Goal: Task Accomplishment & Management: Manage account settings

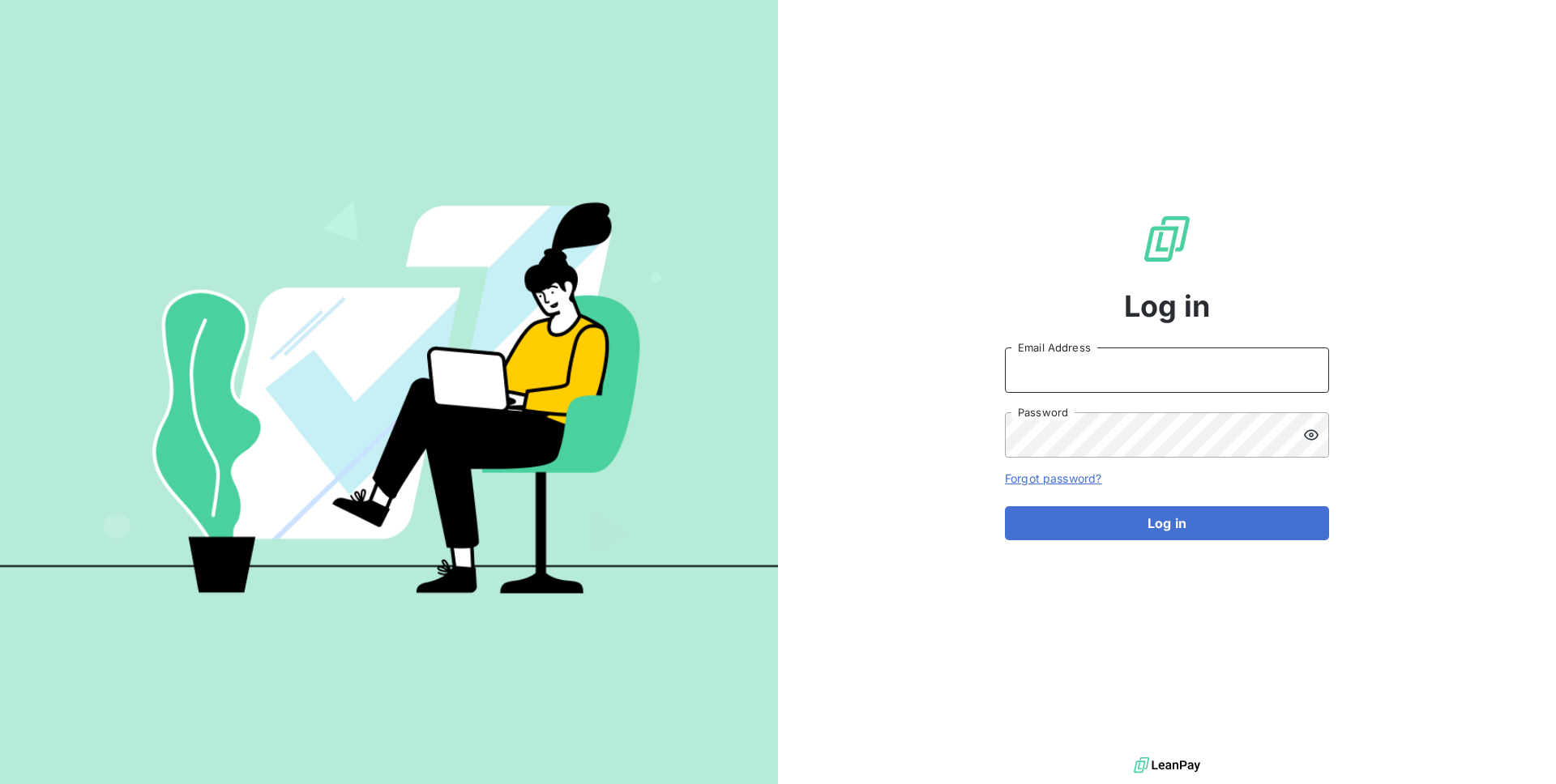
click at [1045, 356] on input "Email Address" at bounding box center [1167, 370] width 324 height 46
type input "admin@demo"
click at [1005, 506] on button "Log in" at bounding box center [1167, 523] width 324 height 34
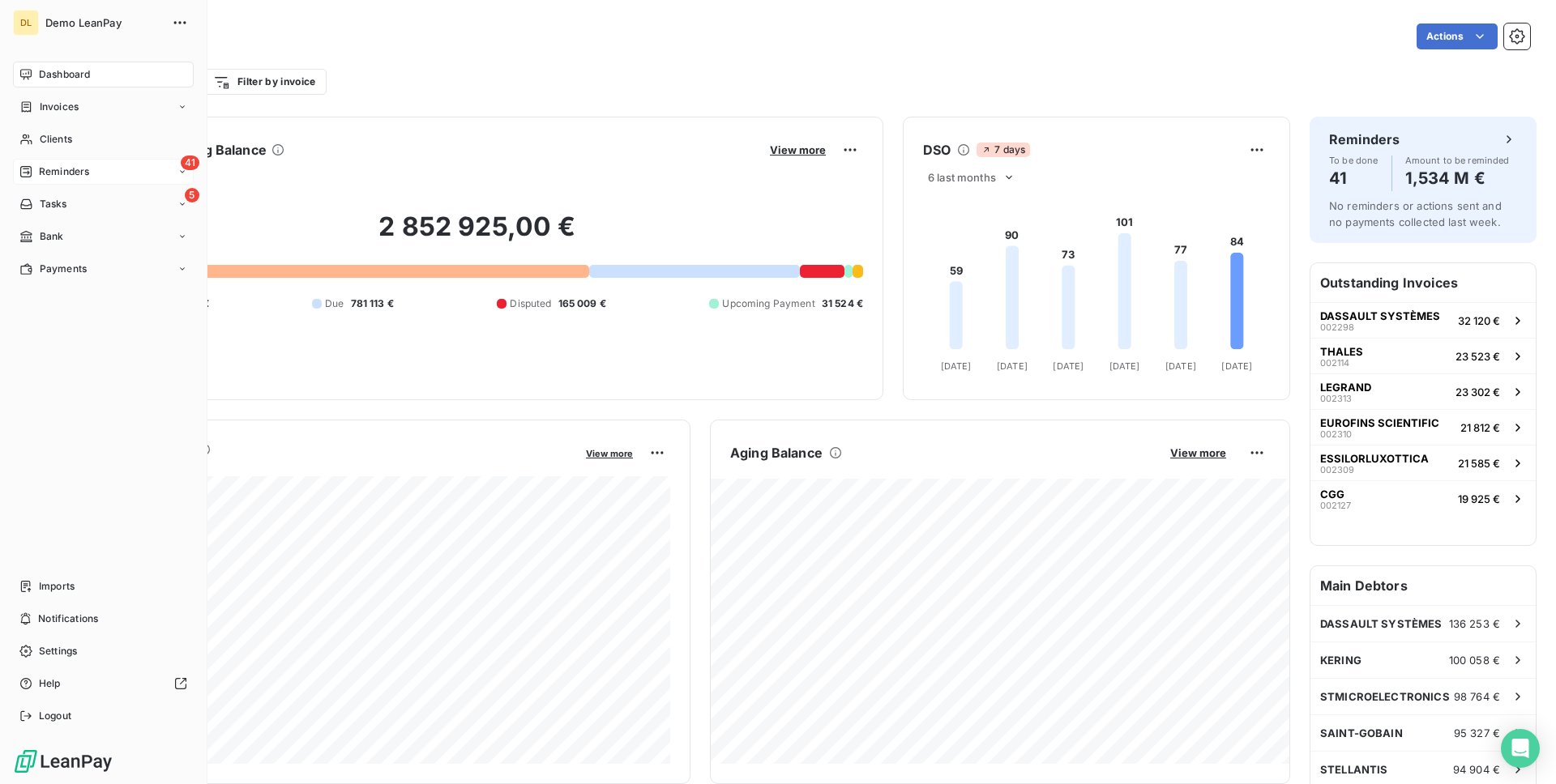
click at [82, 177] on span "Reminders" at bounding box center [63, 172] width 50 height 14
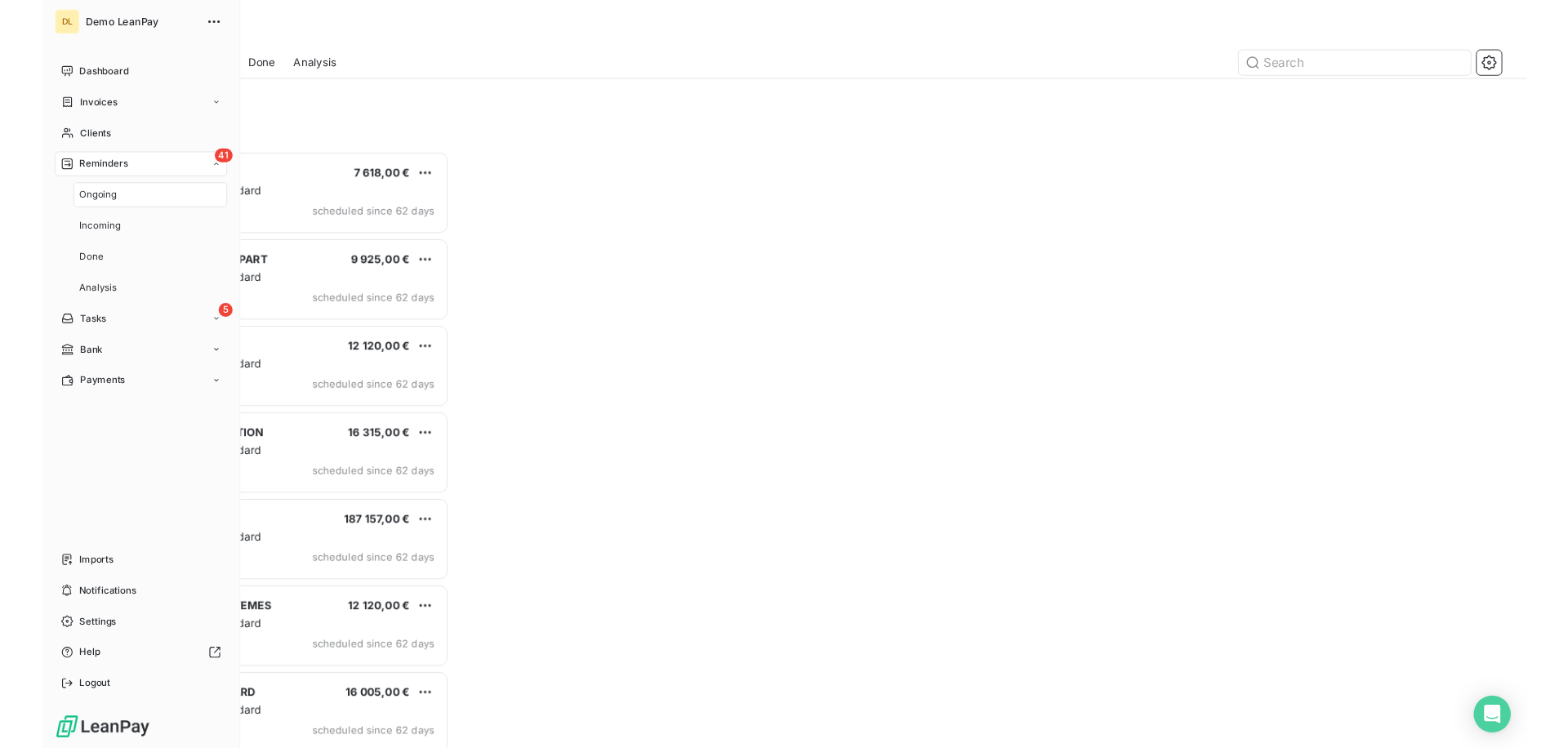
scroll to position [631, 351]
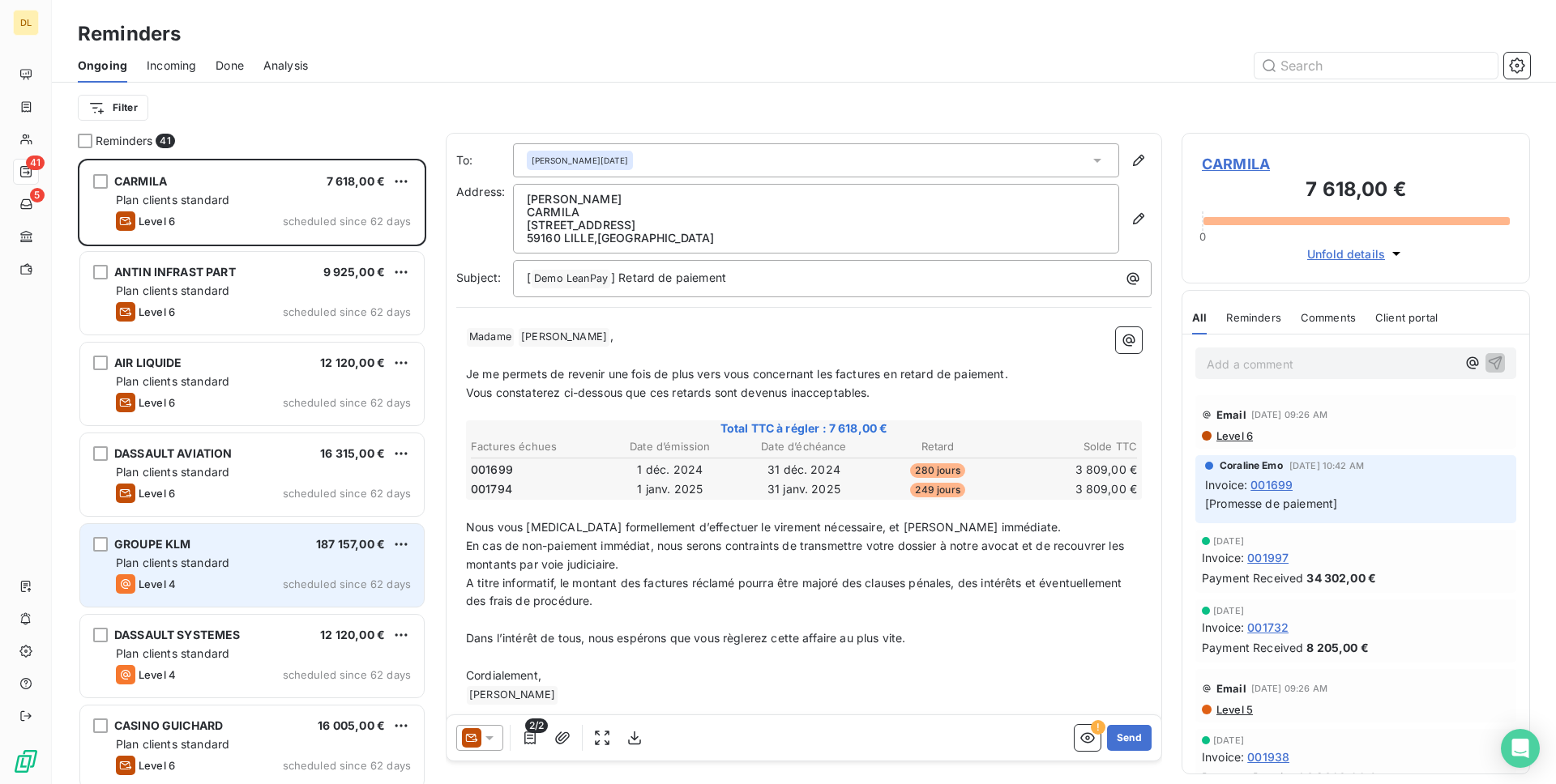
click at [243, 572] on div "GROUPE KLM 187 157,00 € Plan clients standard Level 4 scheduled since 62 days" at bounding box center [252, 565] width 343 height 82
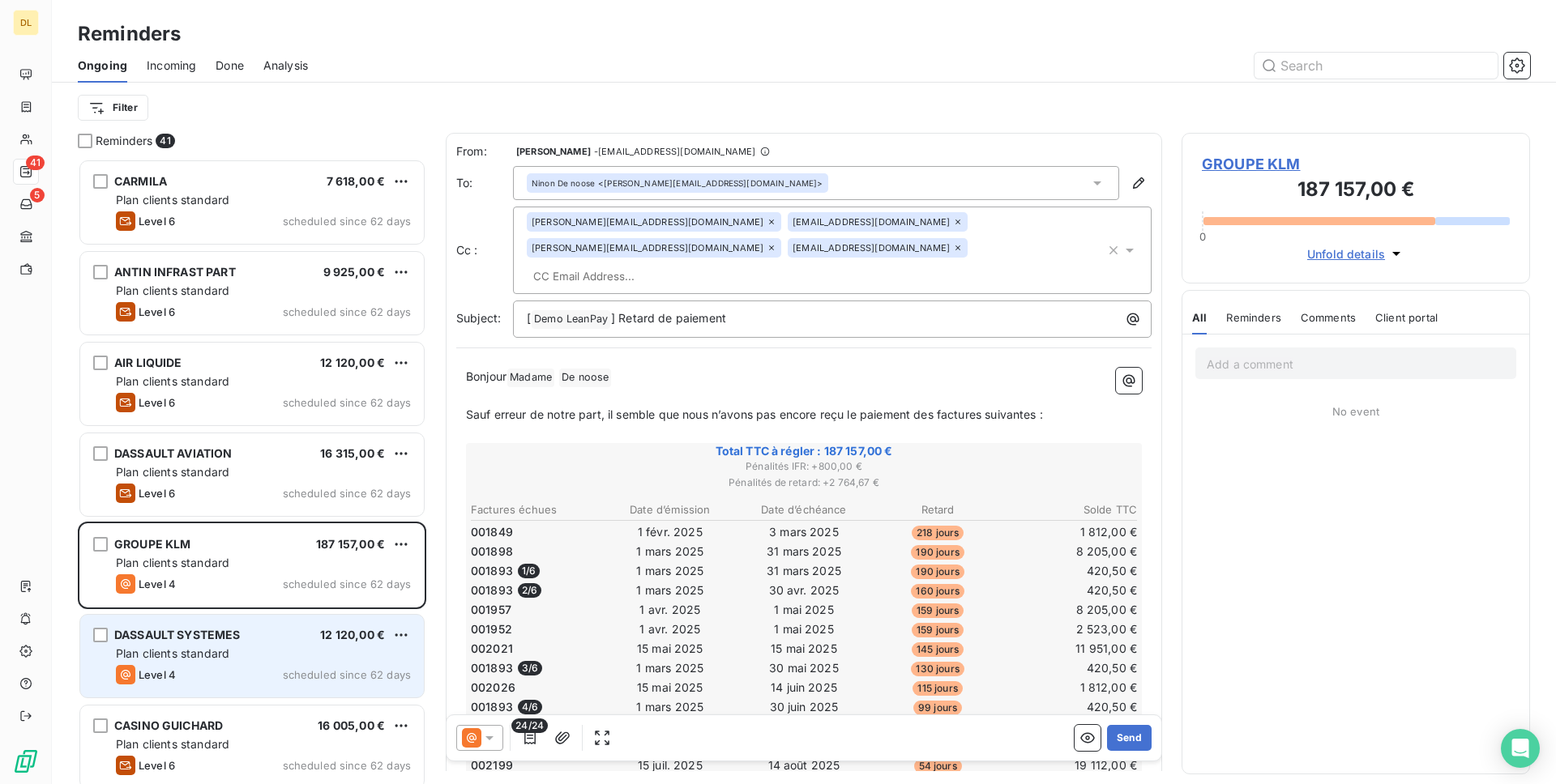
click at [203, 653] on span "Plan clients standard" at bounding box center [173, 653] width 114 height 13
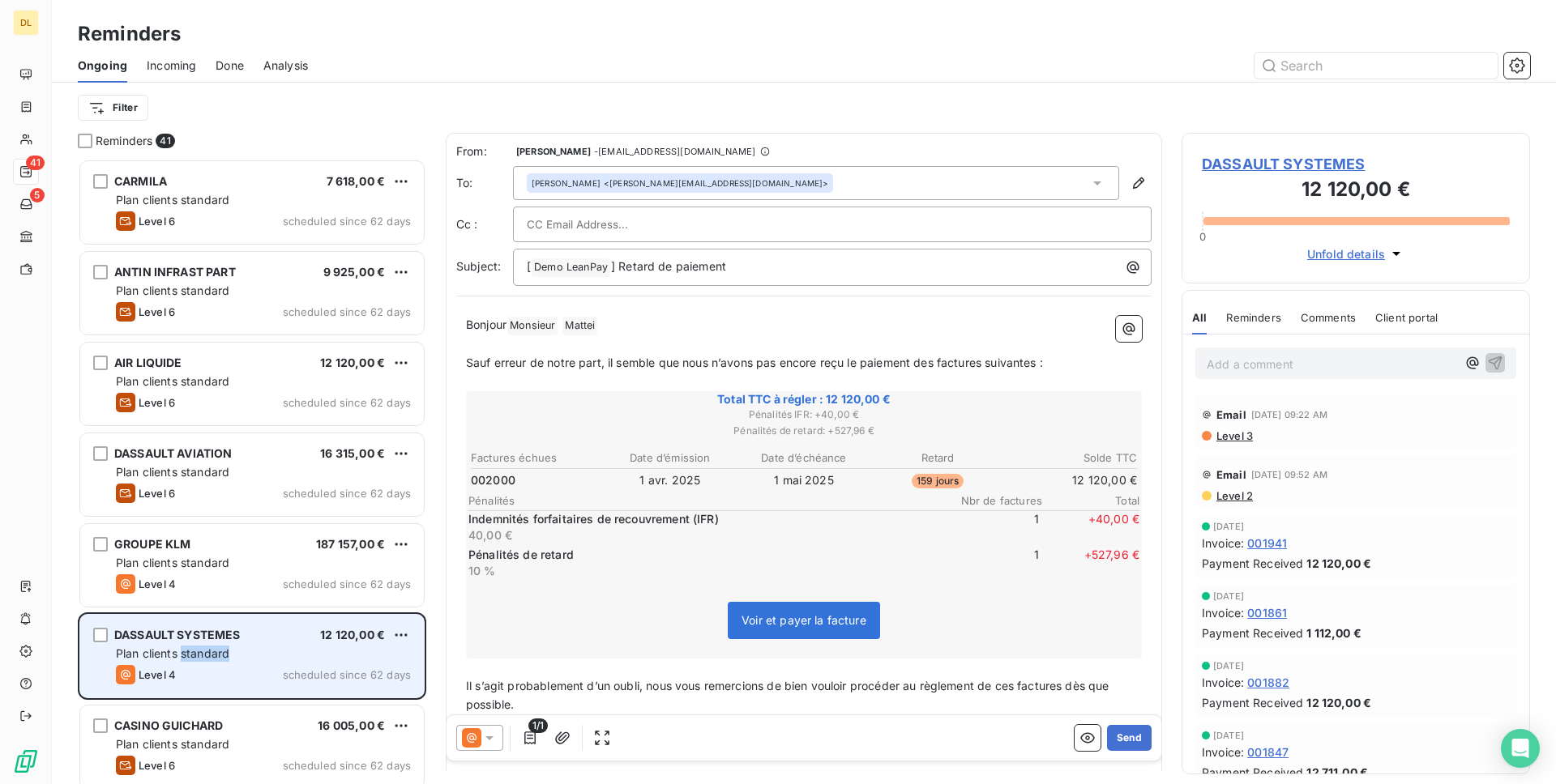
click at [203, 653] on span "Plan clients standard" at bounding box center [173, 653] width 114 height 13
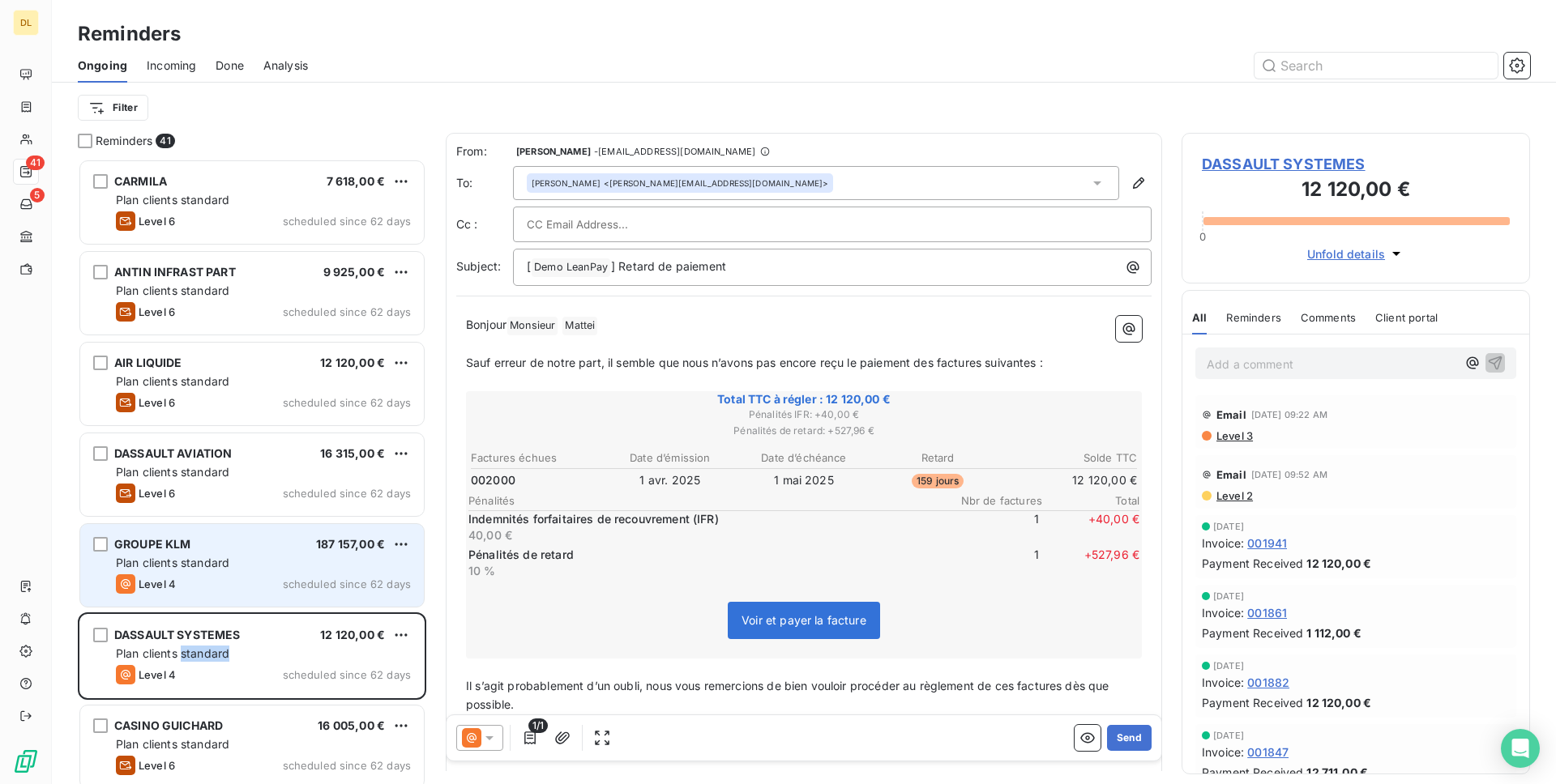
click at [224, 558] on span "Plan clients standard" at bounding box center [173, 562] width 114 height 13
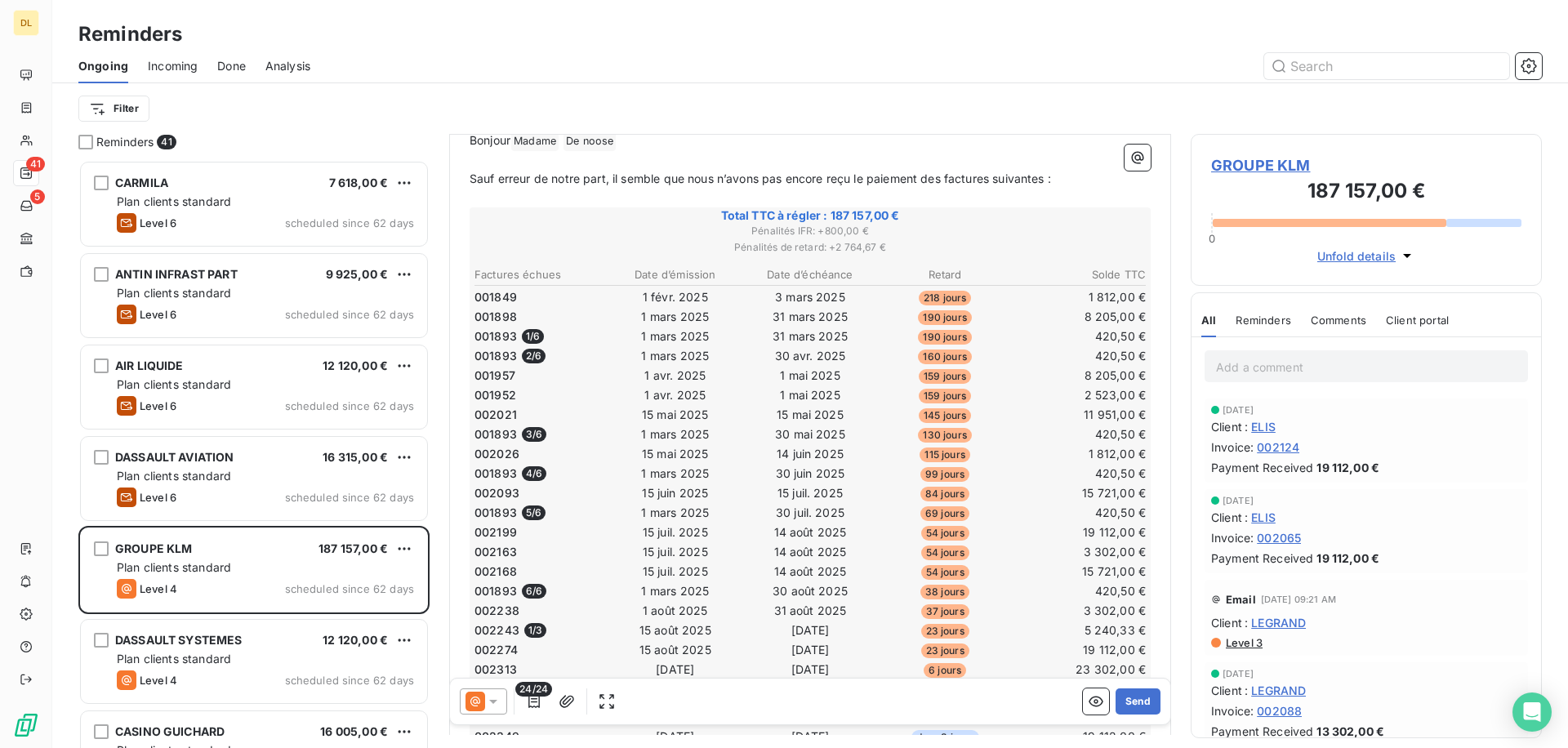
scroll to position [277, 0]
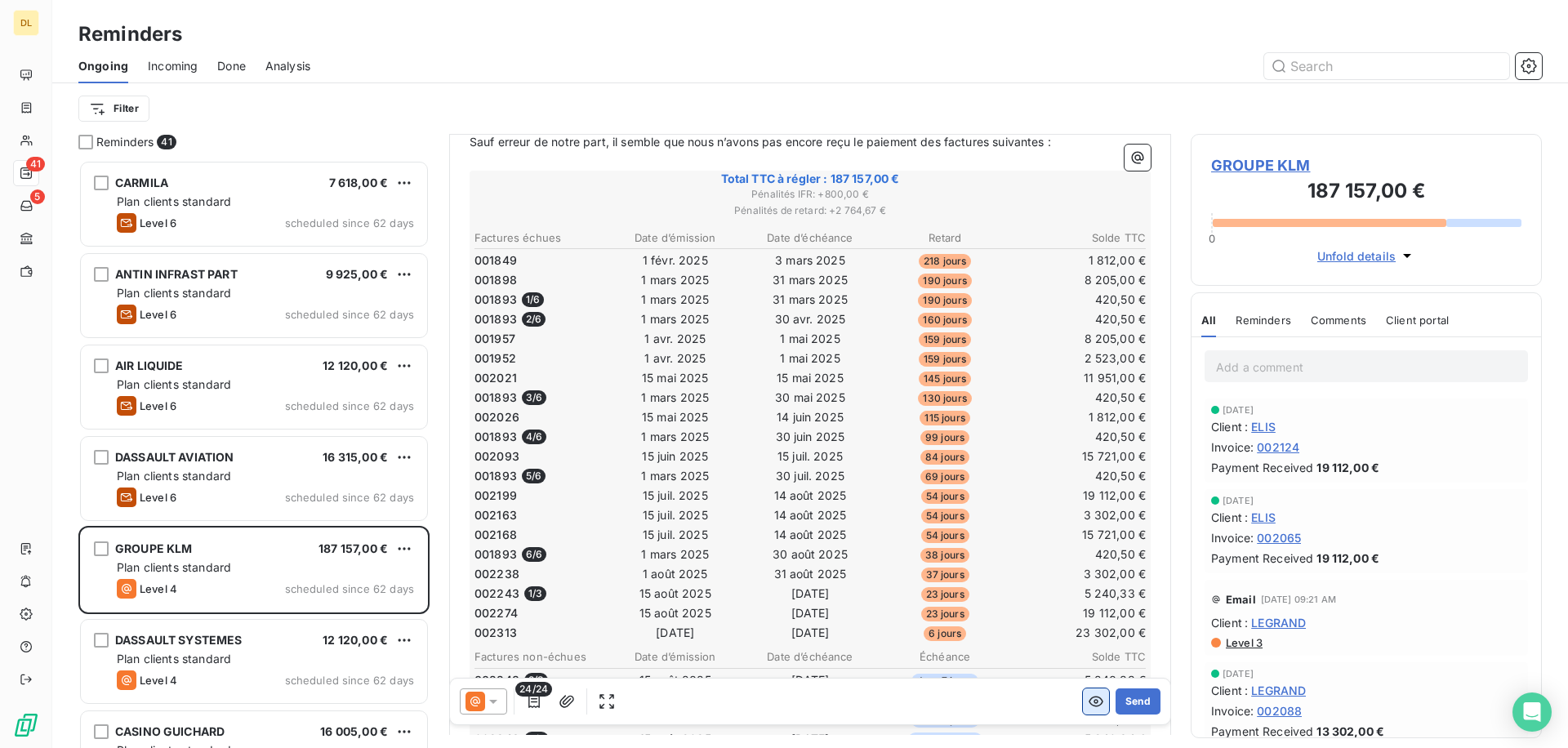
click at [1095, 712] on button "button" at bounding box center [1096, 701] width 26 height 26
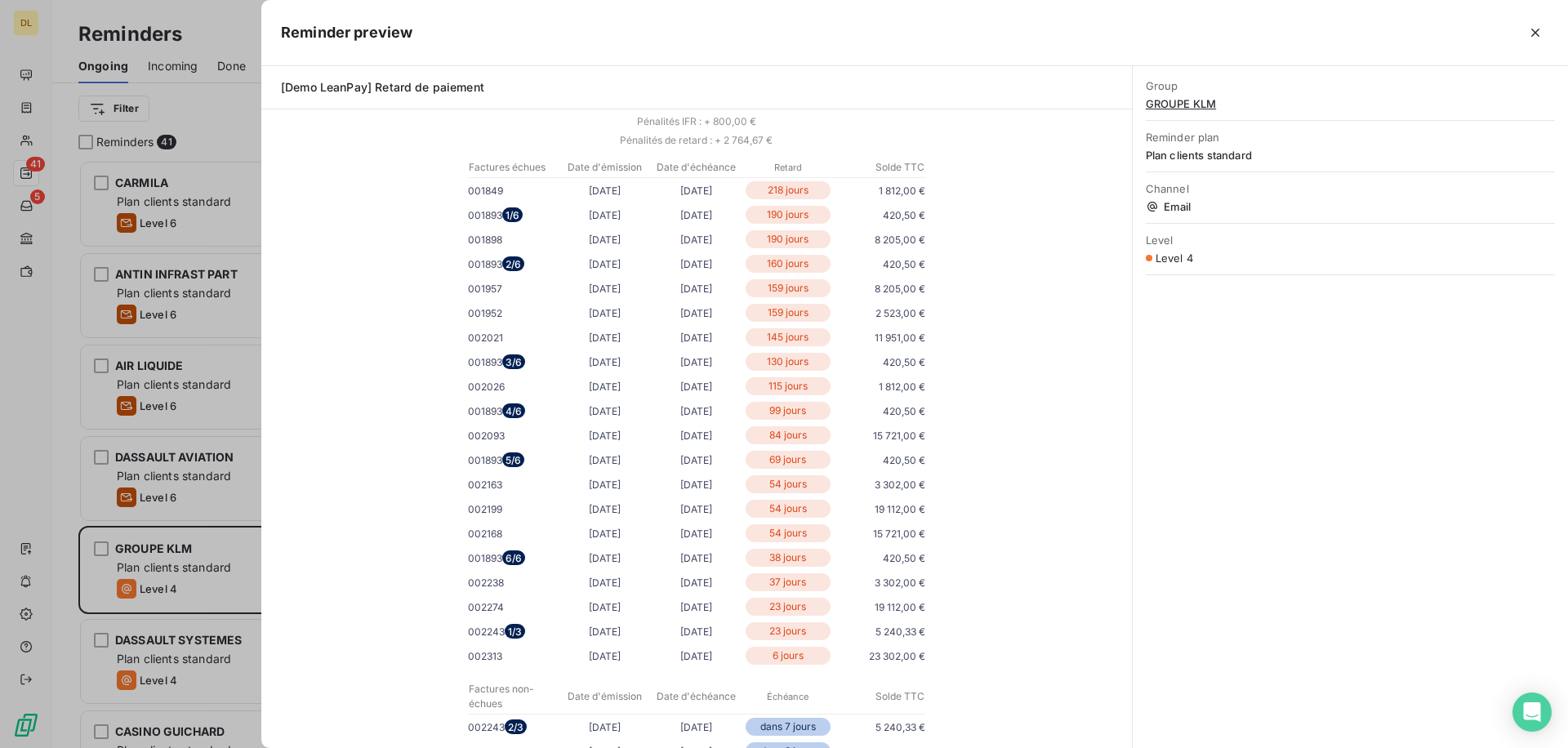
scroll to position [0, 0]
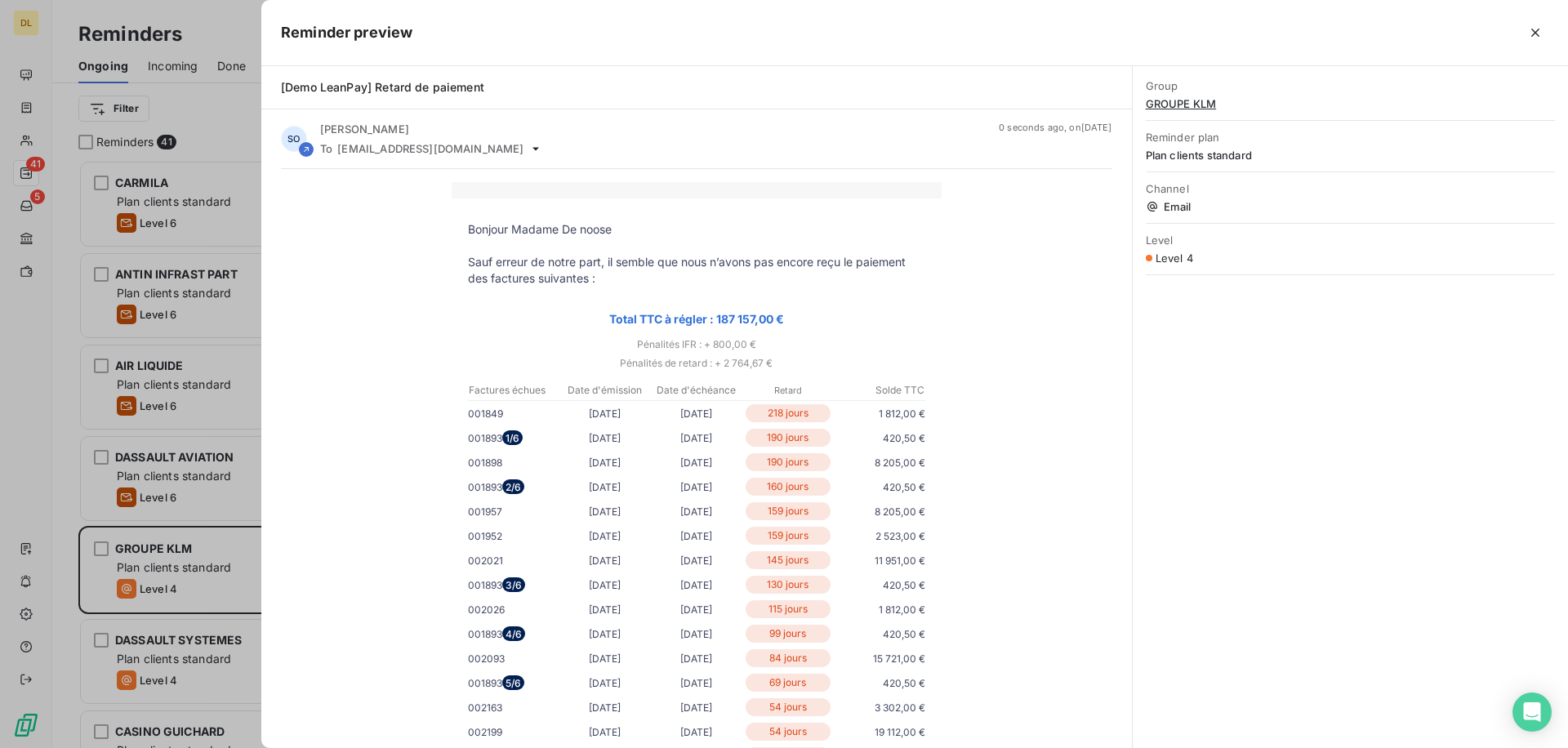
drag, startPoint x: 472, startPoint y: 226, endPoint x: 576, endPoint y: 258, distance: 108.8
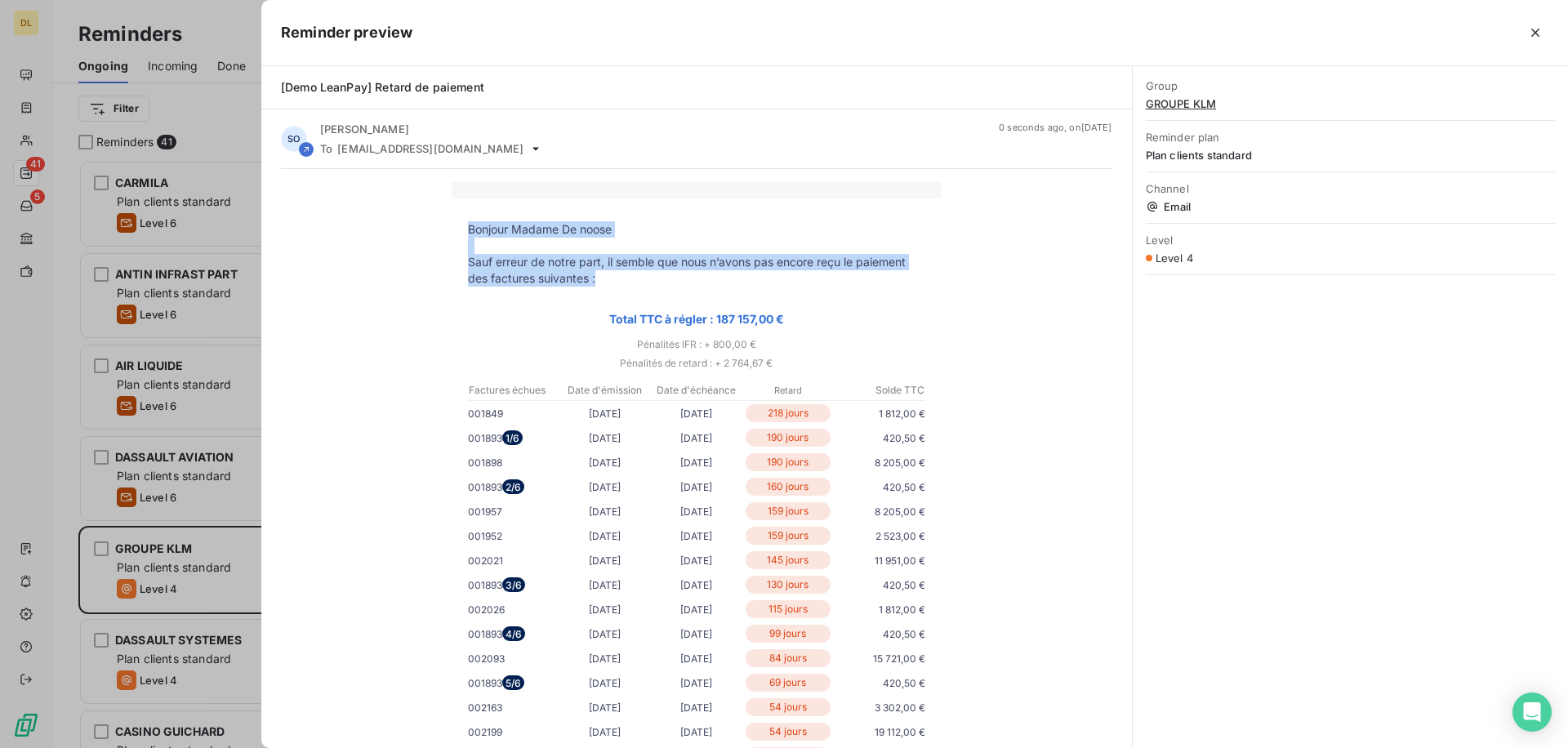
drag, startPoint x: 599, startPoint y: 279, endPoint x: 464, endPoint y: 232, distance: 142.9
click at [89, 281] on div at bounding box center [784, 374] width 1568 height 748
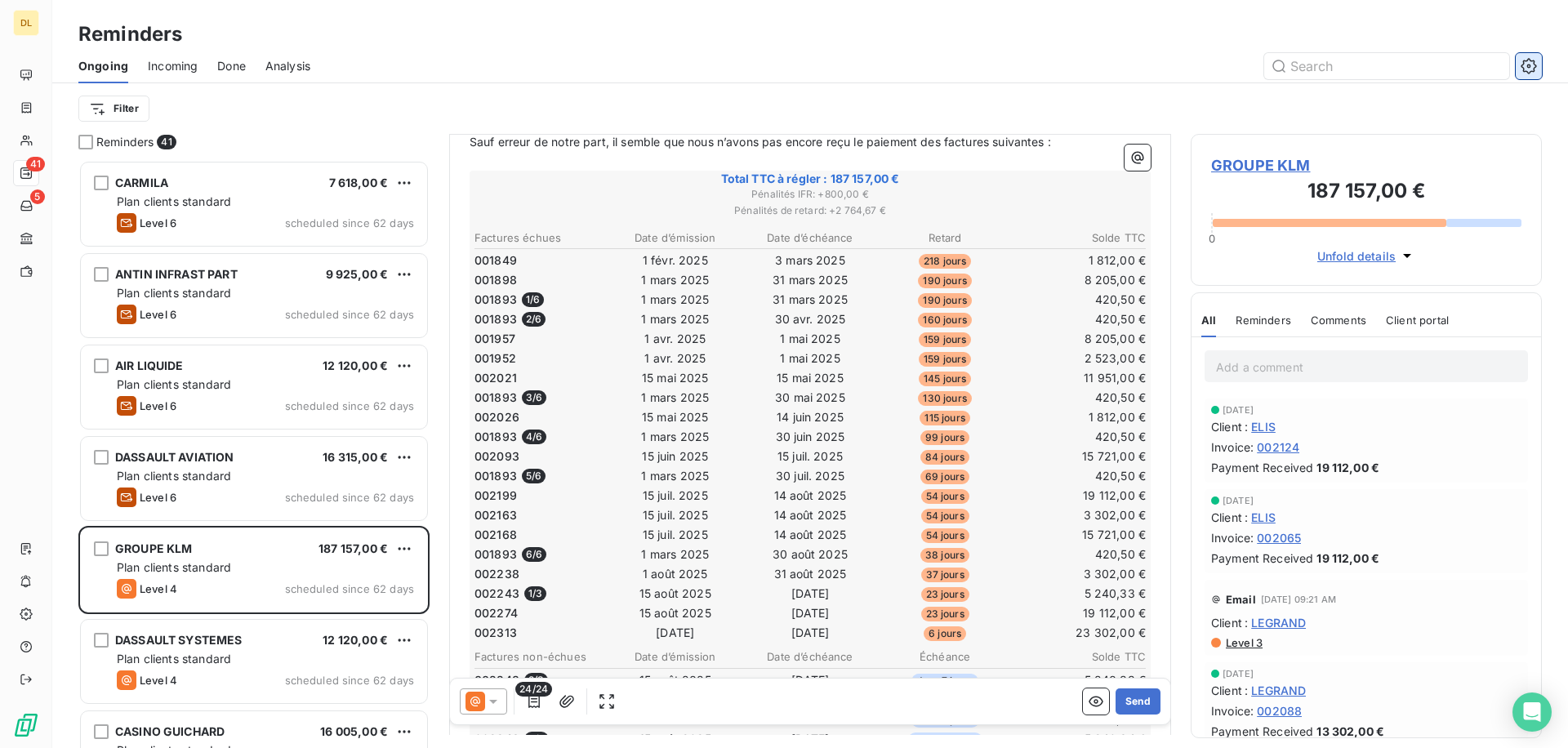
click at [1533, 65] on icon "button" at bounding box center [1528, 66] width 16 height 16
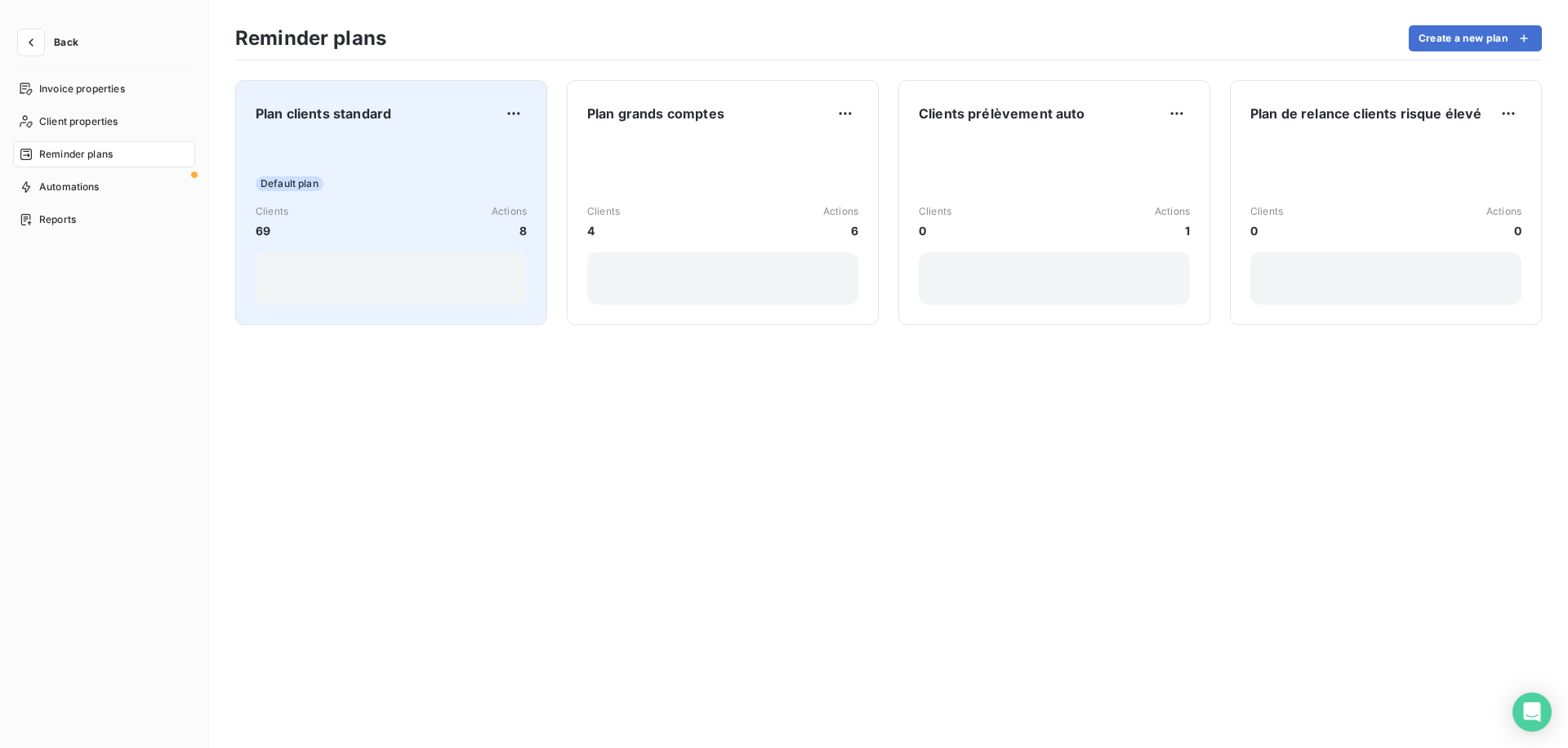
click at [460, 131] on div "Plan clients standard Default plan Clients 69 Actions 8" at bounding box center [391, 202] width 271 height 205
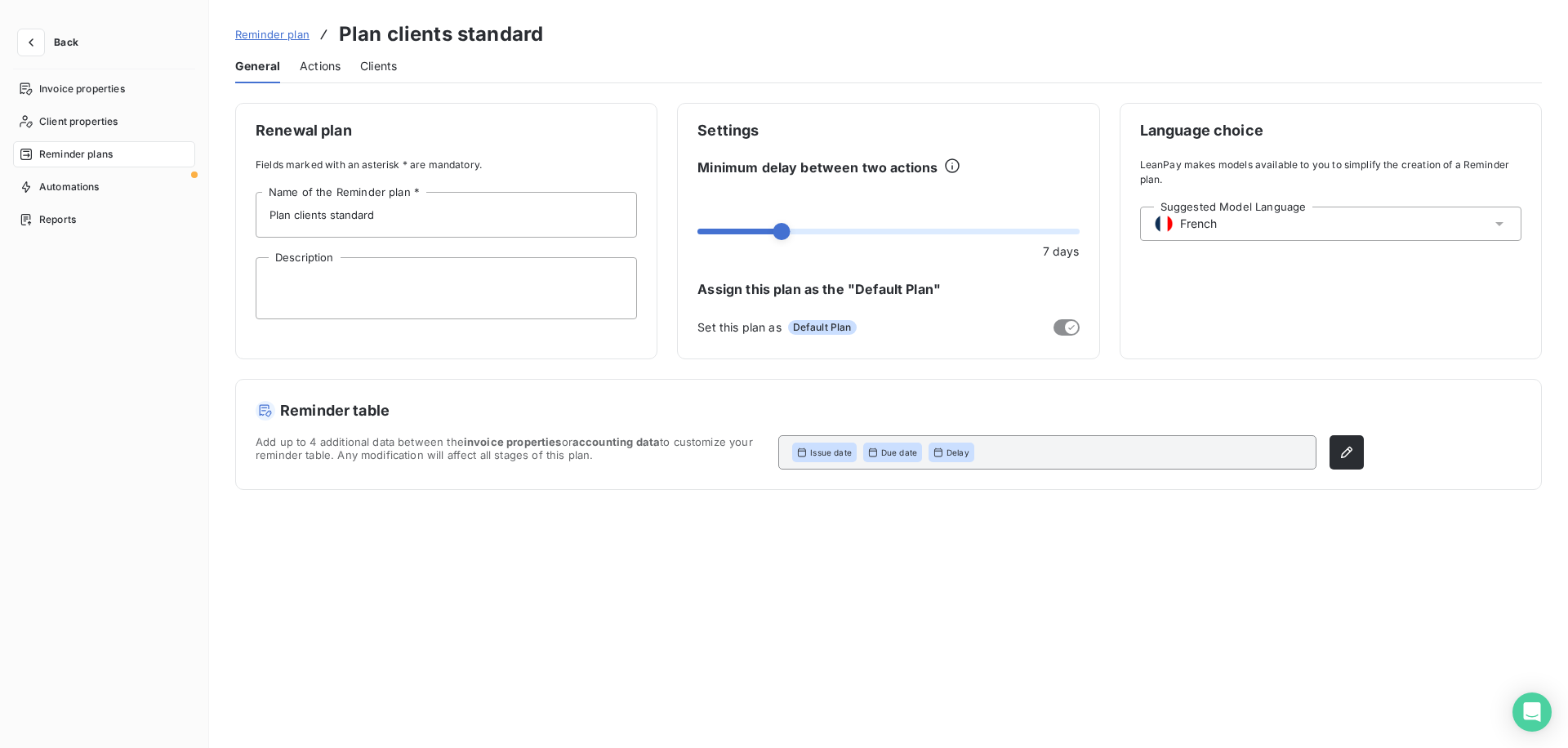
click at [1200, 223] on span "French" at bounding box center [1199, 223] width 38 height 16
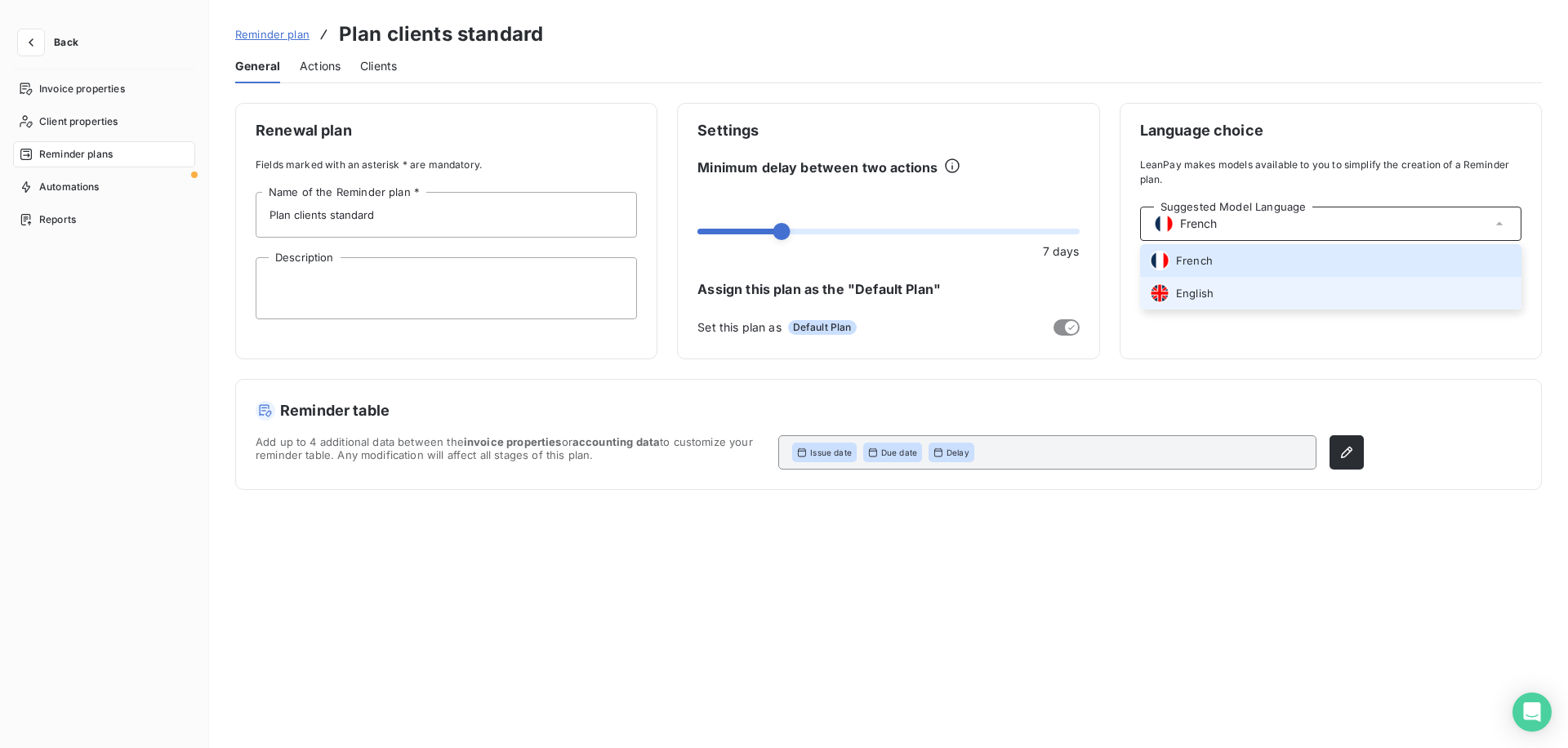
click at [1199, 292] on span "English" at bounding box center [1195, 293] width 38 height 15
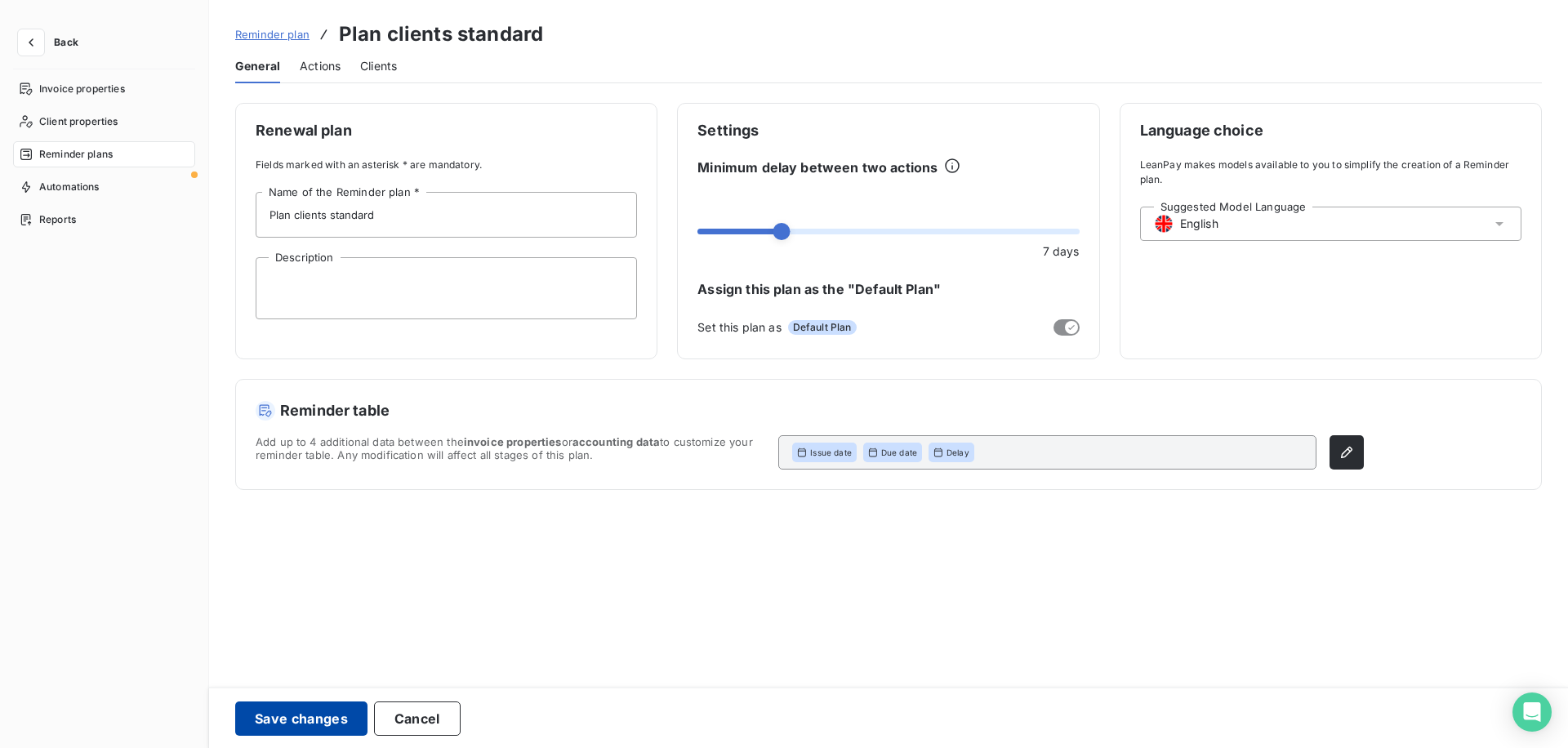
click at [329, 709] on button "Save changes" at bounding box center [301, 718] width 132 height 34
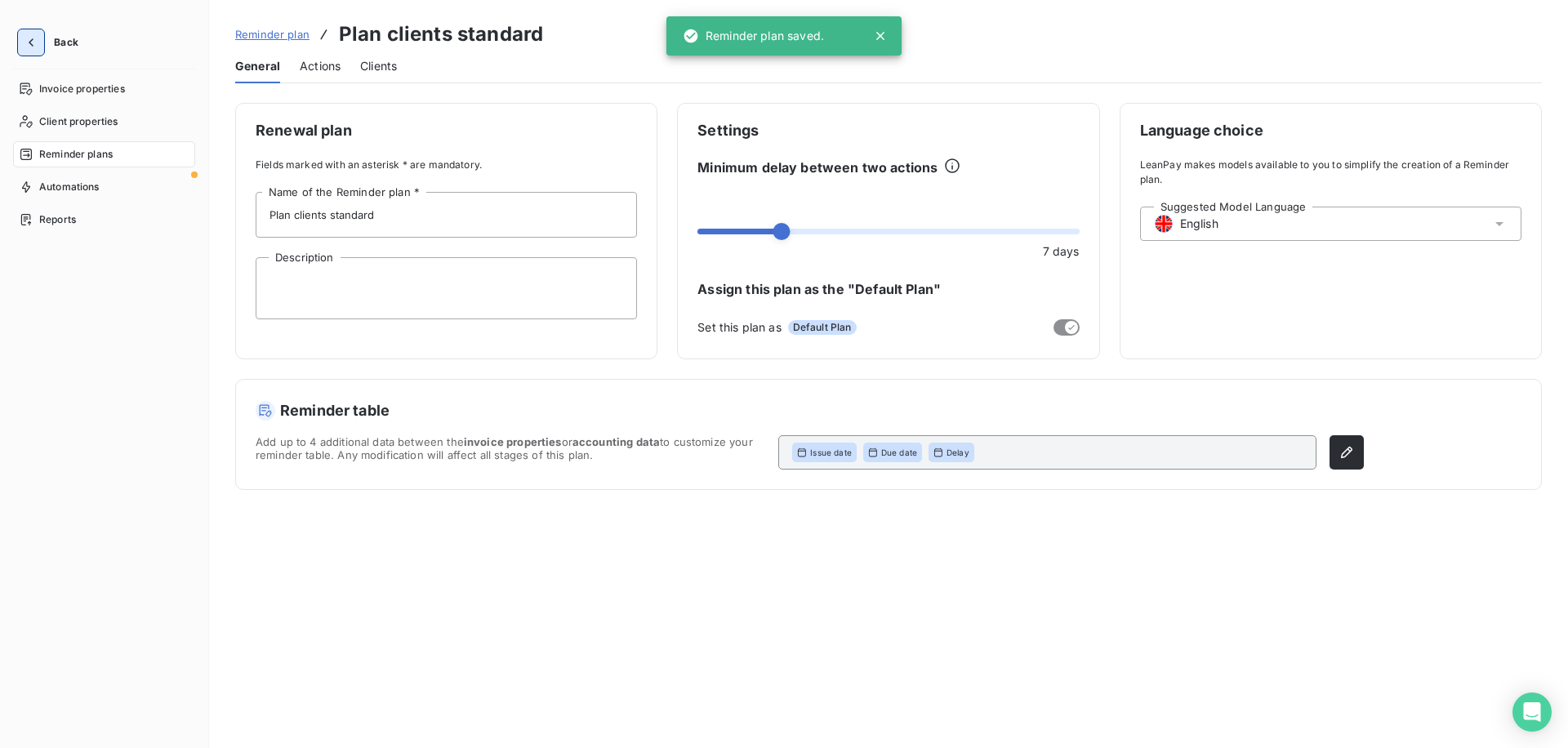
click at [32, 49] on icon "button" at bounding box center [31, 42] width 16 height 16
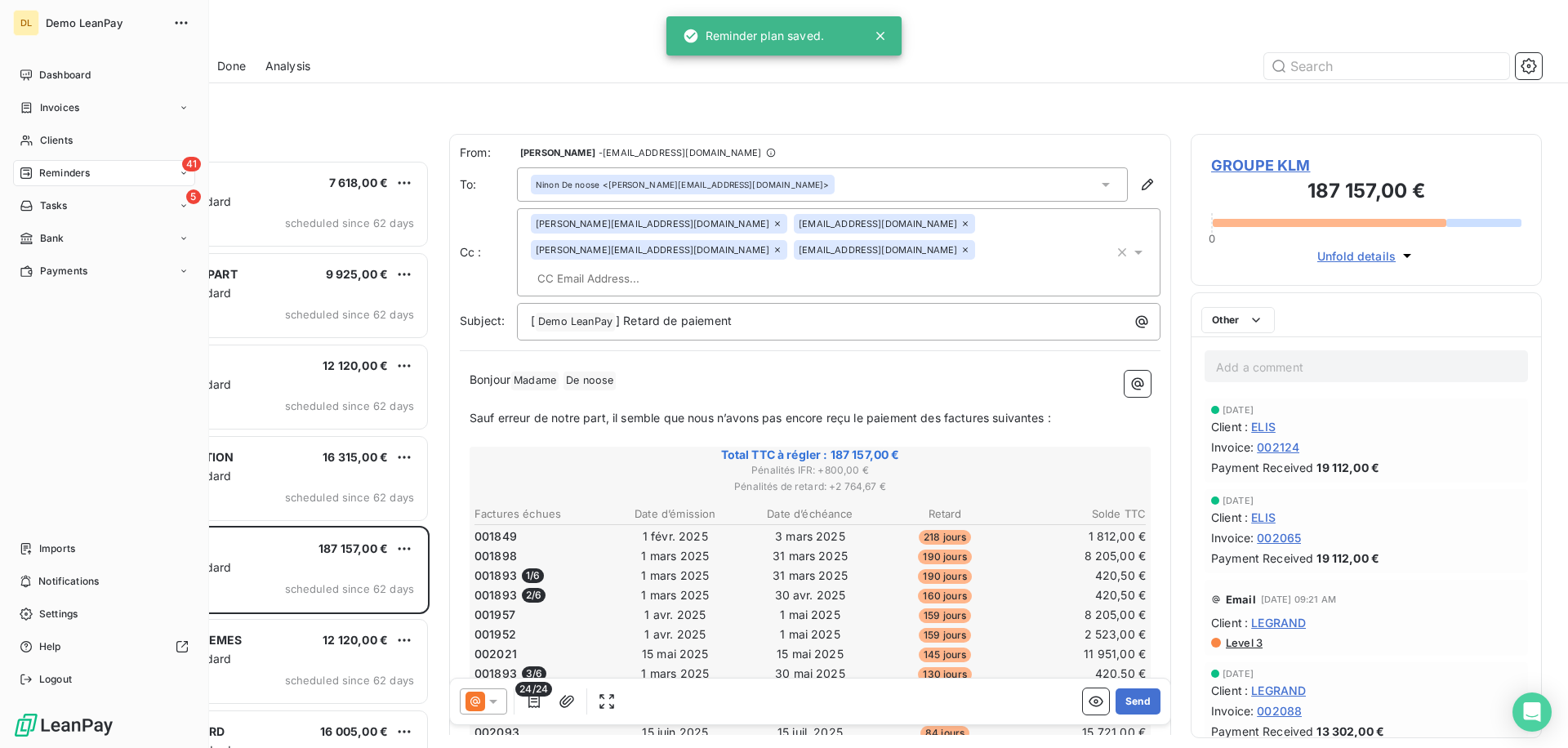
scroll to position [588, 351]
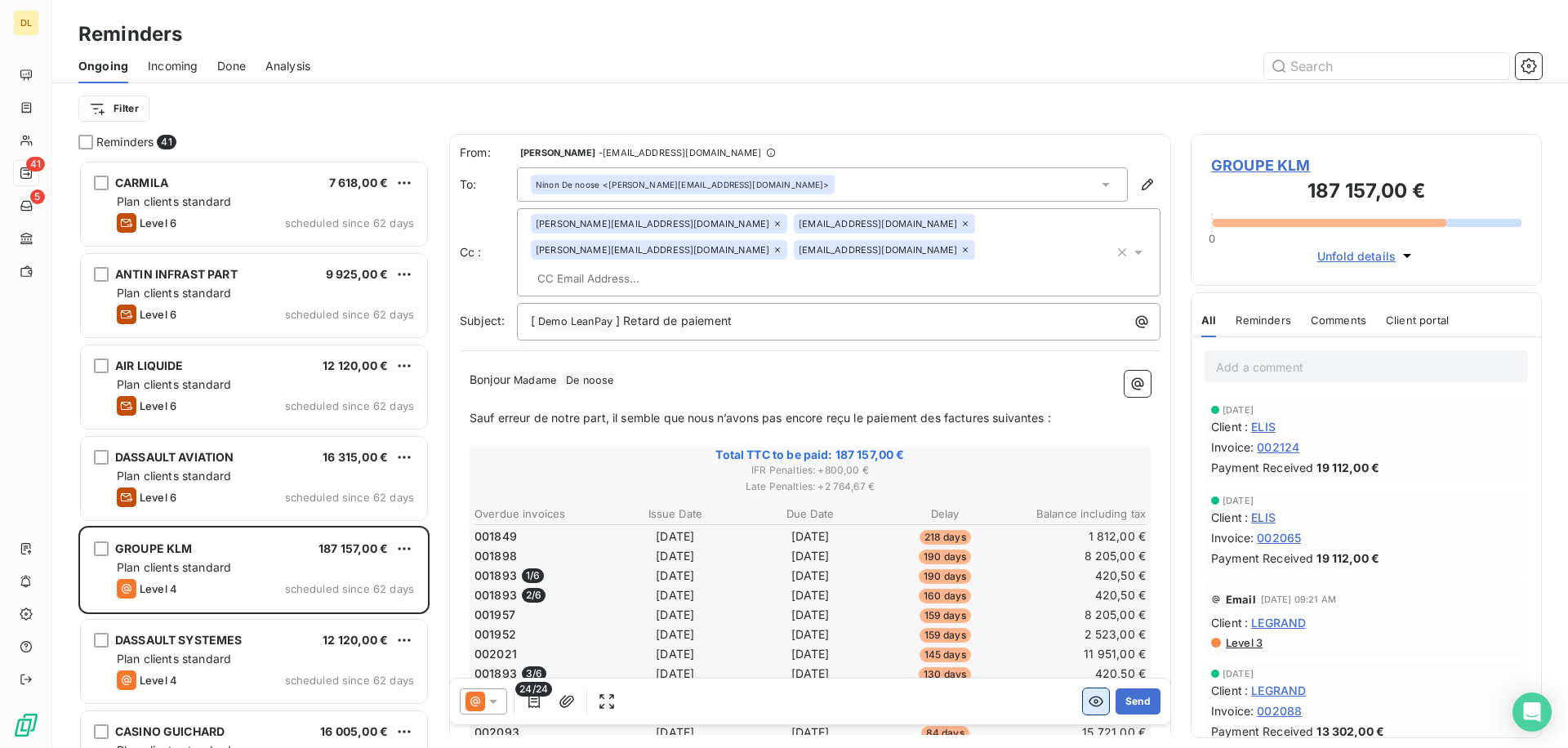
click at [1091, 698] on icon "button" at bounding box center [1096, 702] width 14 height 11
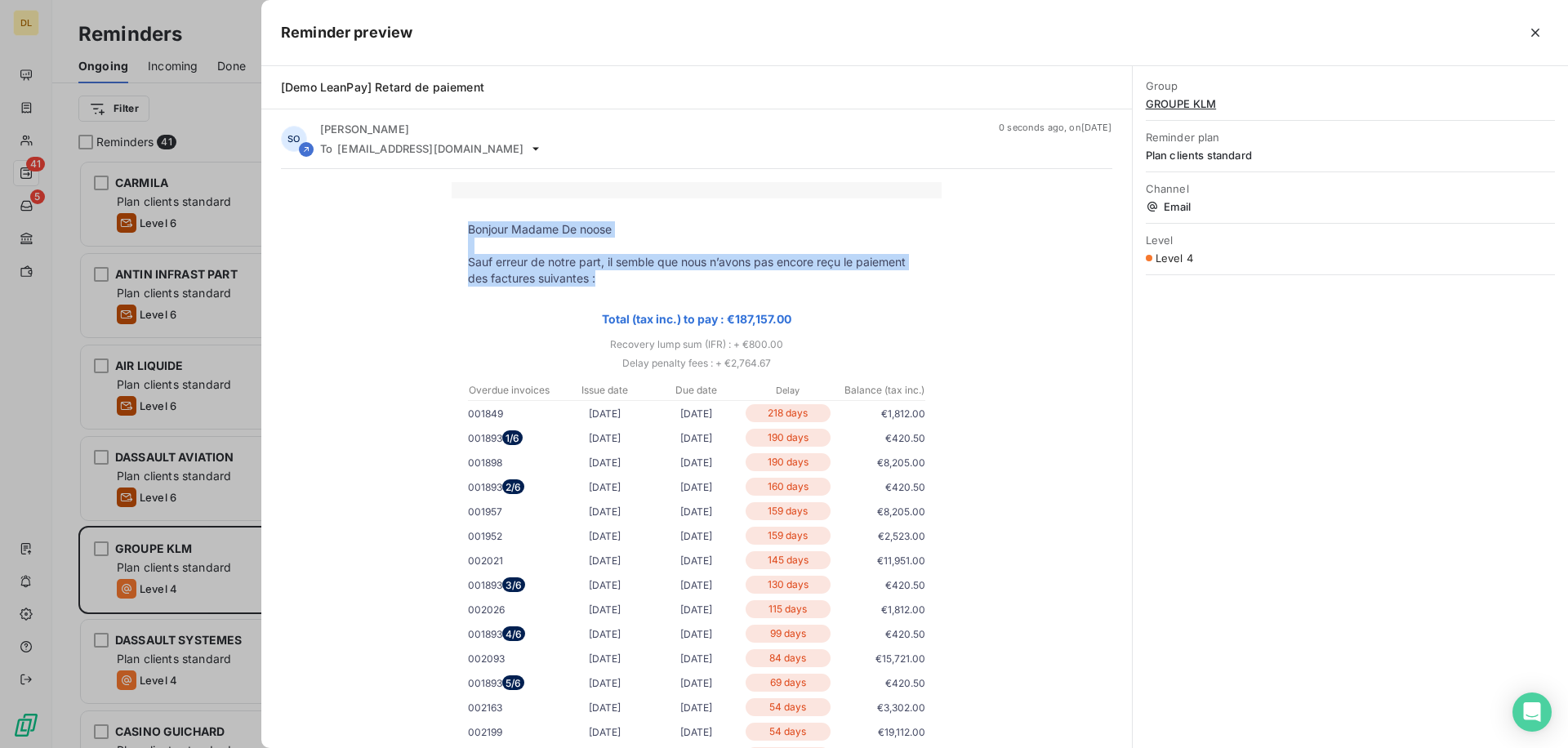
drag, startPoint x: 604, startPoint y: 282, endPoint x: 466, endPoint y: 231, distance: 147.1
click at [466, 231] on tbody "Bonjour Madame De noose Sauf erreur de notre part, il semble que nous n’avons p…" at bounding box center [697, 756] width 490 height 1070
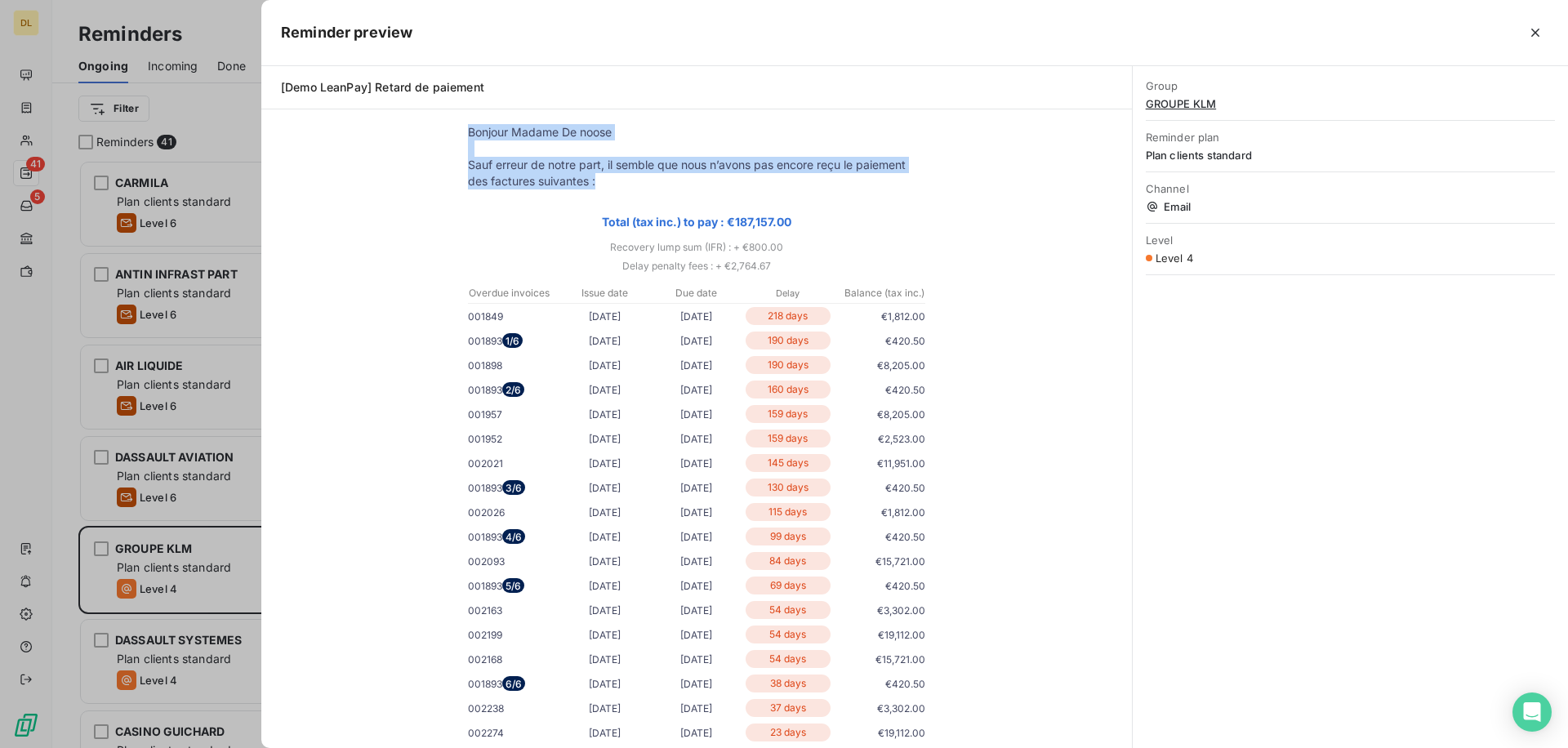
scroll to position [100, 0]
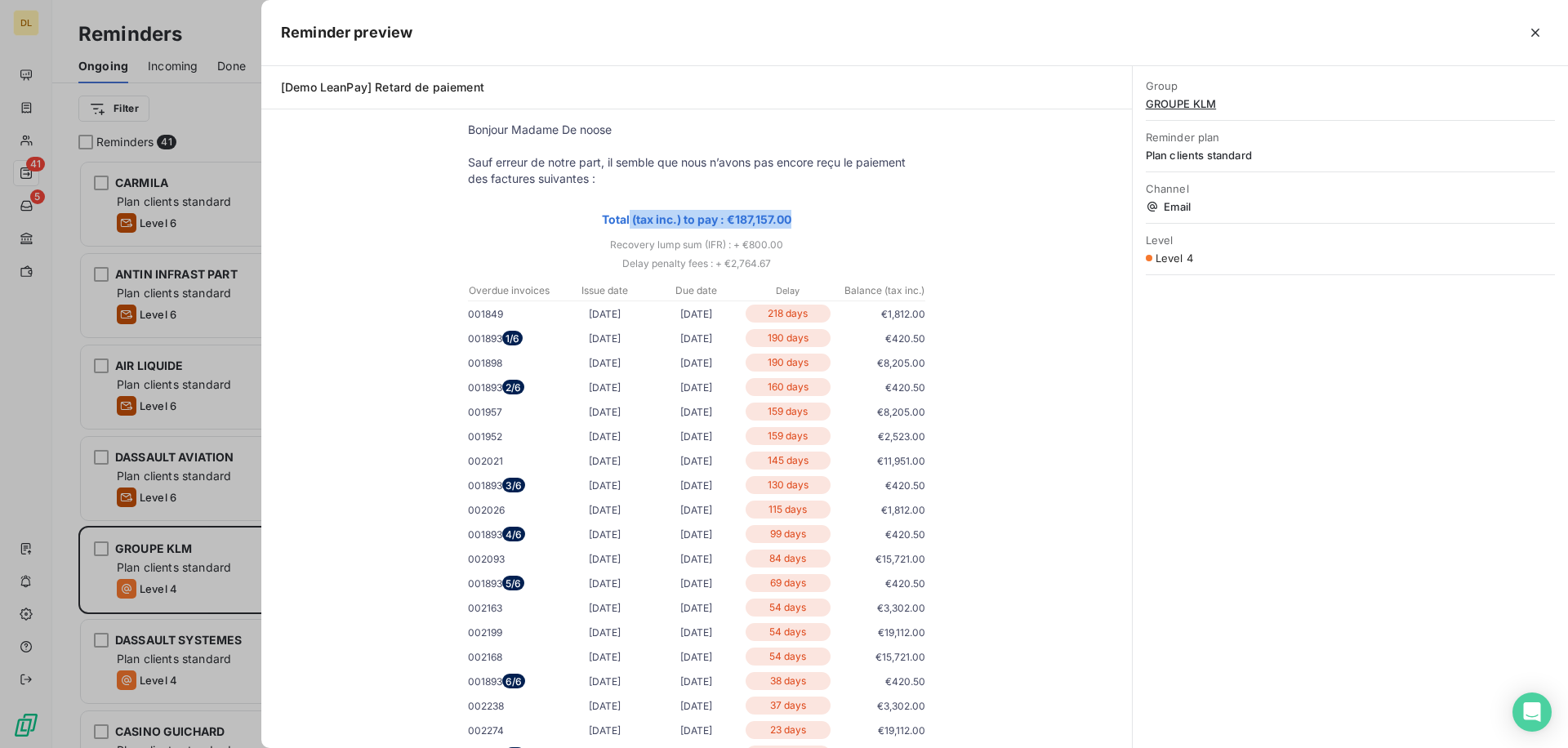
drag, startPoint x: 597, startPoint y: 216, endPoint x: 762, endPoint y: 228, distance: 165.4
click at [762, 228] on p "Total (tax inc.) to pay : €187,157.00" at bounding box center [696, 219] width 457 height 19
click at [803, 220] on p "Total (tax inc.) to pay : €187,157.00" at bounding box center [696, 219] width 457 height 19
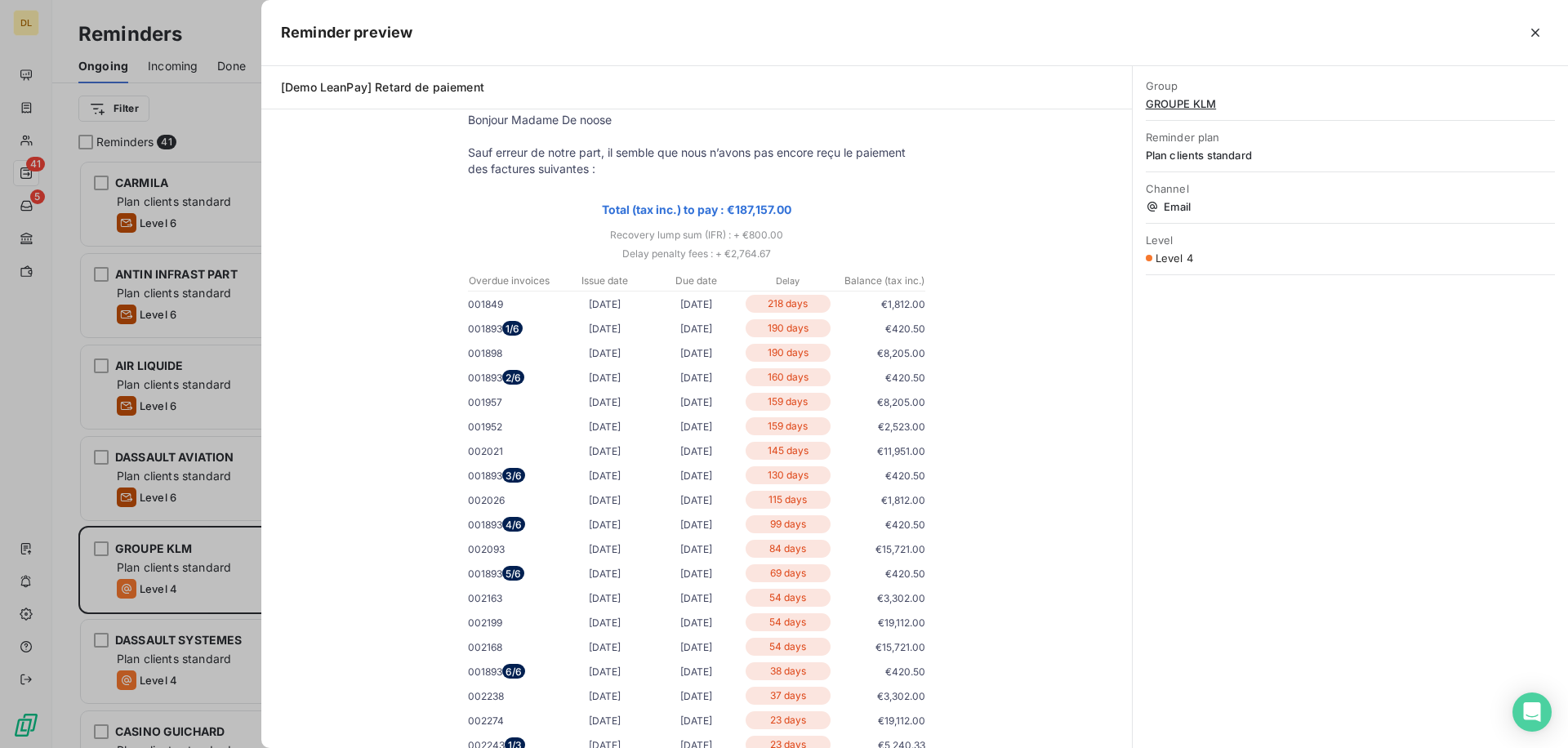
scroll to position [112, 0]
drag, startPoint x: 785, startPoint y: 246, endPoint x: 605, endPoint y: 236, distance: 180.3
click at [605, 236] on tbody "Bonjour Madame De noose Sauf erreur de notre part, il semble que nous n’avons p…" at bounding box center [697, 643] width 490 height 1070
click at [822, 242] on p "Delay penalty fees : + €2,764.67" at bounding box center [697, 251] width 490 height 19
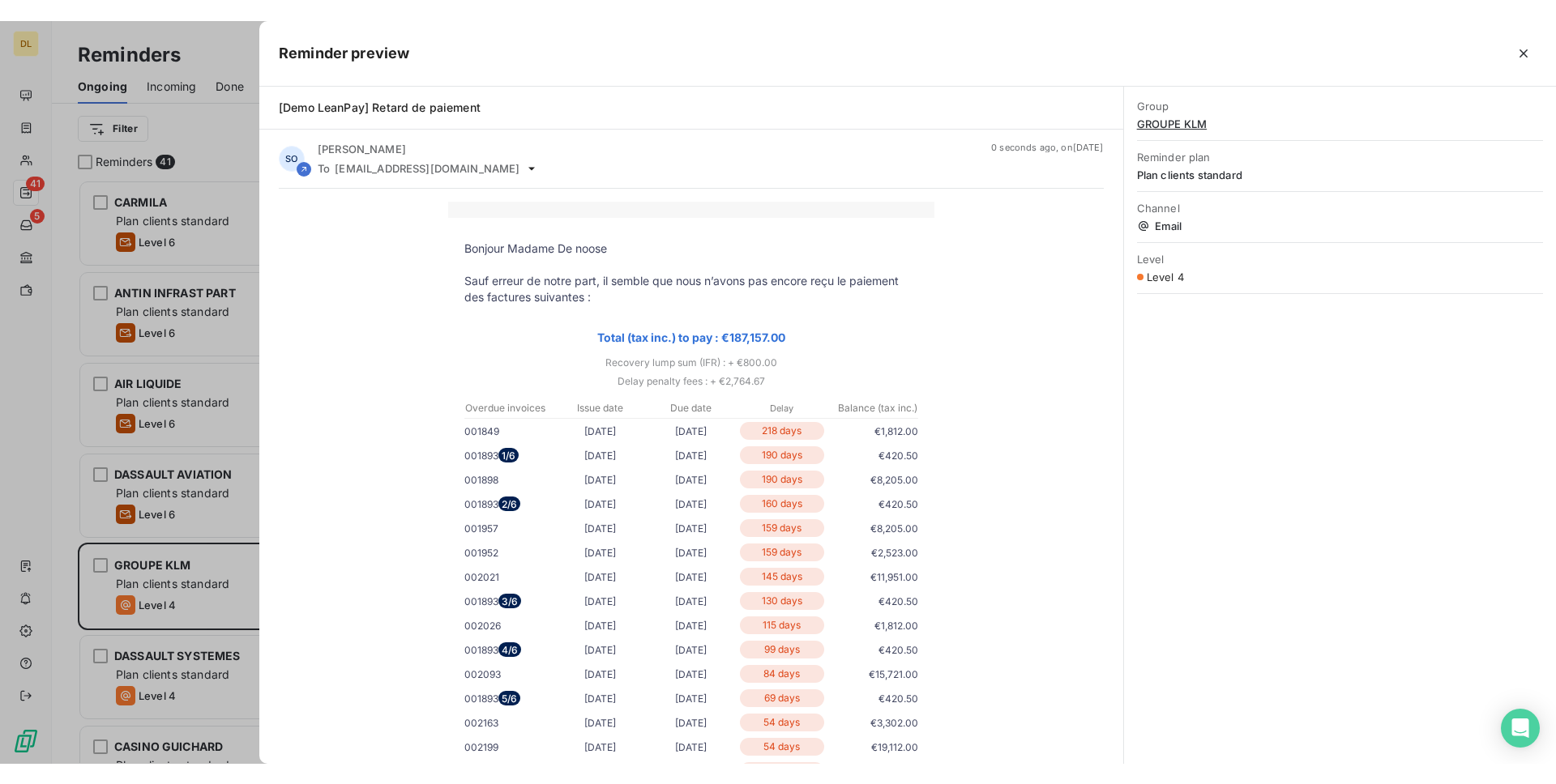
scroll to position [583, 349]
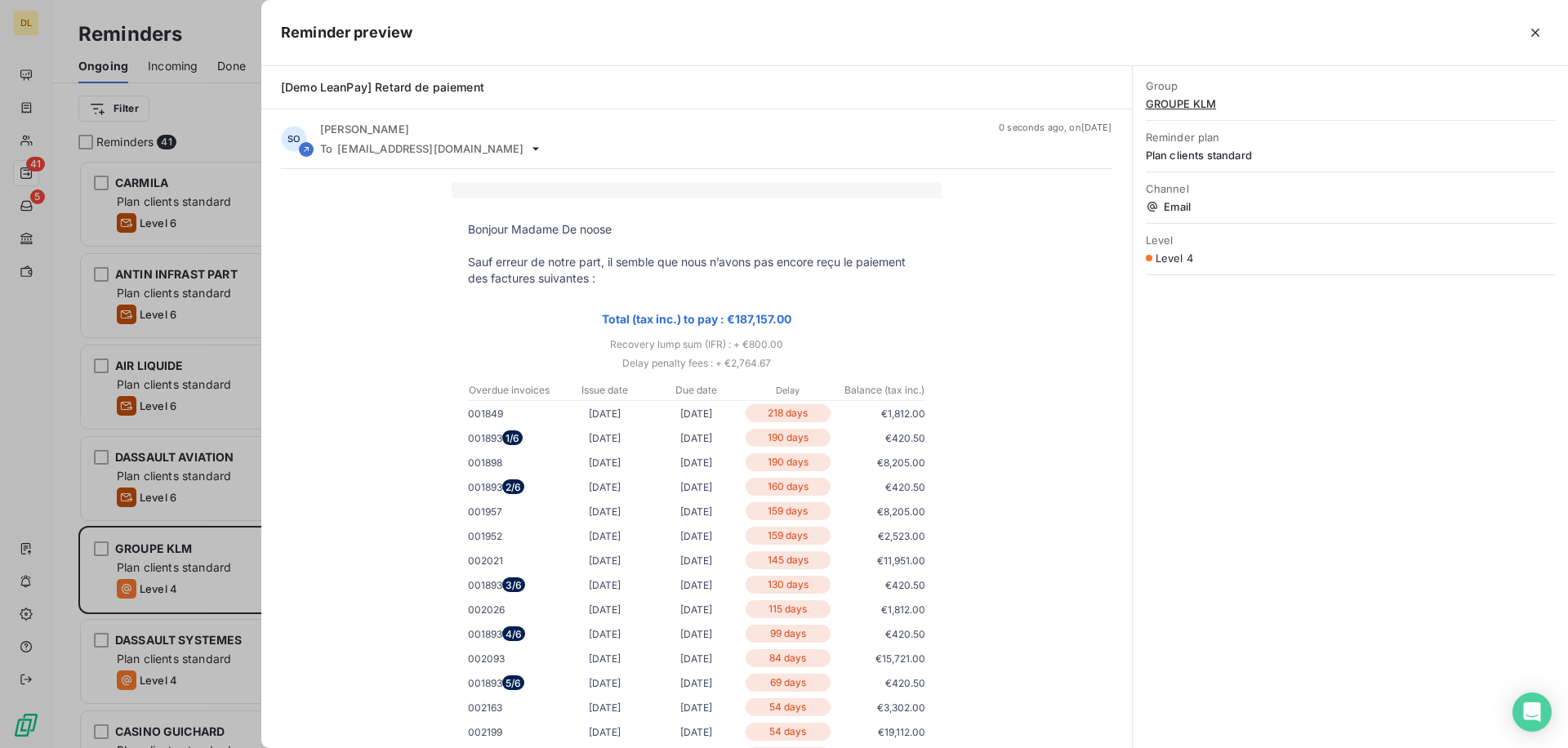
click at [182, 266] on div at bounding box center [784, 374] width 1568 height 748
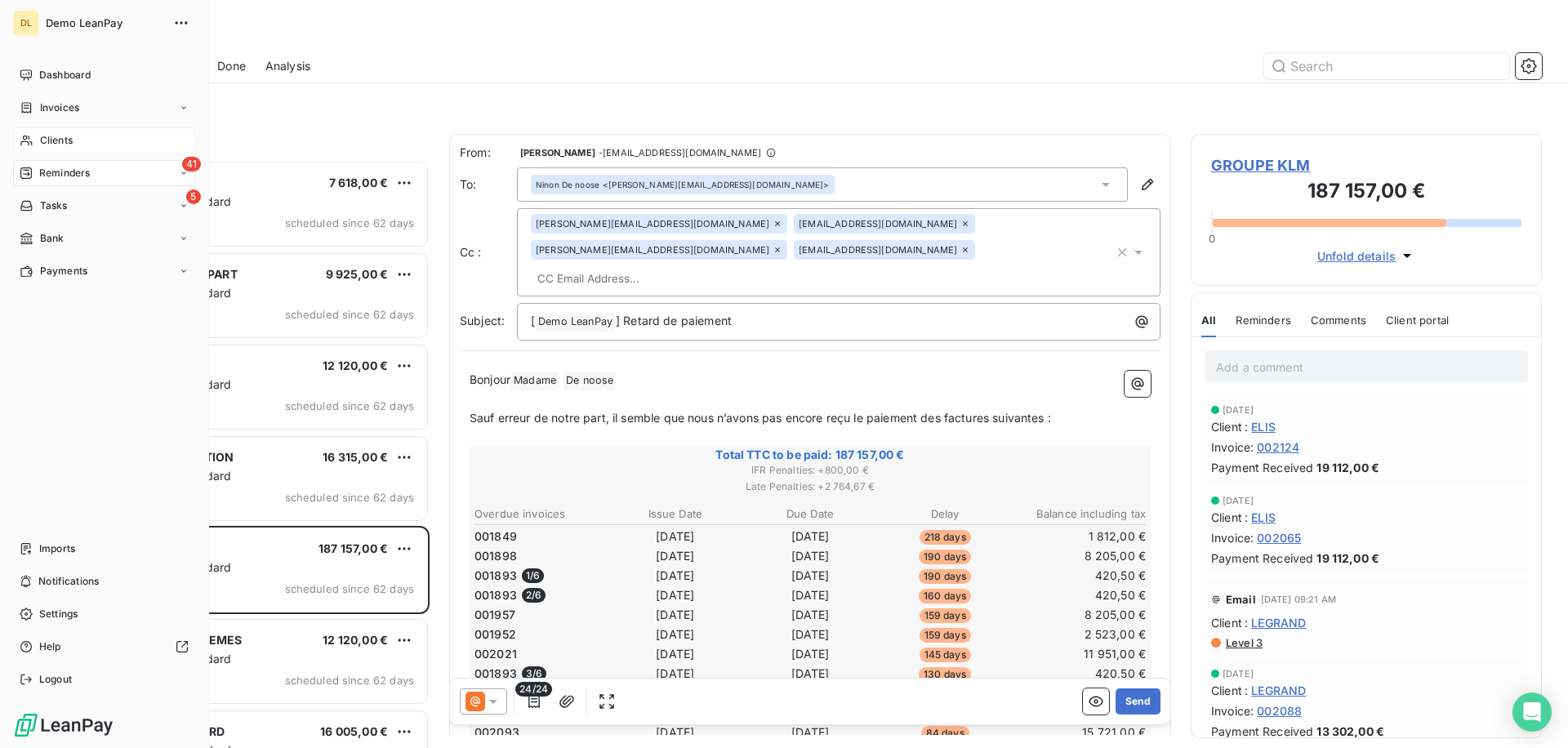
click at [32, 152] on div "Clients" at bounding box center [104, 140] width 182 height 26
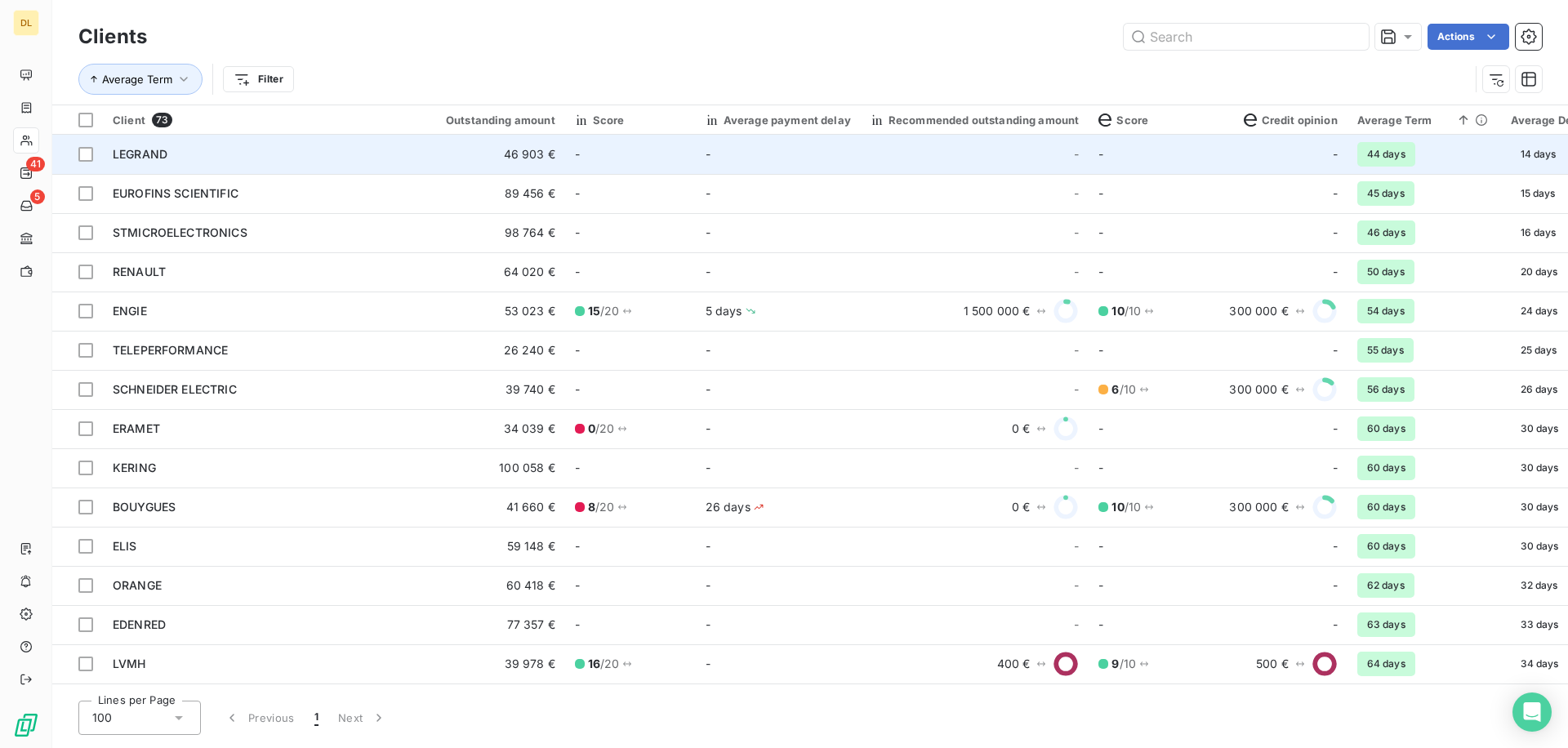
click at [385, 155] on div "LEGRAND" at bounding box center [260, 154] width 294 height 16
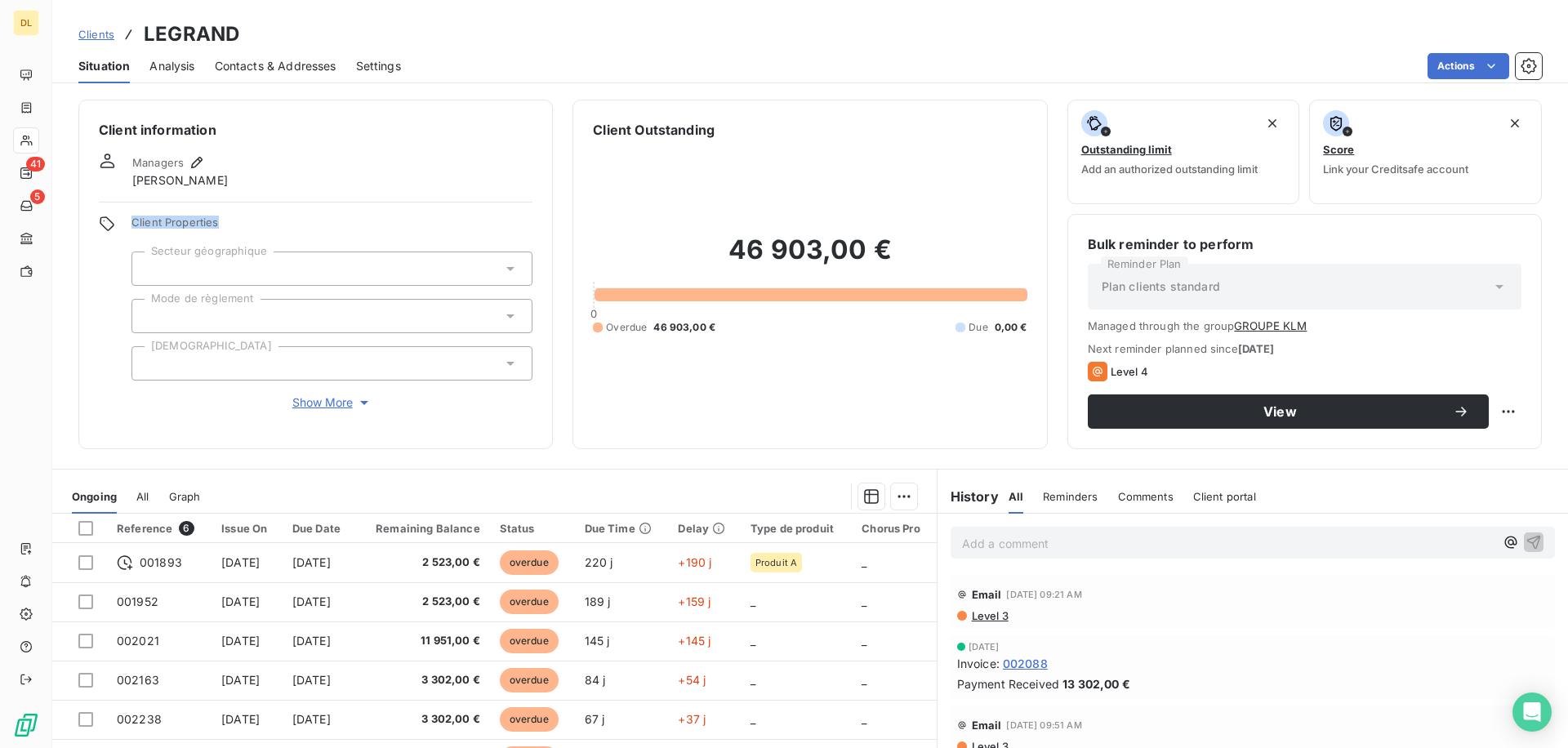
drag, startPoint x: 226, startPoint y: 224, endPoint x: 130, endPoint y: 224, distance: 96.0
click at [130, 224] on div "Client Properties Secteur géographique Mode de règlement Risque Show More" at bounding box center [315, 313] width 433 height 196
click at [1527, 65] on icon "button" at bounding box center [1528, 66] width 16 height 16
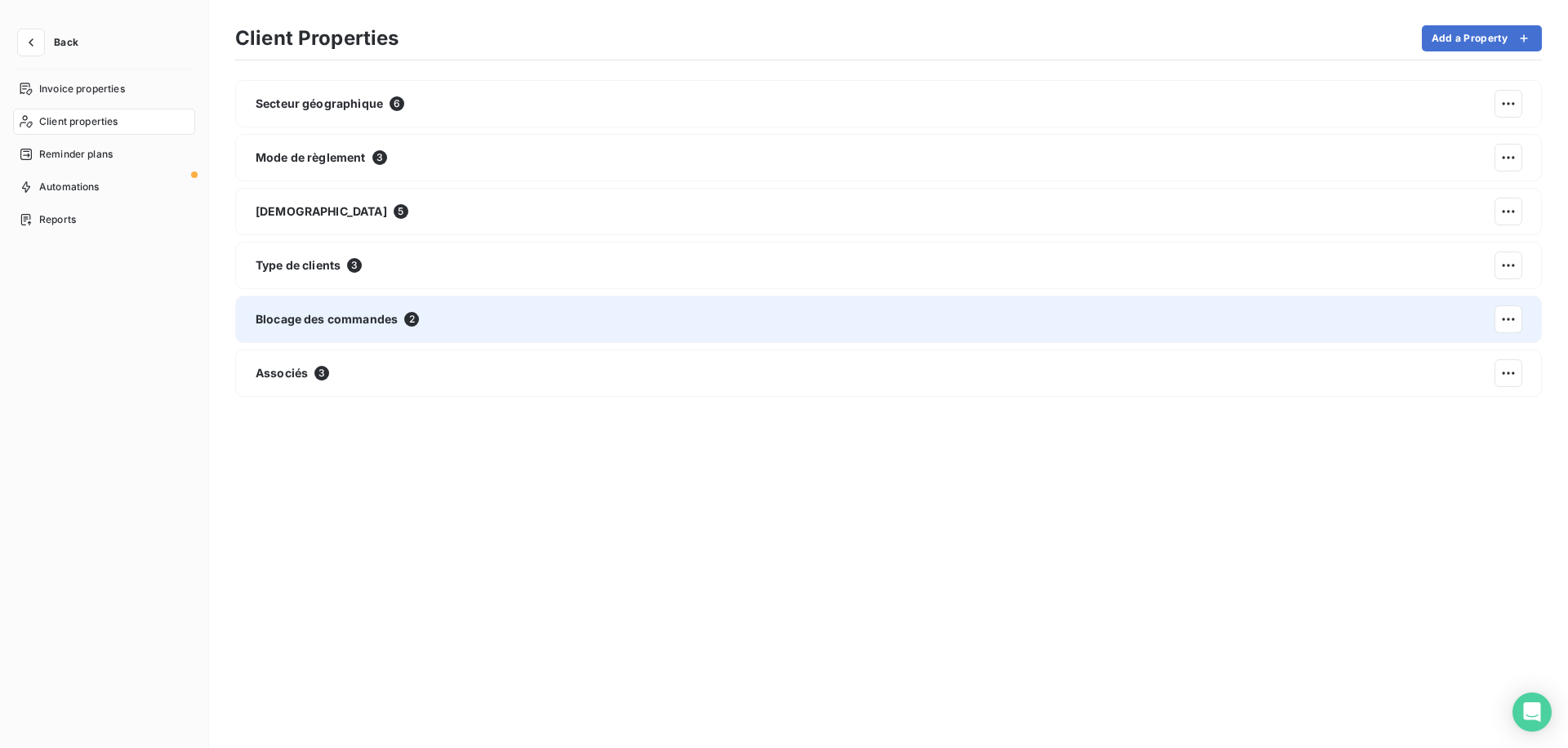
click at [305, 315] on span "Blocage des commandes" at bounding box center [327, 319] width 142 height 16
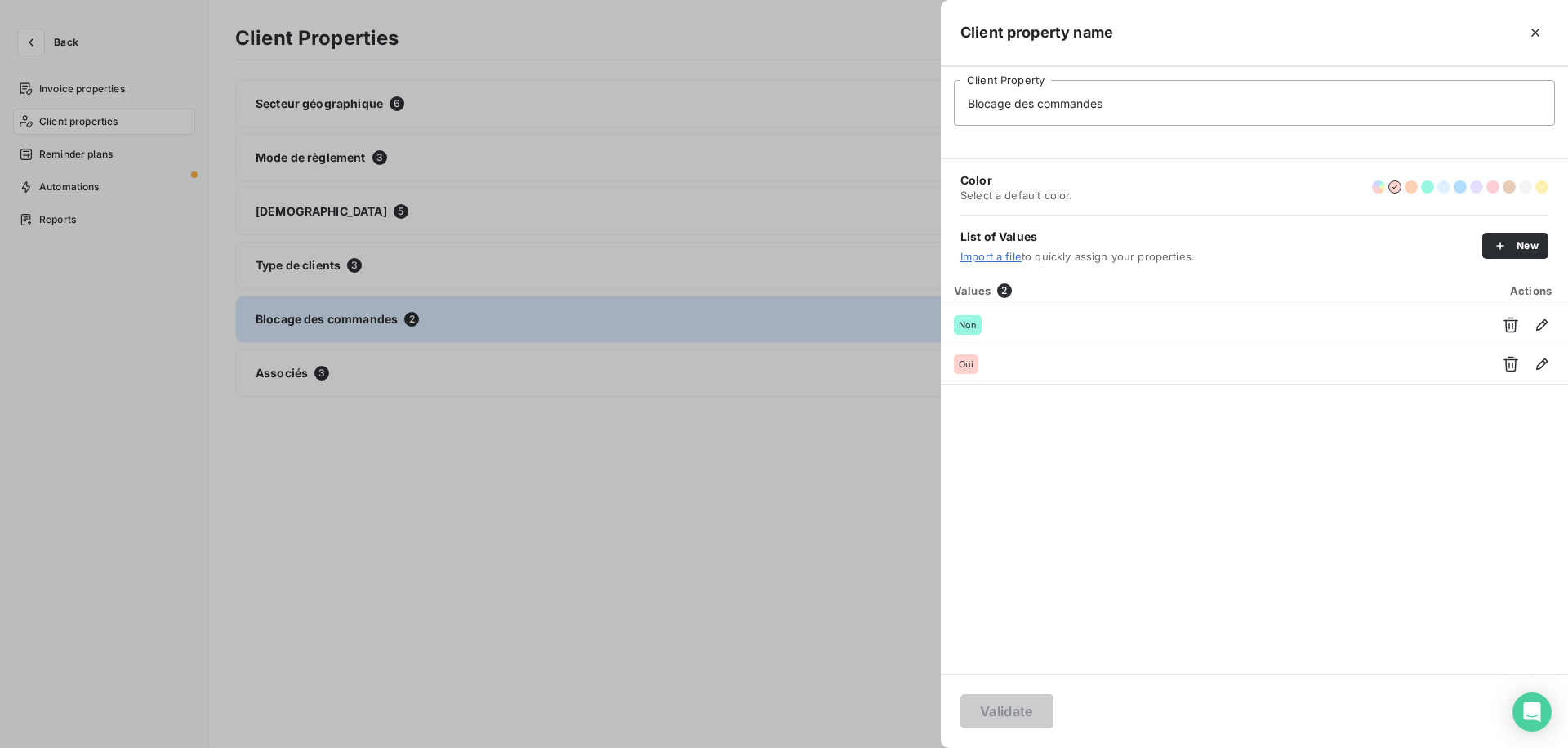
click at [1007, 94] on input "Blocage des commandes" at bounding box center [1253, 103] width 601 height 46
type input "Blocking"
click at [1240, 495] on div "Values 2 Actions Non Oui" at bounding box center [1254, 474] width 627 height 397
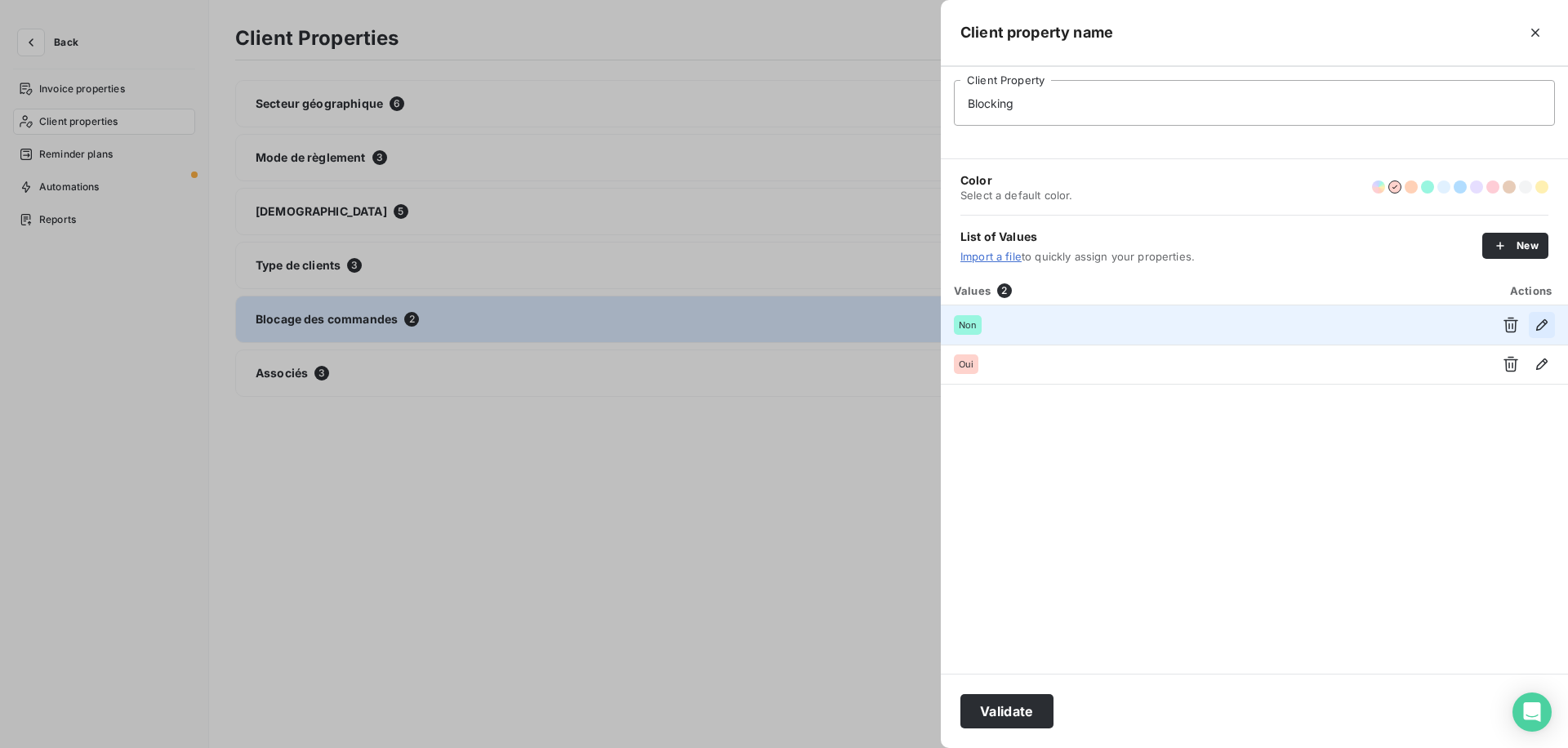
click at [1542, 324] on icon "button" at bounding box center [1542, 325] width 16 height 16
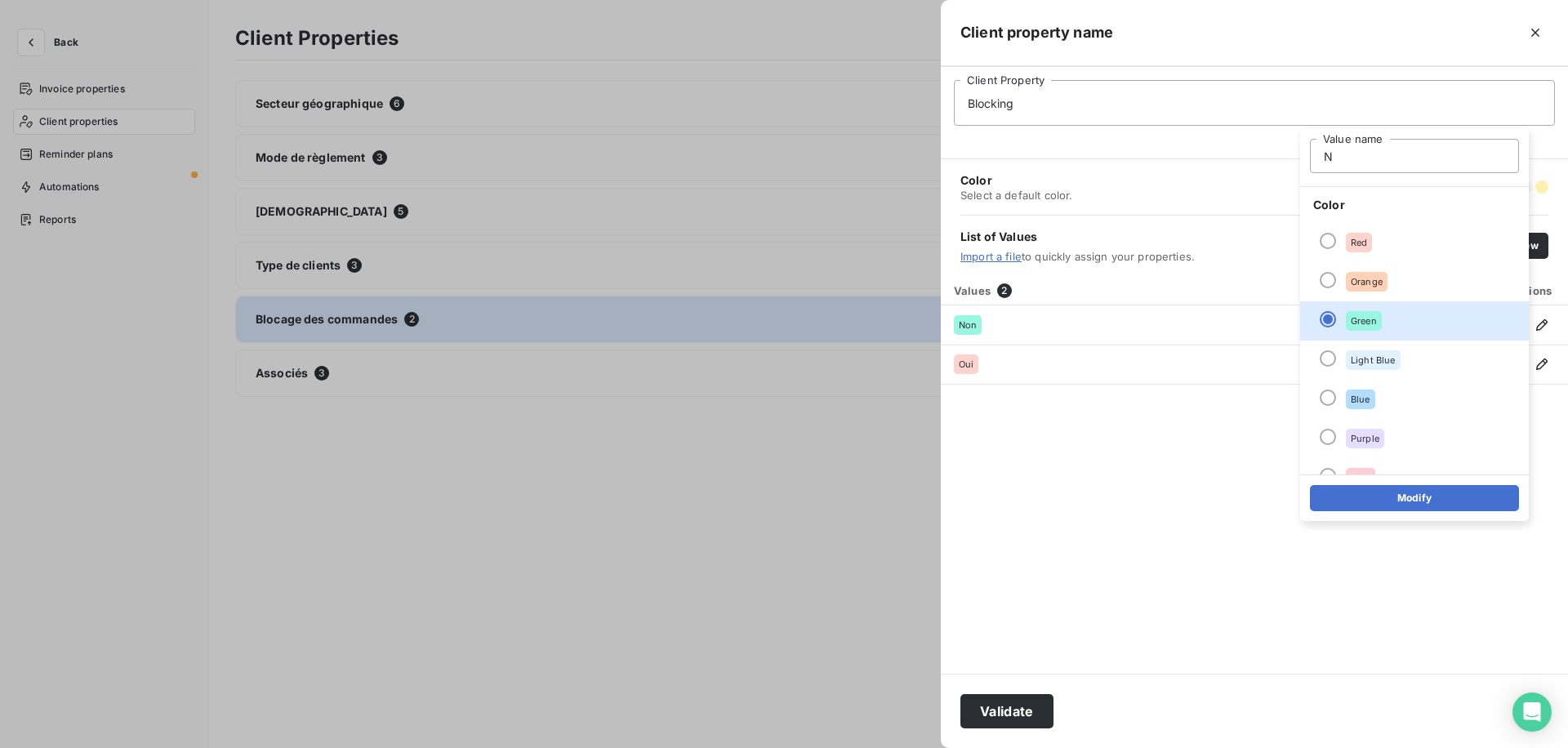
type input "No"
click at [1362, 490] on button "Modify" at bounding box center [1414, 497] width 209 height 26
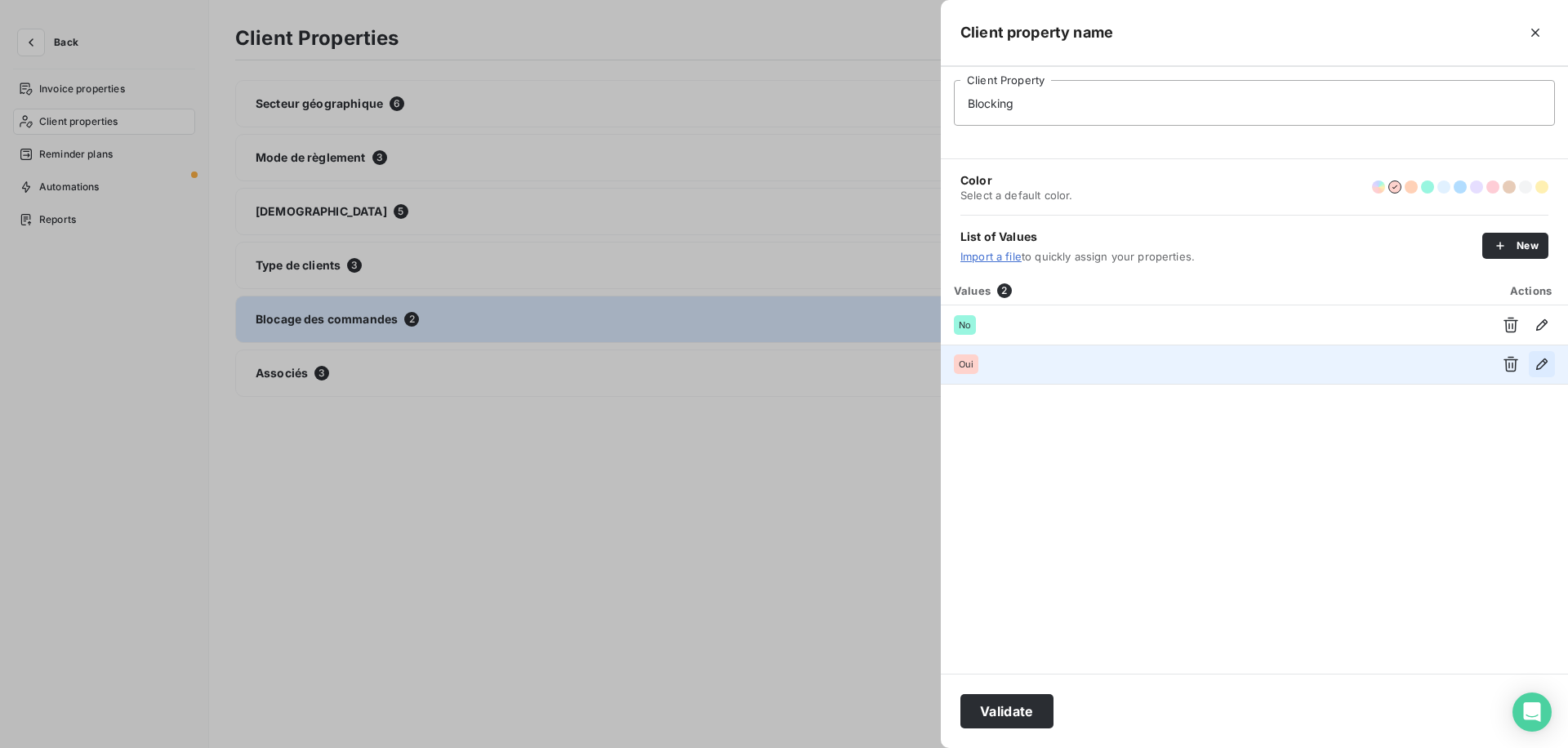
click at [1546, 370] on icon "button" at bounding box center [1542, 364] width 16 height 16
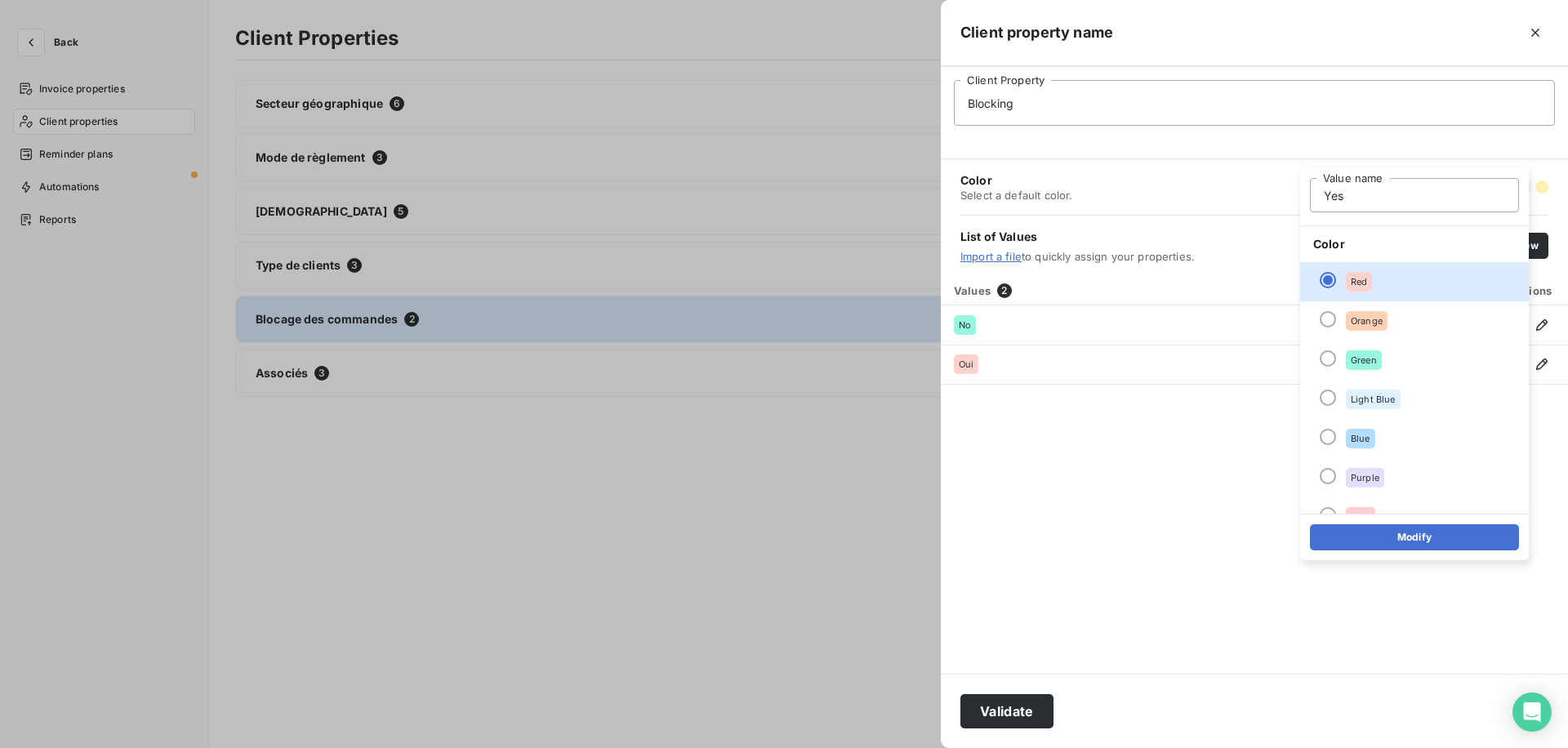
type input "Yes"
click at [1399, 560] on div "Modify" at bounding box center [1415, 537] width 229 height 47
click at [1416, 531] on button "Modify" at bounding box center [1414, 537] width 209 height 26
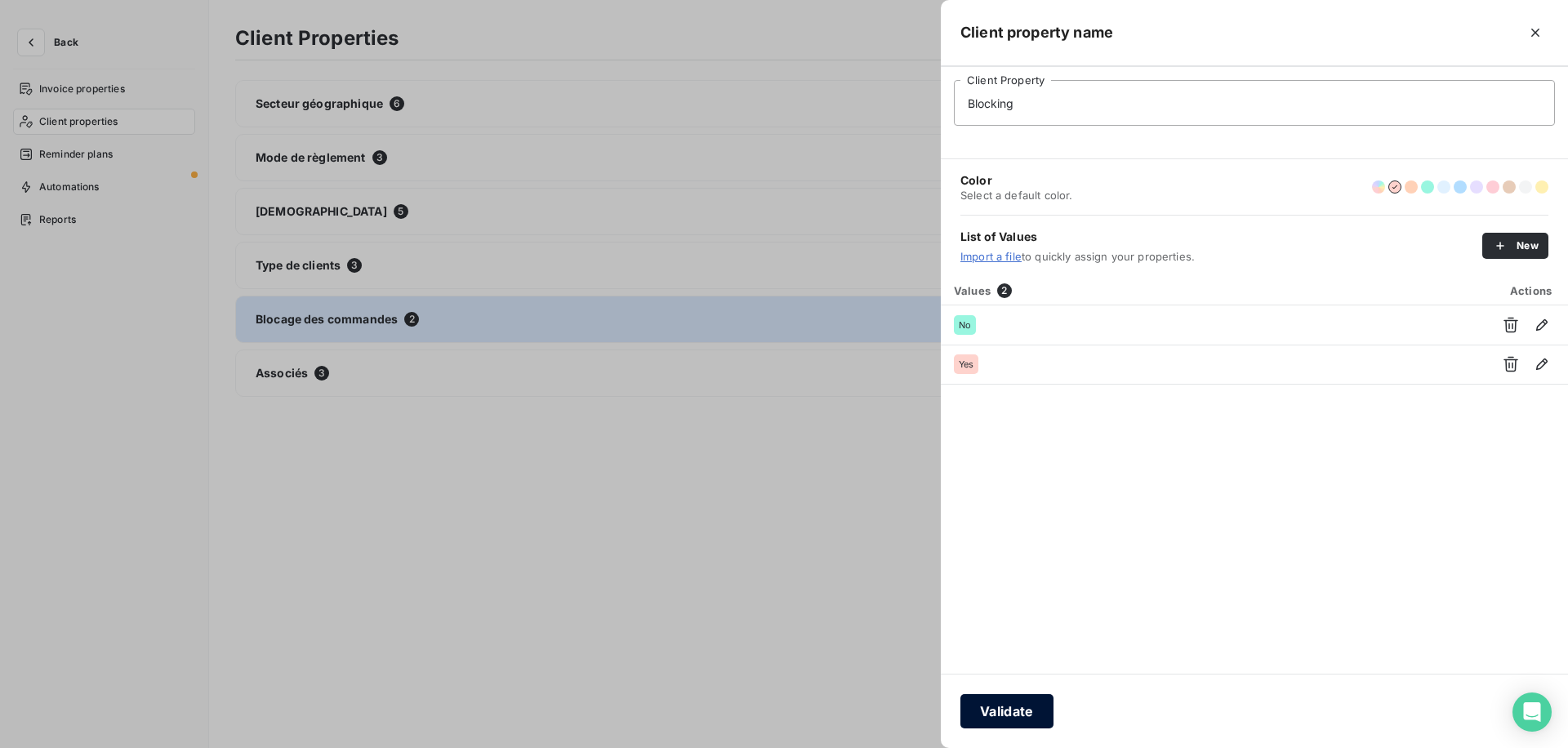
click at [1017, 717] on button "Validate" at bounding box center [1007, 711] width 93 height 34
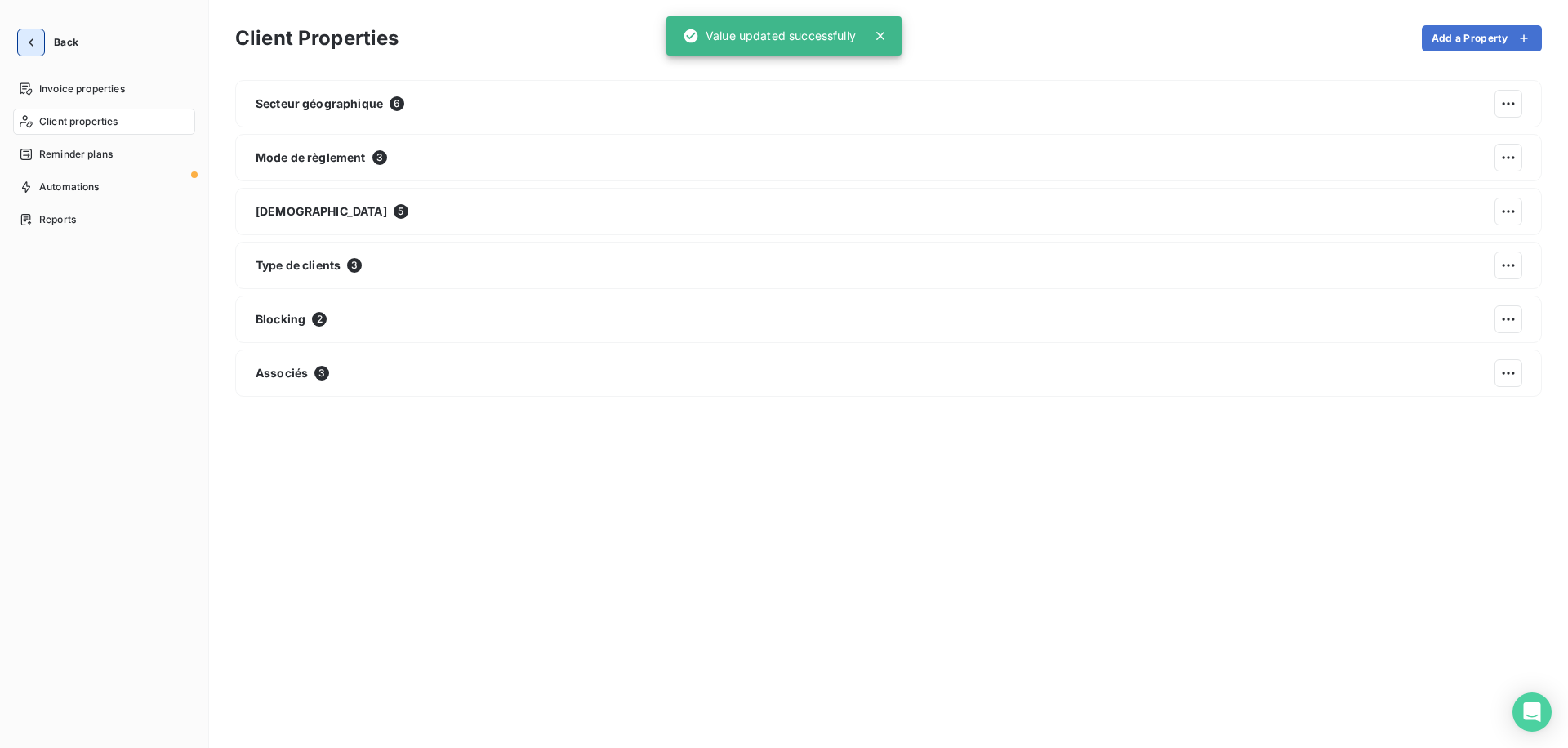
click at [29, 41] on icon "button" at bounding box center [31, 42] width 16 height 16
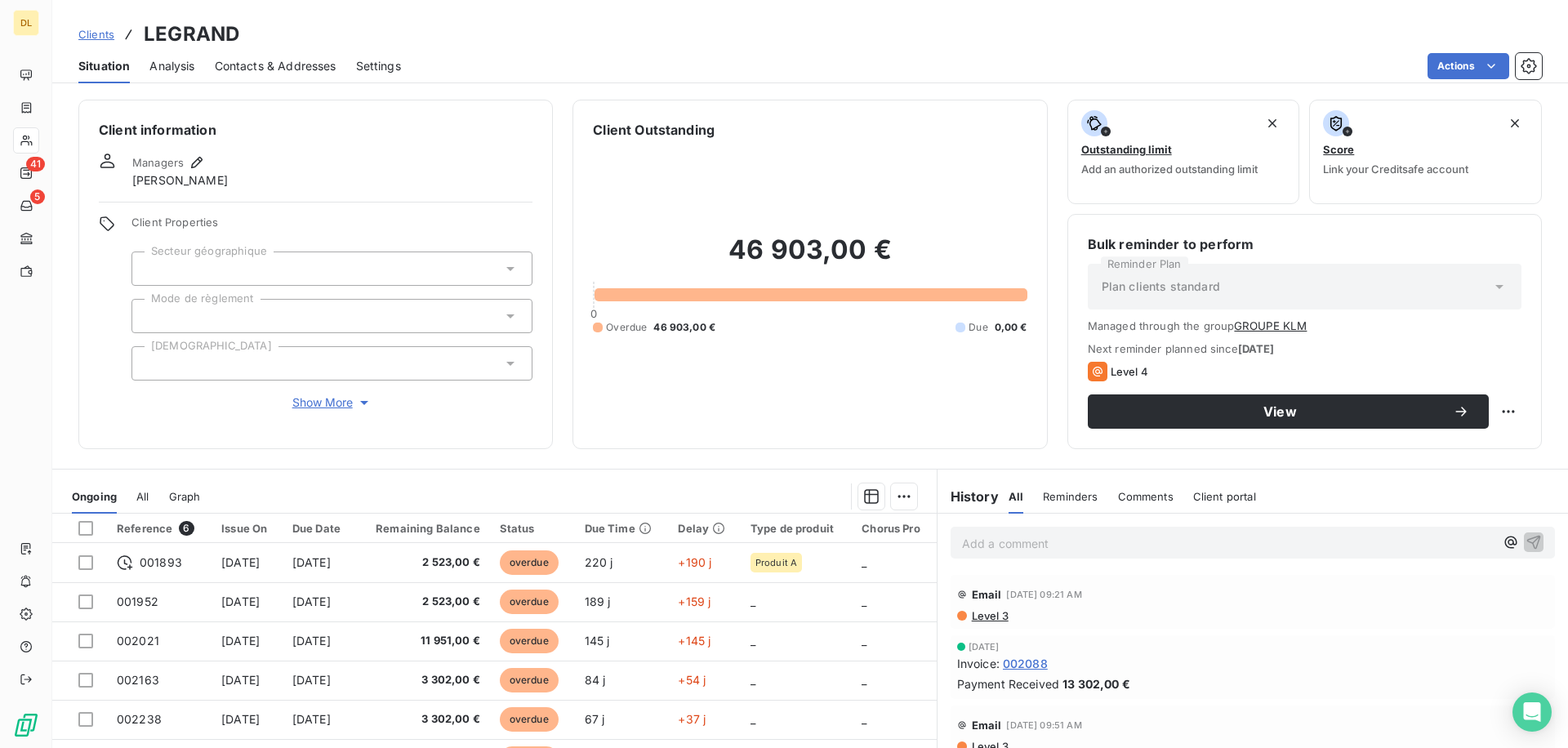
click at [306, 405] on span "Show More" at bounding box center [332, 403] width 80 height 16
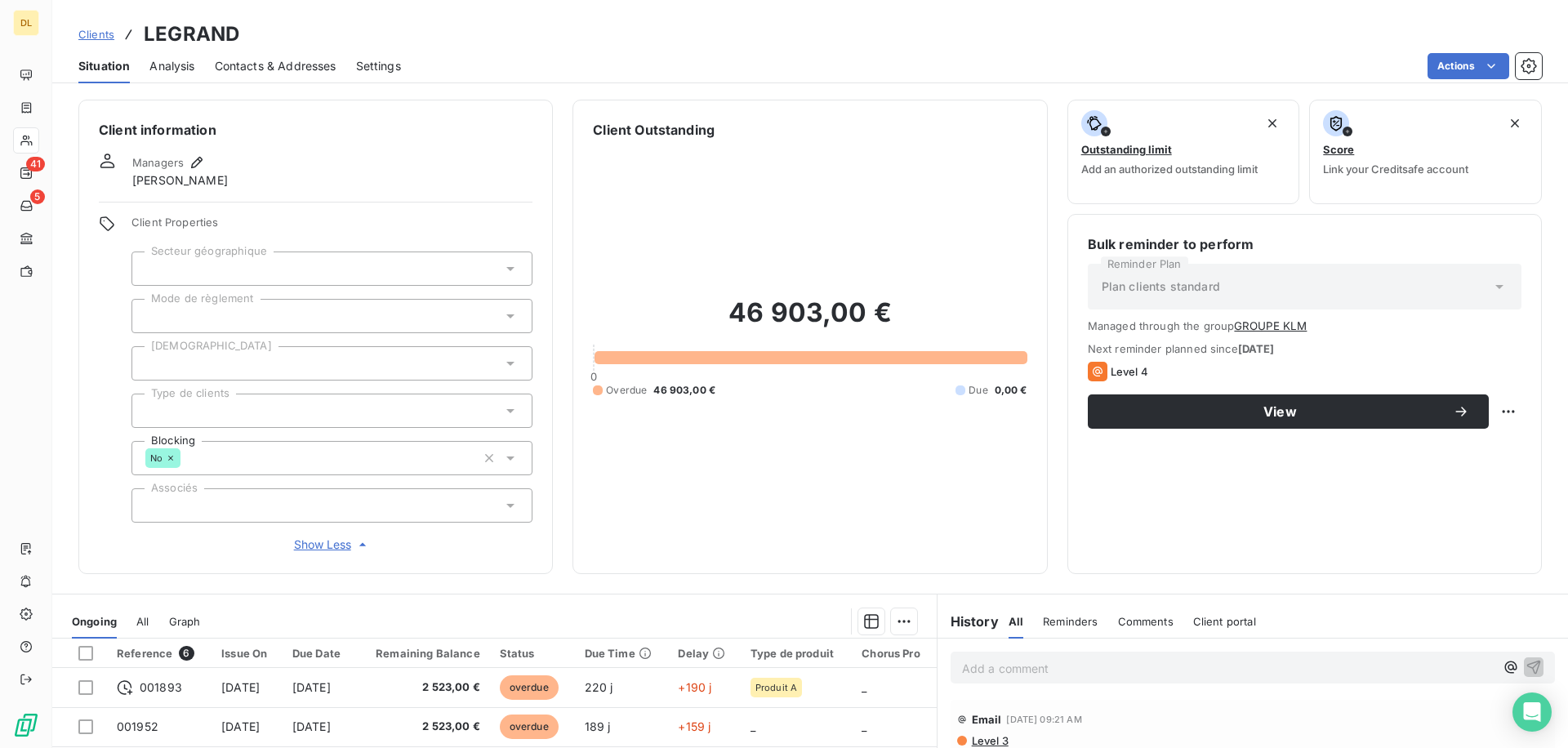
click at [216, 462] on div "No" at bounding box center [332, 458] width 401 height 34
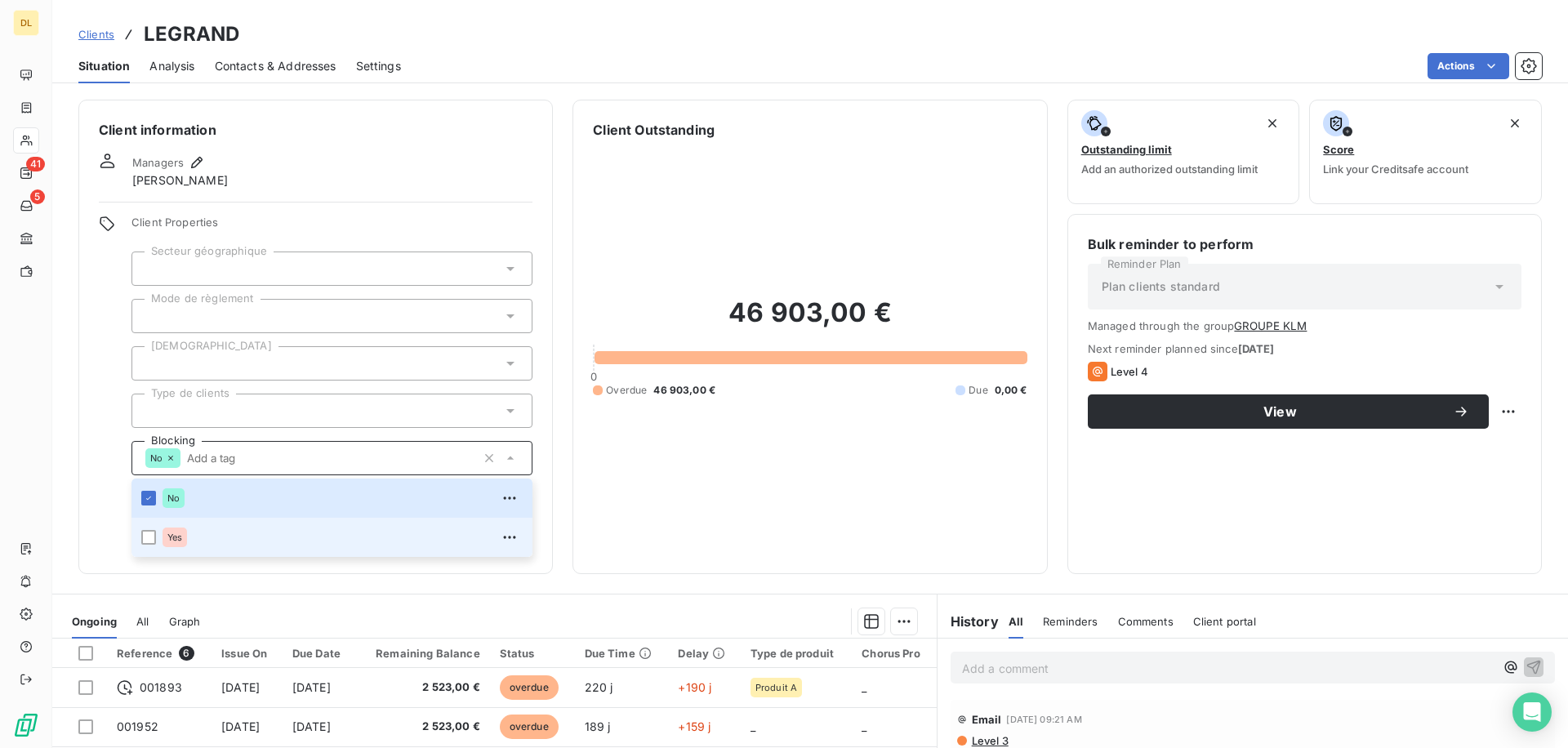
click at [204, 538] on div "Yes" at bounding box center [342, 537] width 360 height 26
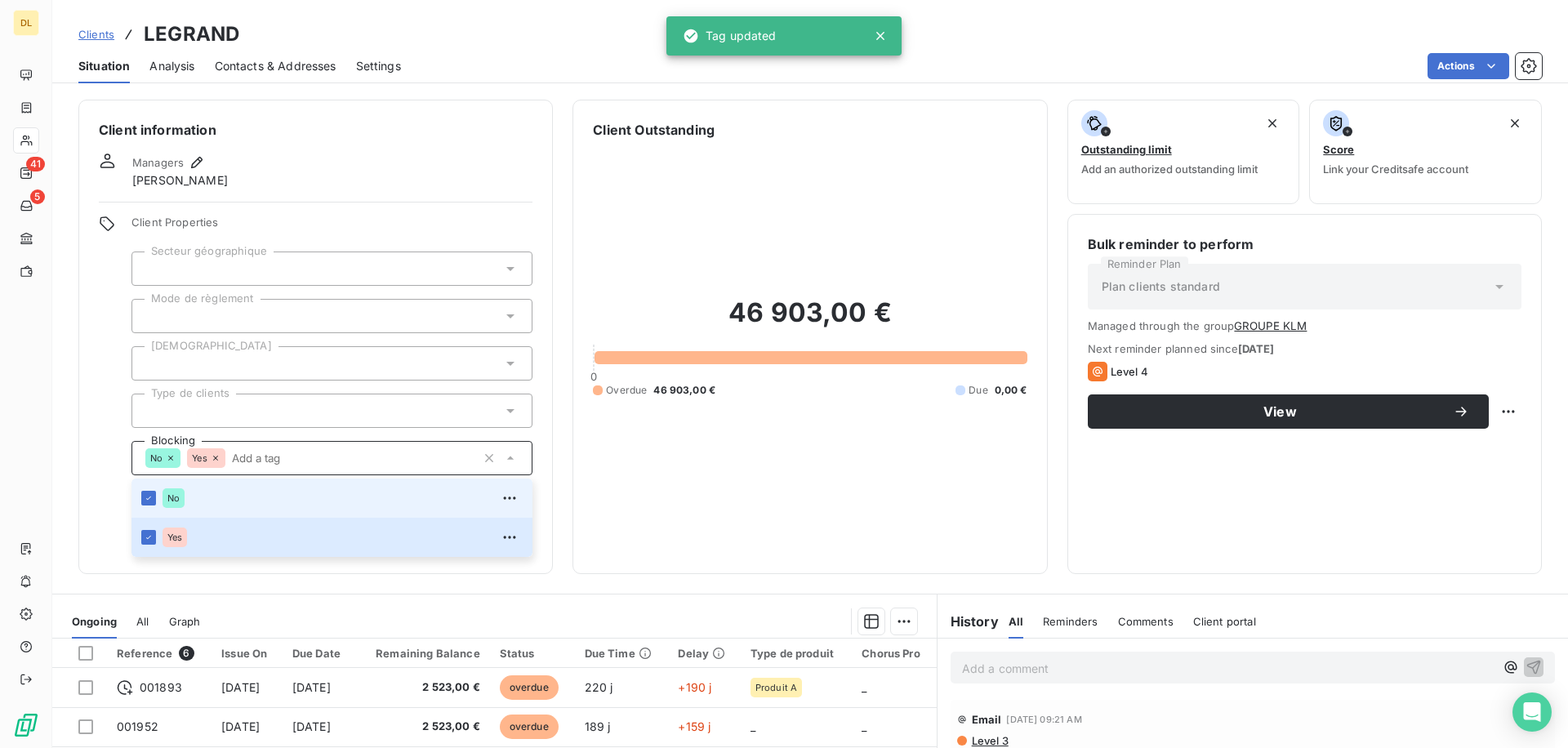
click at [150, 488] on li "No" at bounding box center [332, 497] width 401 height 39
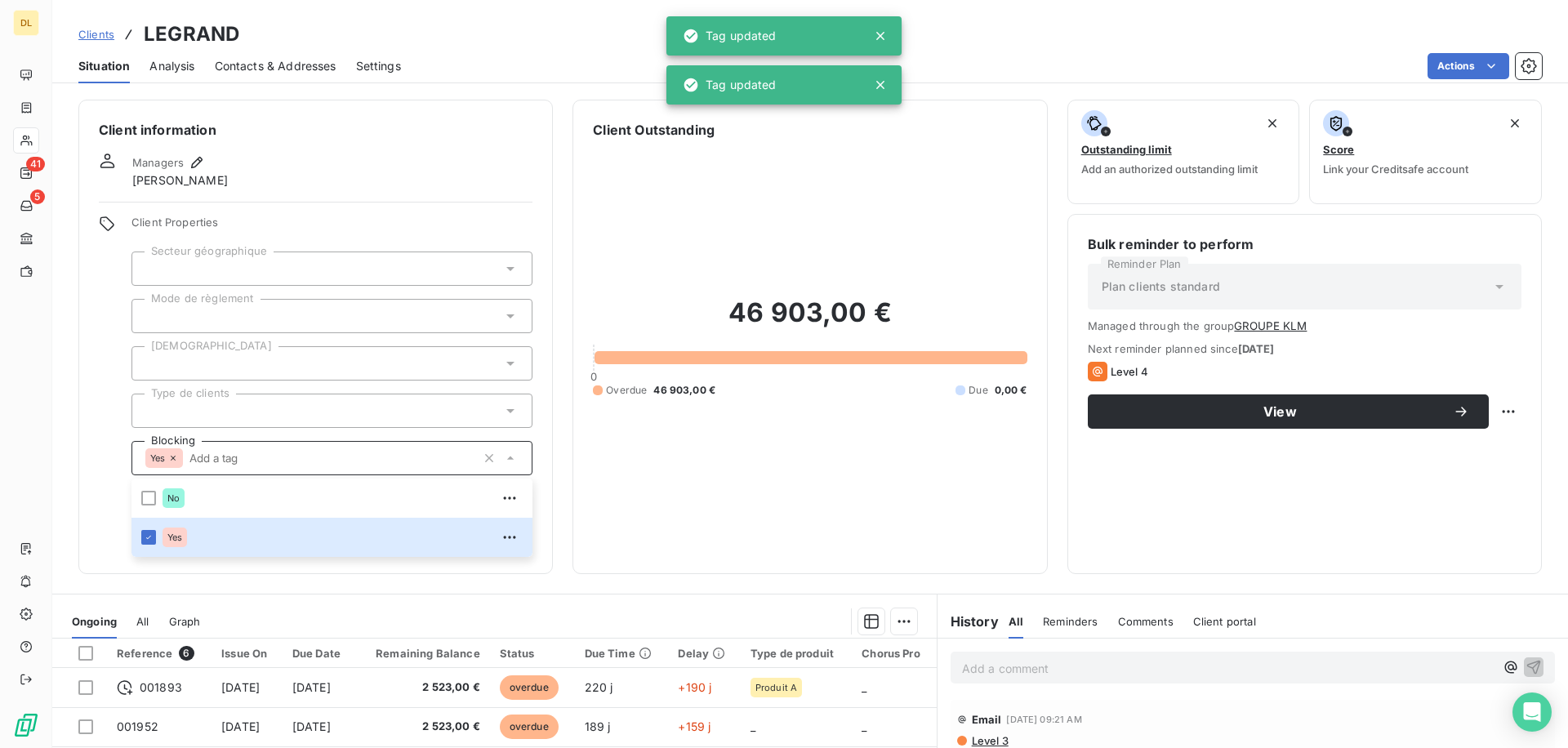
click at [114, 448] on div "Client Properties Secteur géographique Mode de règlement Risque Type de clients…" at bounding box center [315, 384] width 433 height 338
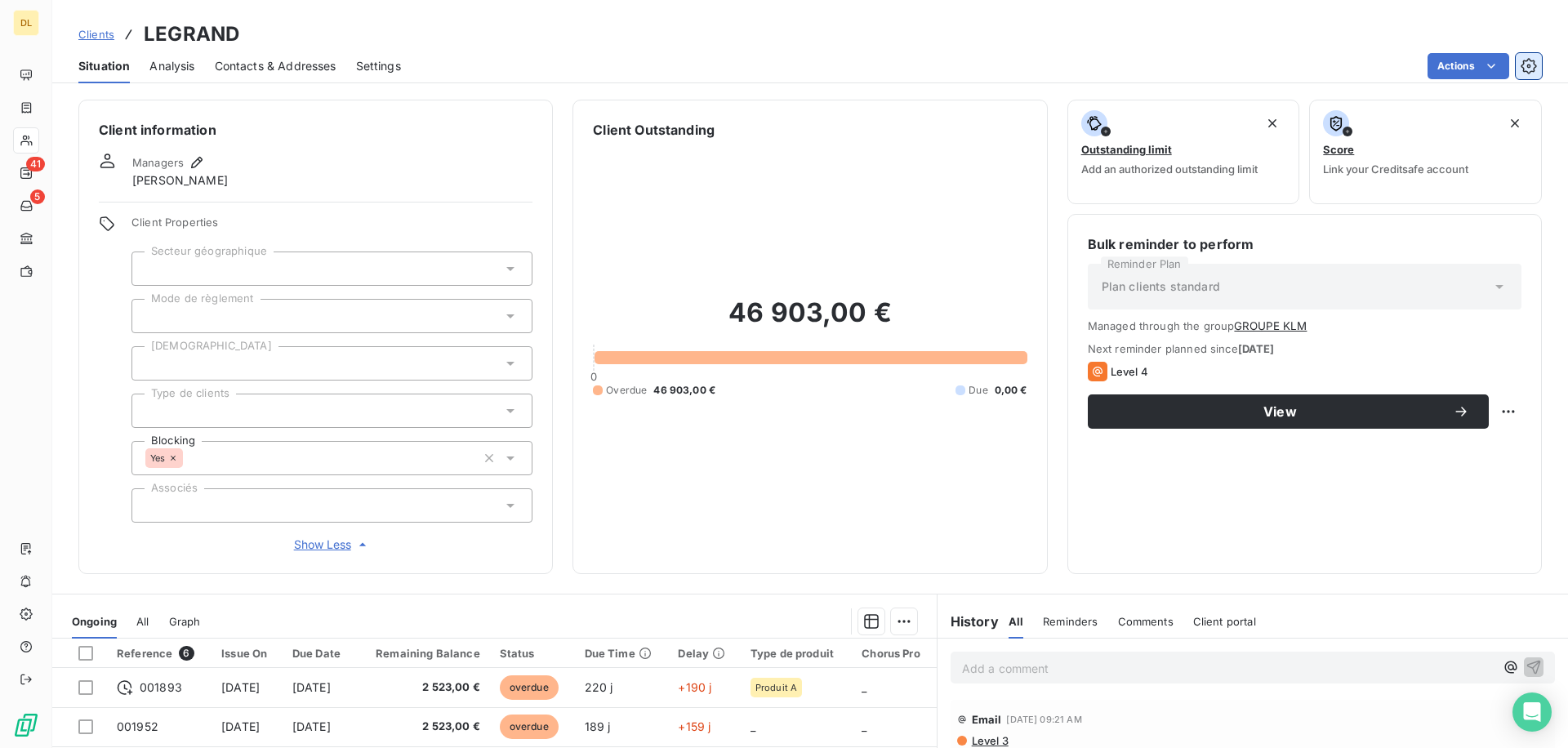
click at [1535, 66] on icon "button" at bounding box center [1527, 65] width 15 height 15
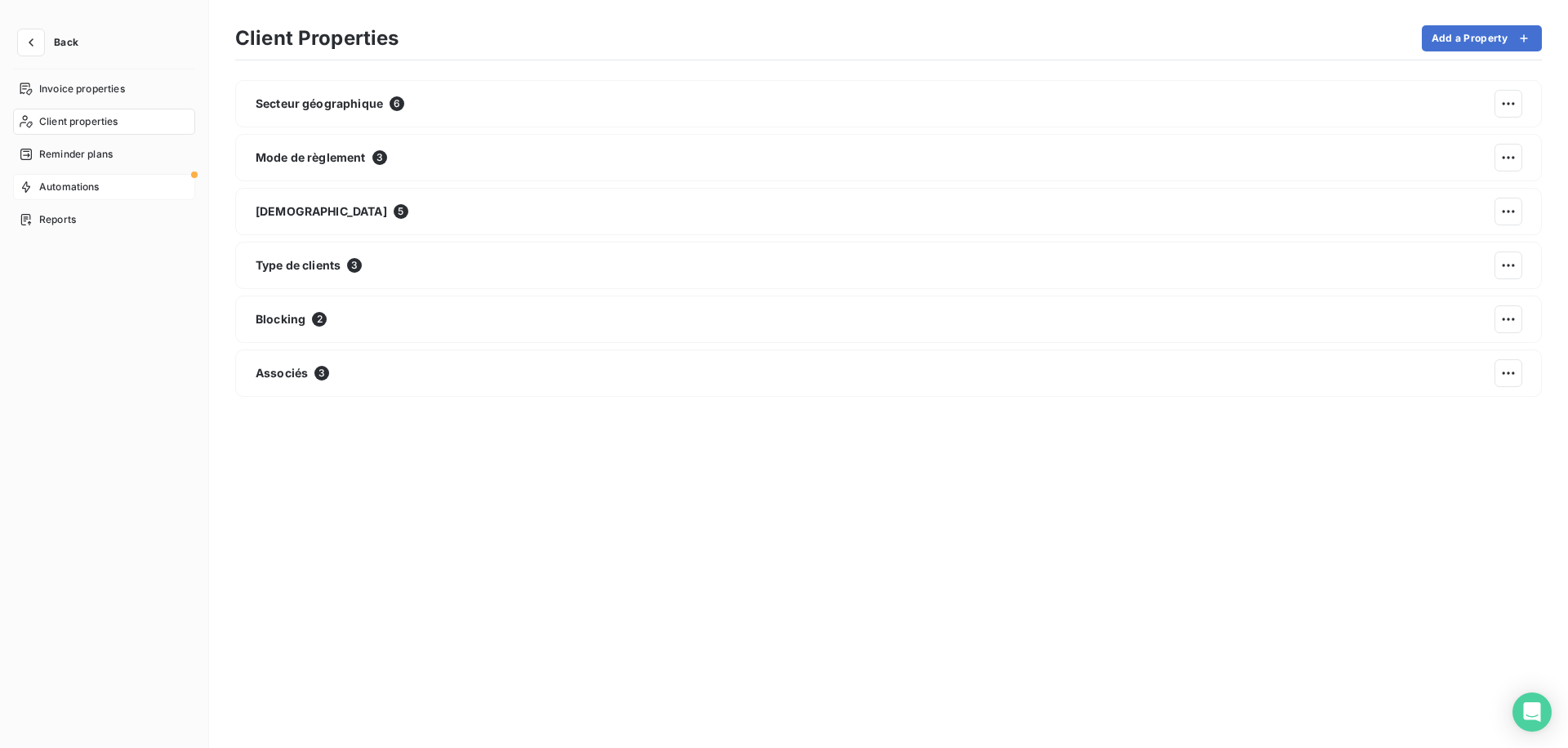
click at [100, 189] on div "Automations" at bounding box center [104, 187] width 182 height 26
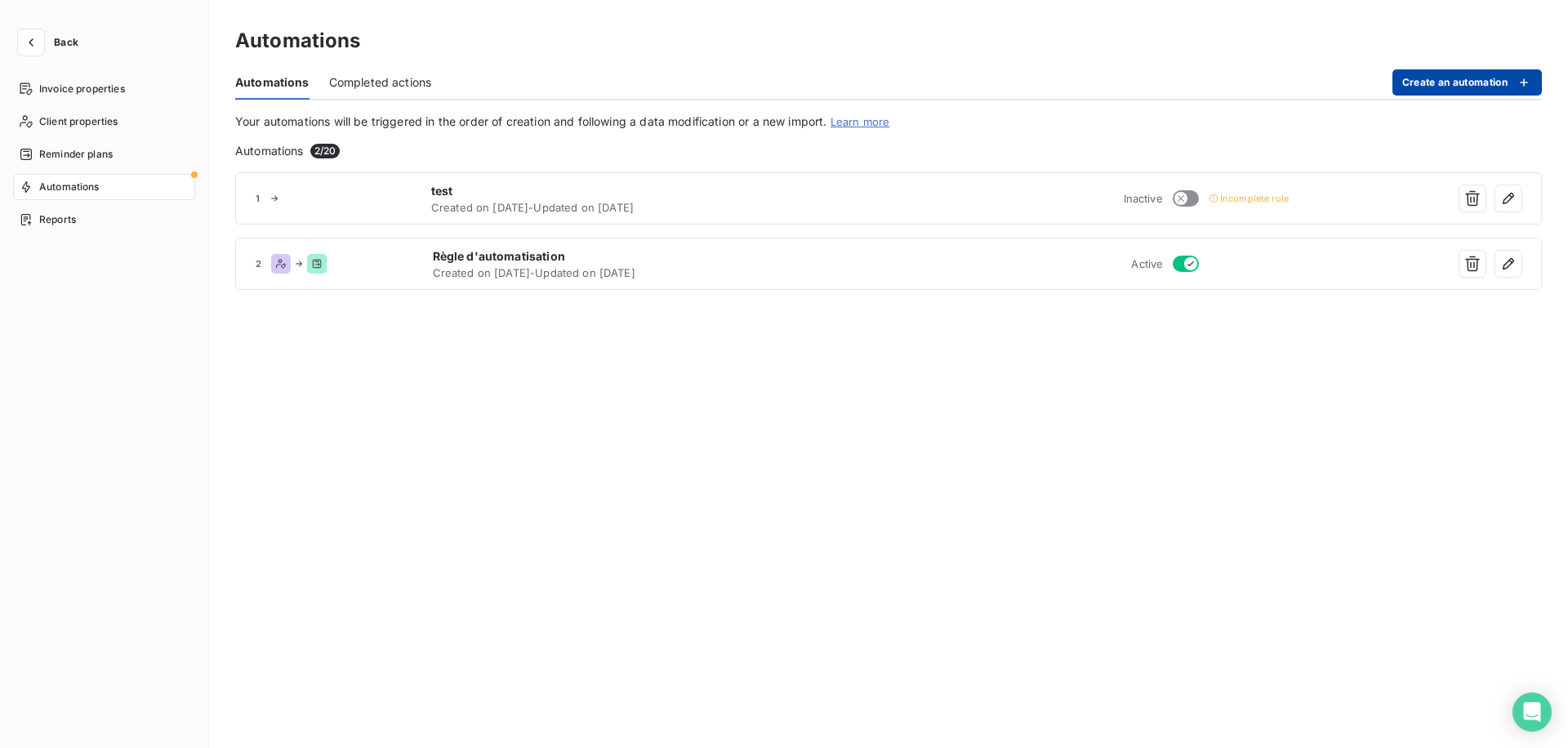
click at [1424, 80] on button "Create an automation" at bounding box center [1467, 82] width 150 height 26
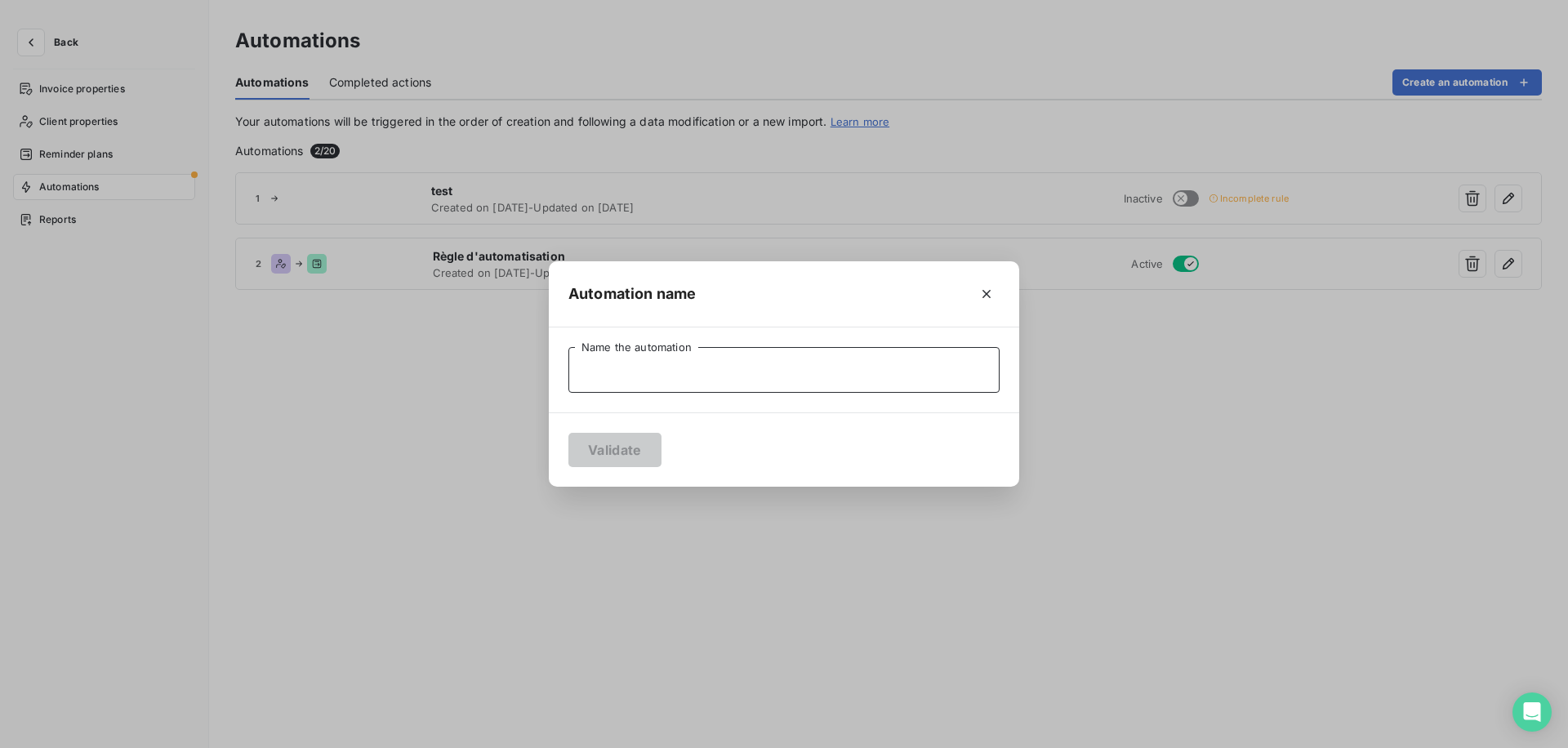
click at [593, 375] on input "Name the automation" at bounding box center [784, 369] width 431 height 46
type input "test"
click at [597, 446] on button "Validate" at bounding box center [615, 450] width 93 height 34
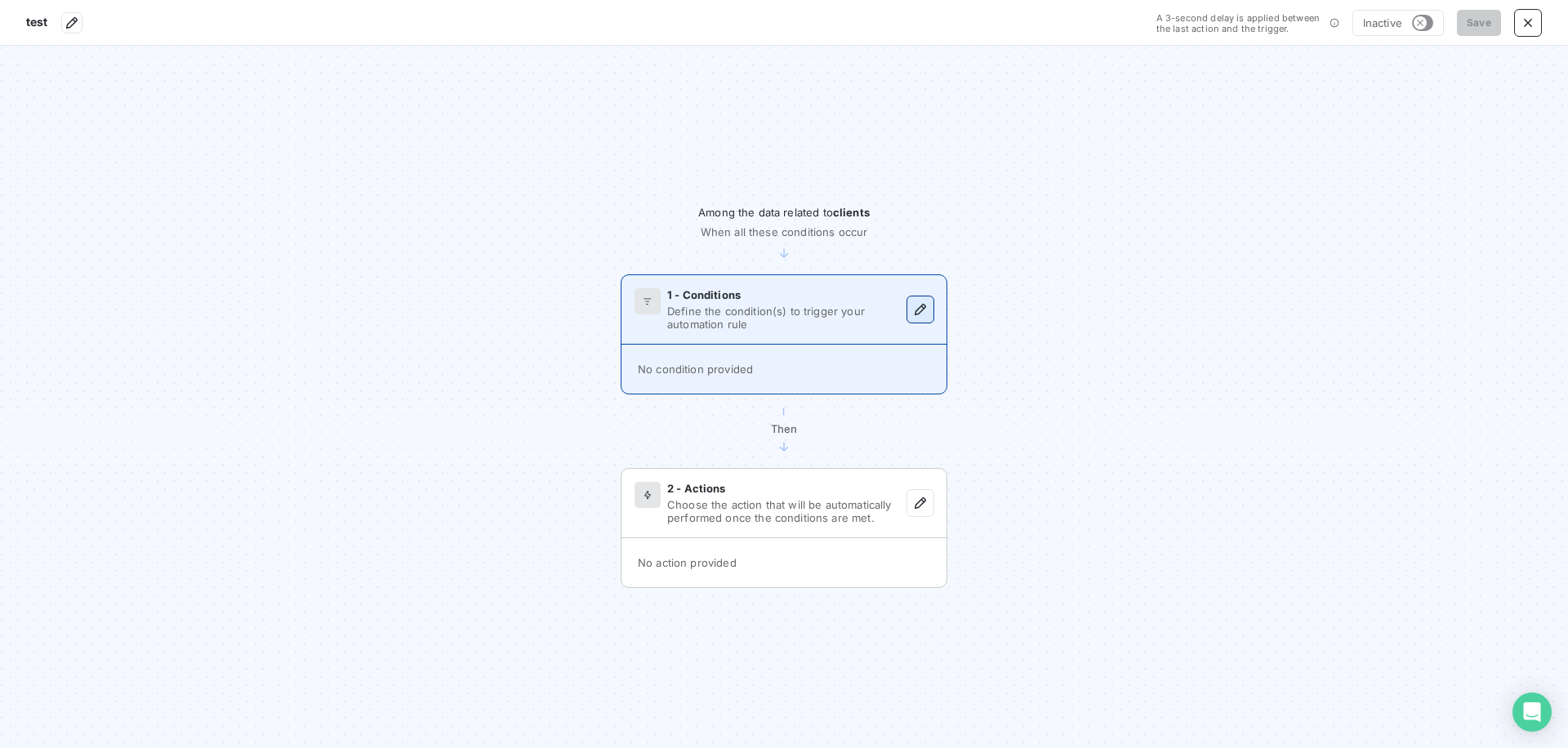
click at [930, 311] on button "button" at bounding box center [920, 309] width 26 height 26
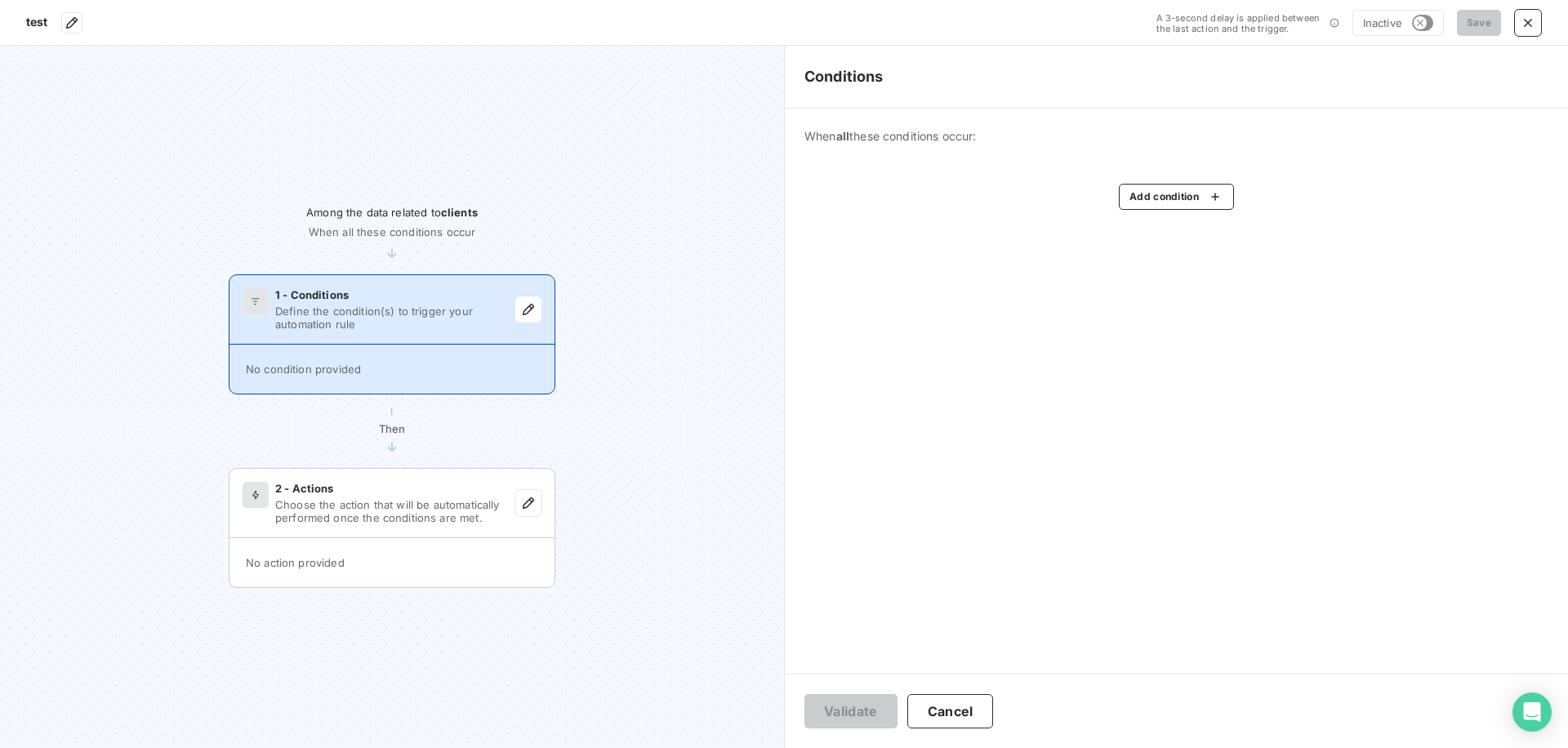
click at [1172, 210] on div "When all these conditions occur: Add condition" at bounding box center [1176, 169] width 783 height 121
click at [1178, 200] on html "test A 3-second delay is applied between the last action and the trigger. Inact…" at bounding box center [784, 374] width 1568 height 748
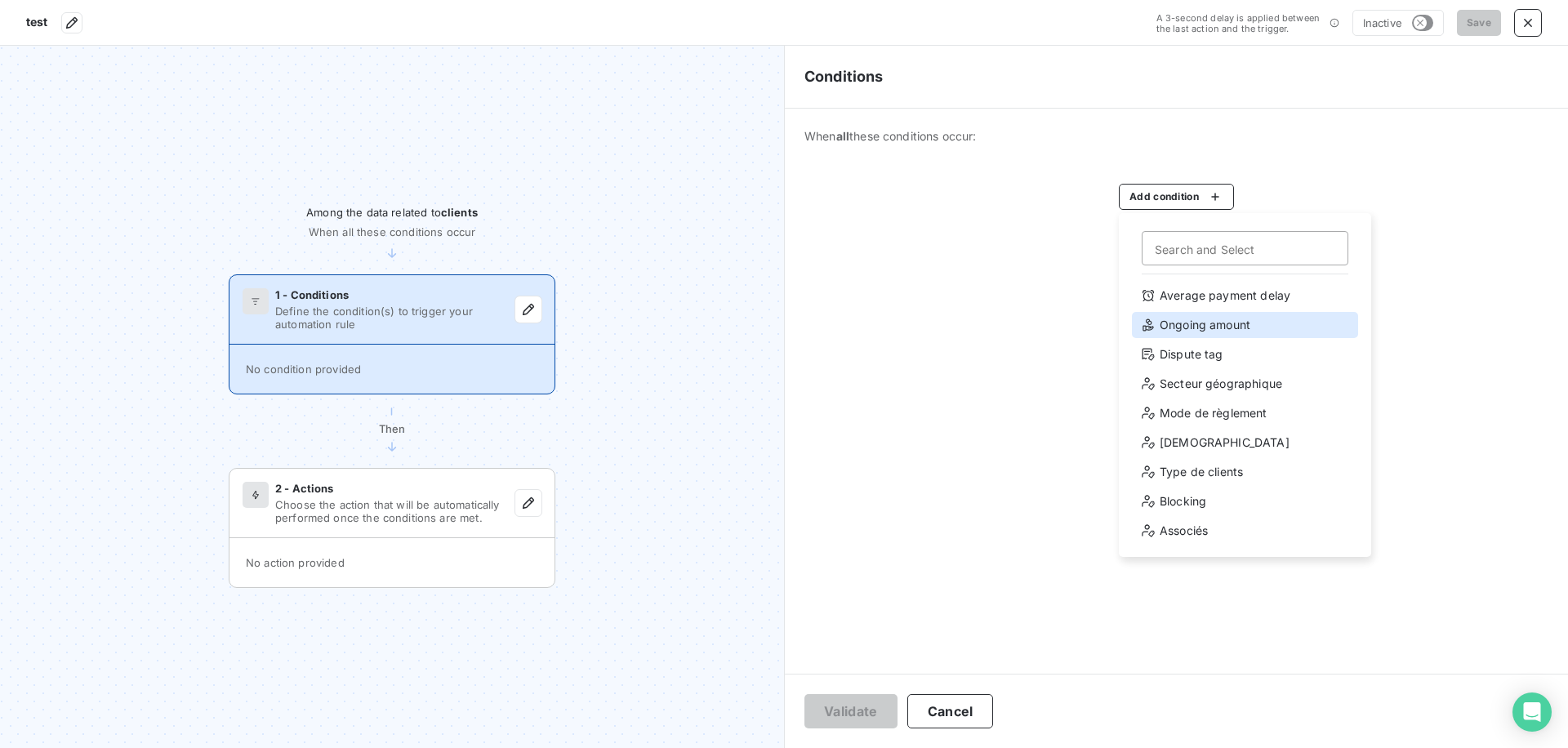
click at [1227, 324] on div "Ongoing amount" at bounding box center [1244, 324] width 226 height 26
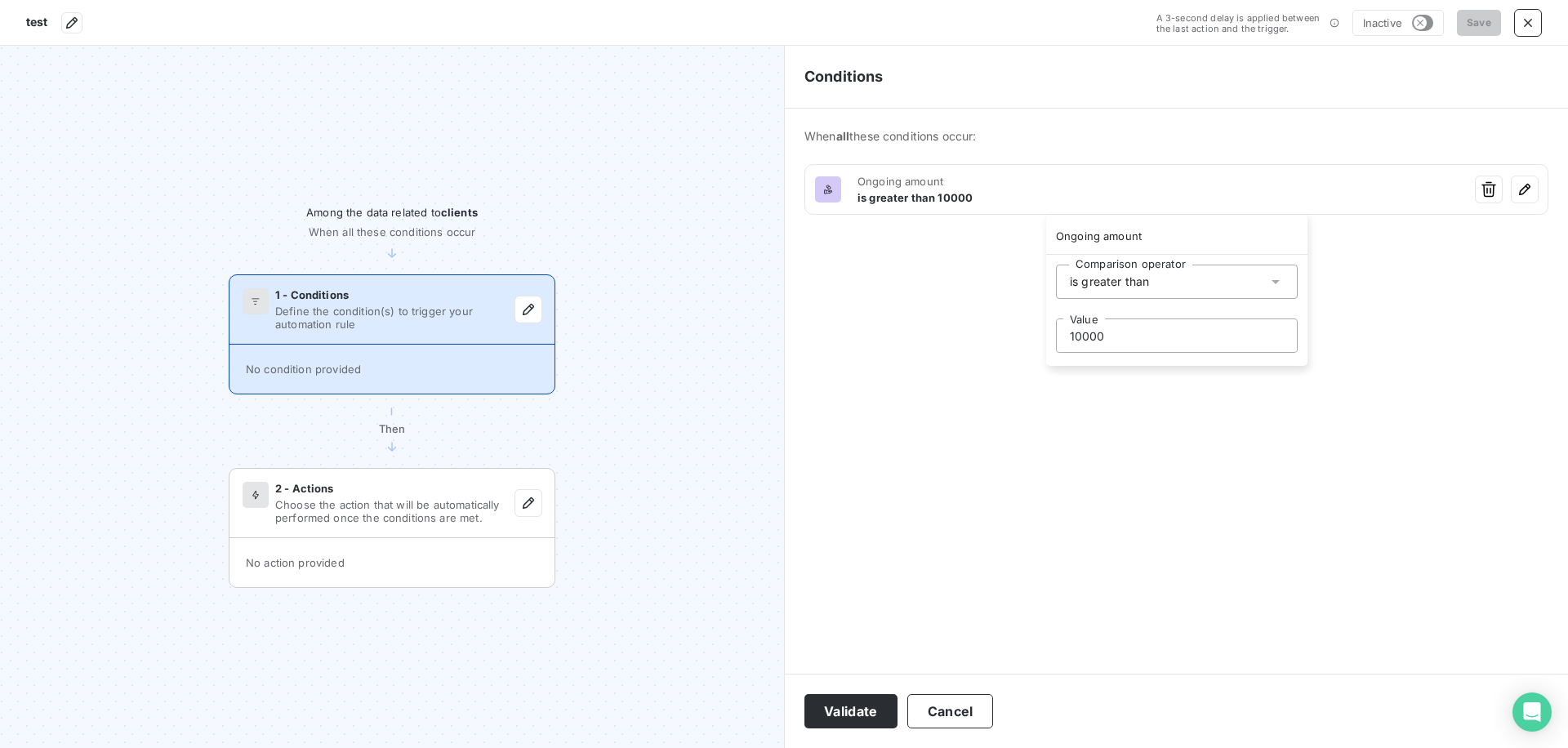
click at [969, 375] on html "test A 3-second delay is applied between the last action and the trigger. Inact…" at bounding box center [784, 374] width 1568 height 748
click at [850, 704] on button "Validate" at bounding box center [851, 711] width 93 height 34
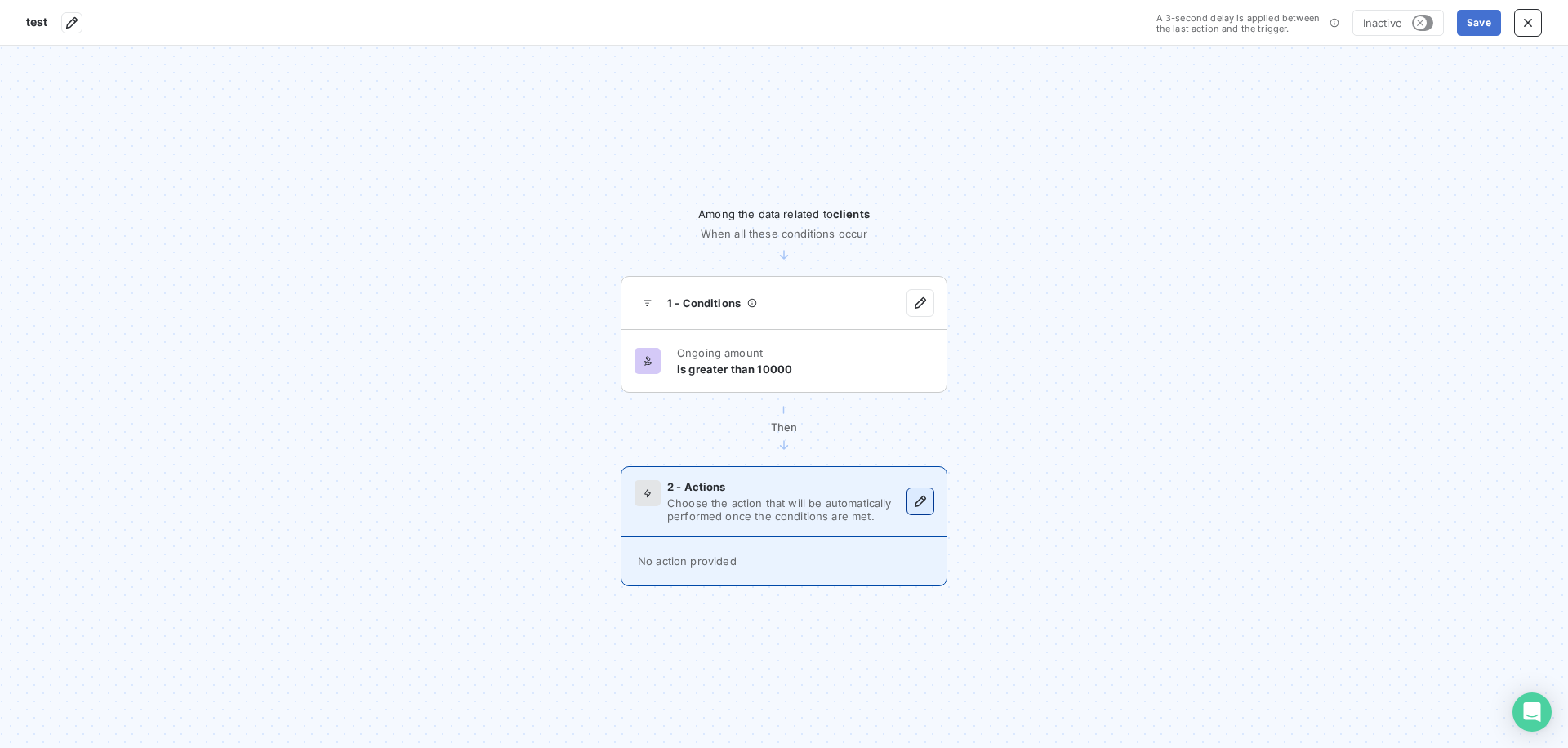
click at [918, 502] on icon "button" at bounding box center [920, 501] width 16 height 16
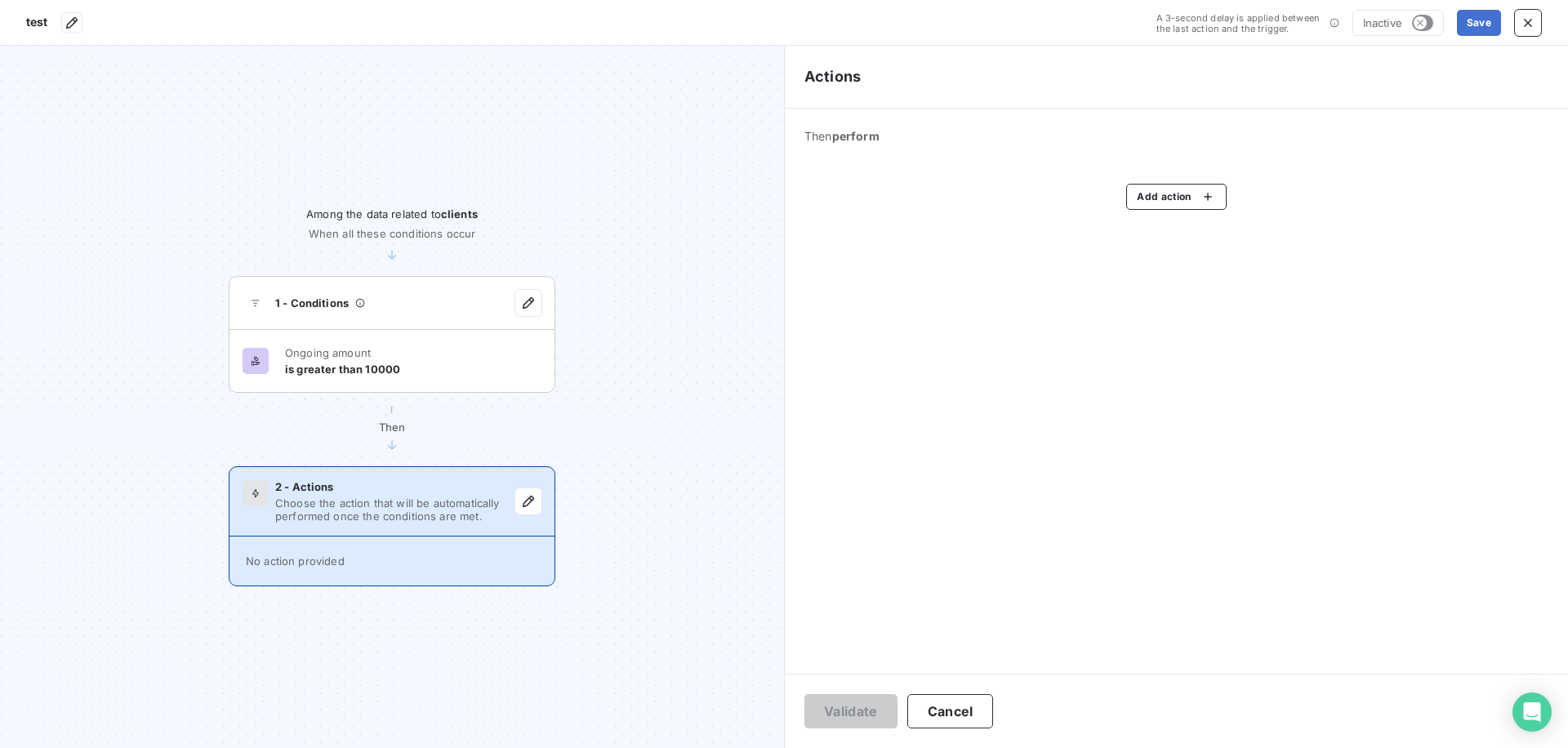
click at [1171, 181] on div "Then perform Add action" at bounding box center [1176, 169] width 783 height 121
click at [1151, 188] on html "test A 3-second delay is applied between the last action and the trigger. Inact…" at bounding box center [784, 374] width 1568 height 748
click at [971, 320] on html "test A 3-second delay is applied between the last action and the trigger. Inact…" at bounding box center [784, 374] width 1568 height 748
click at [955, 713] on button "Cancel" at bounding box center [951, 711] width 87 height 34
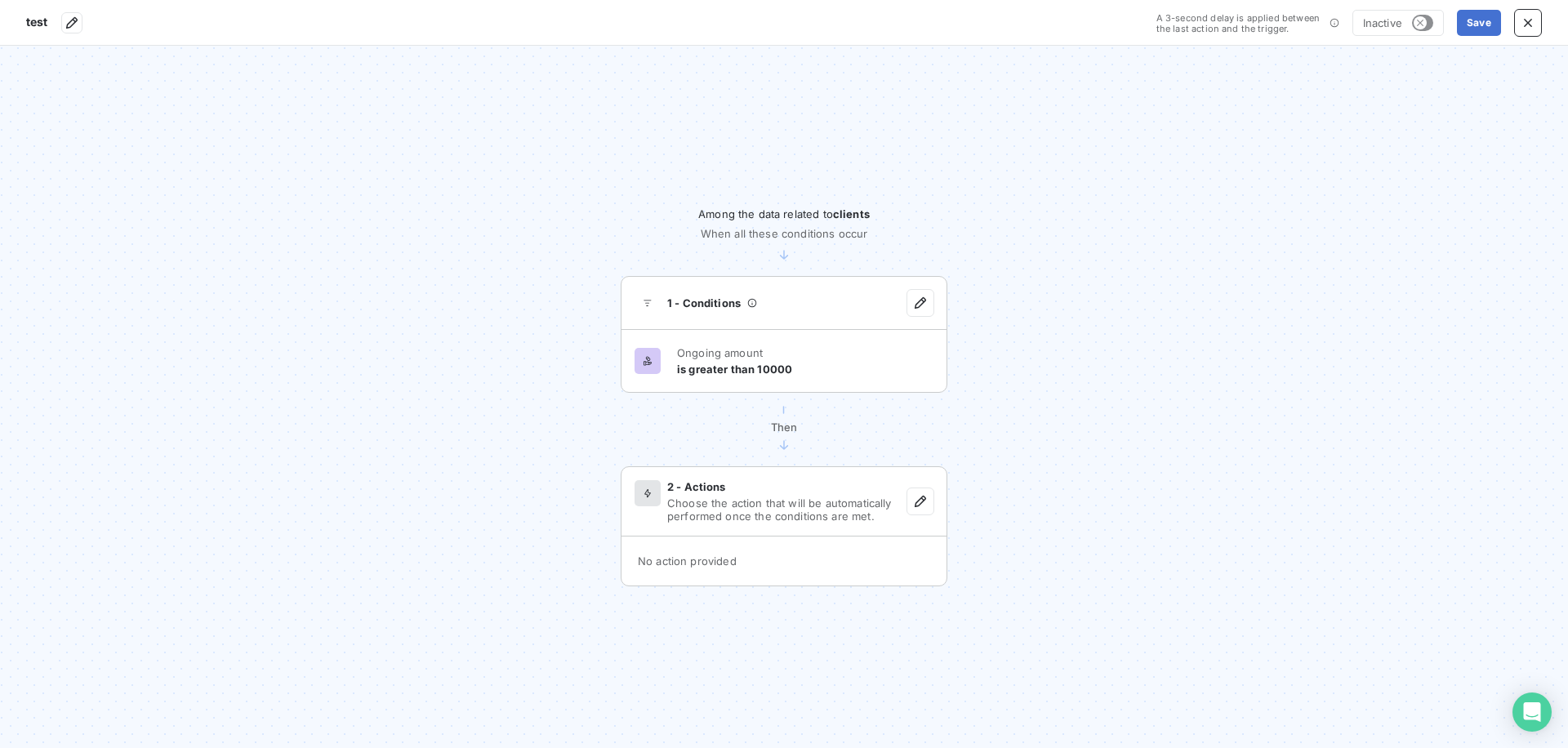
click at [1545, 21] on section "test A 3-second delay is applied between the last action and the trigger. Inact…" at bounding box center [784, 23] width 1568 height 46
click at [1535, 24] on icon "button" at bounding box center [1527, 23] width 16 height 16
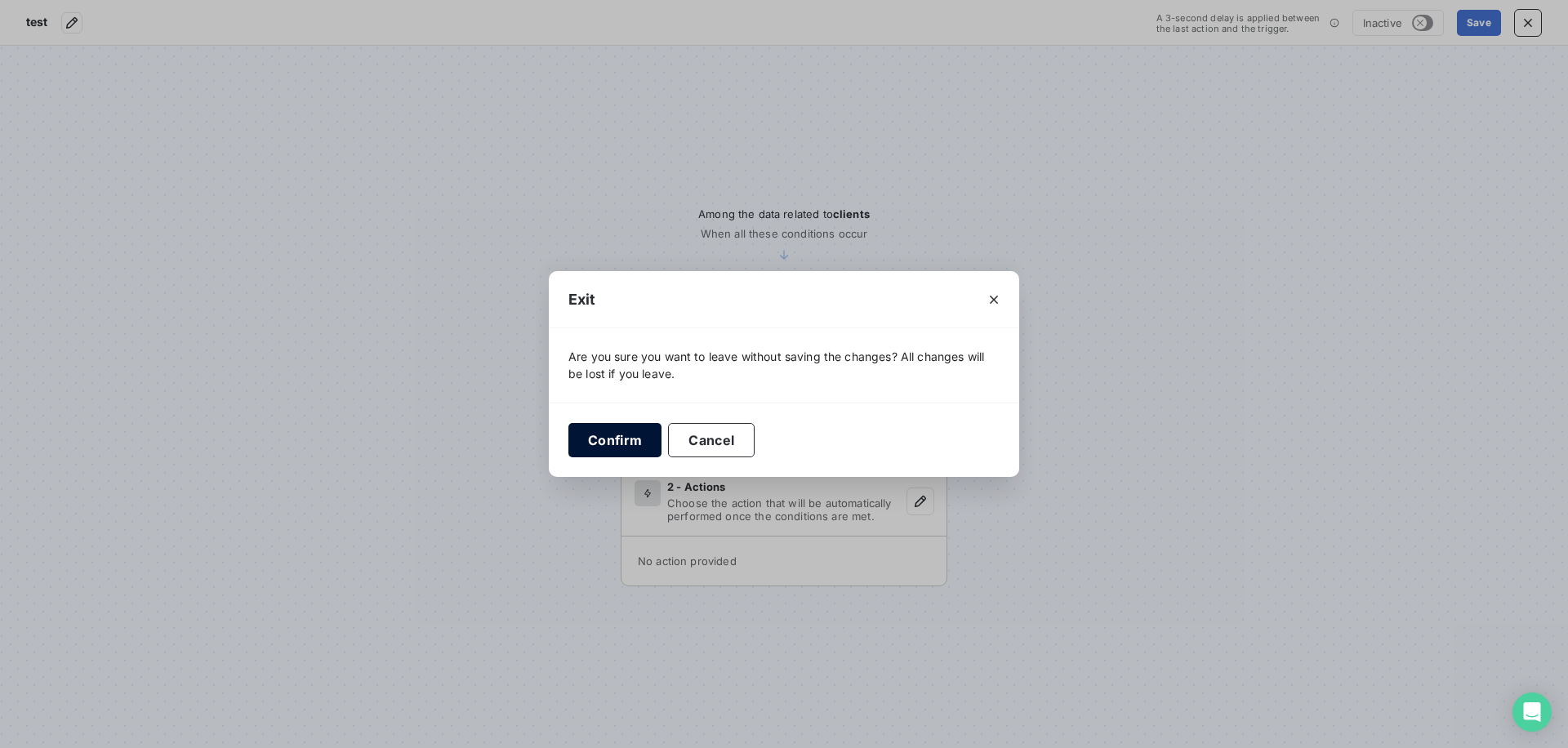
click at [631, 430] on button "Confirm" at bounding box center [615, 440] width 93 height 34
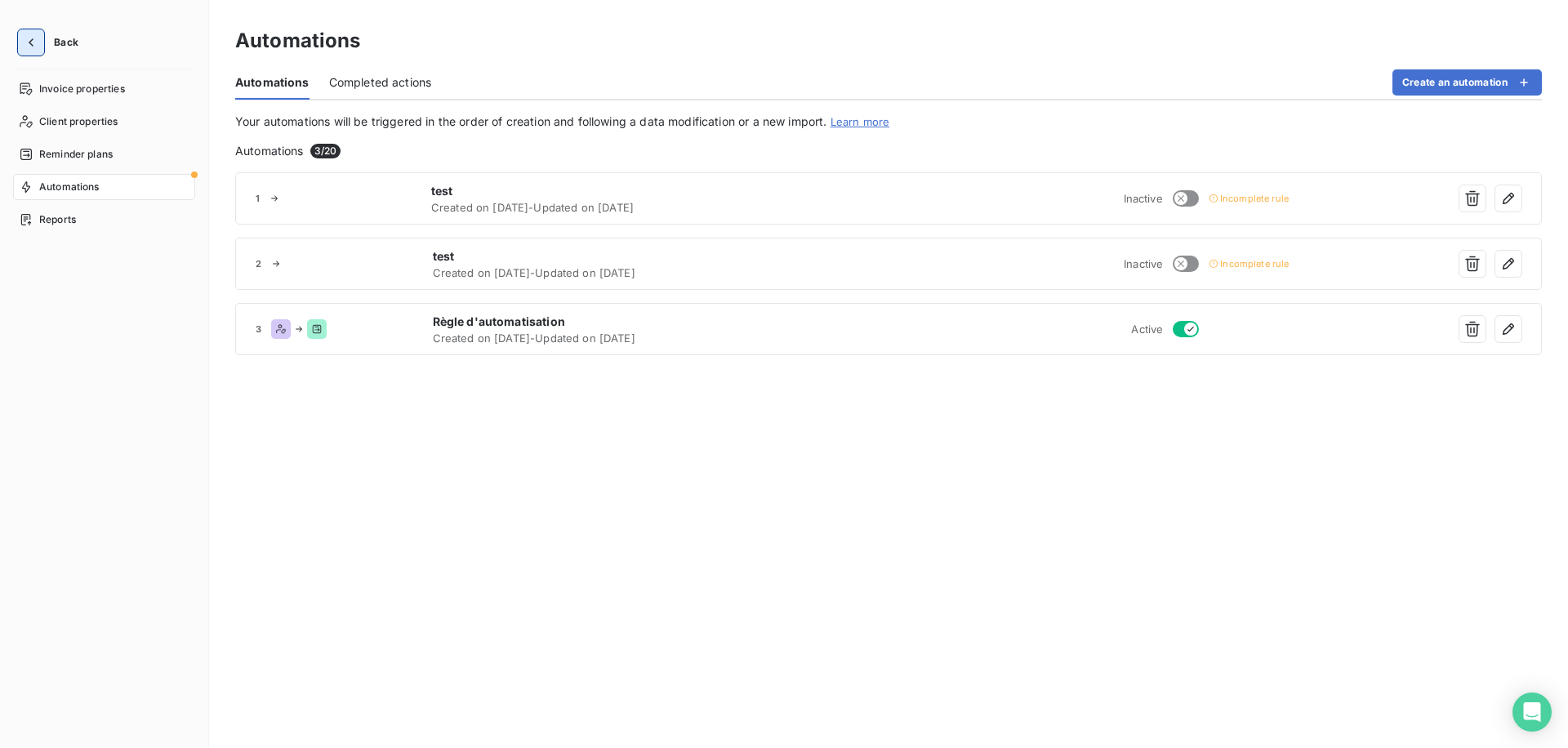
click at [36, 43] on icon "button" at bounding box center [31, 42] width 16 height 16
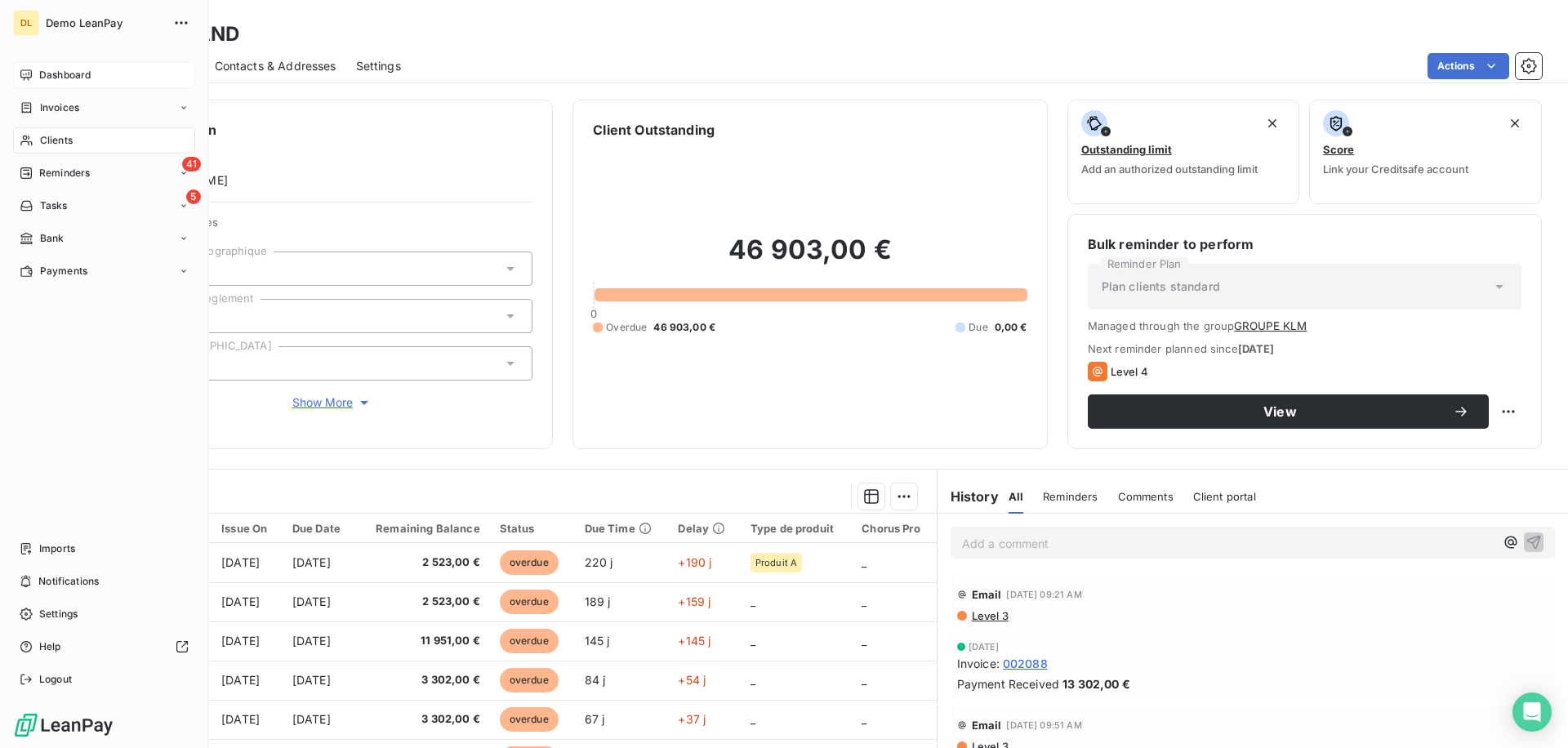
click at [41, 78] on span "Dashboard" at bounding box center [64, 75] width 51 height 14
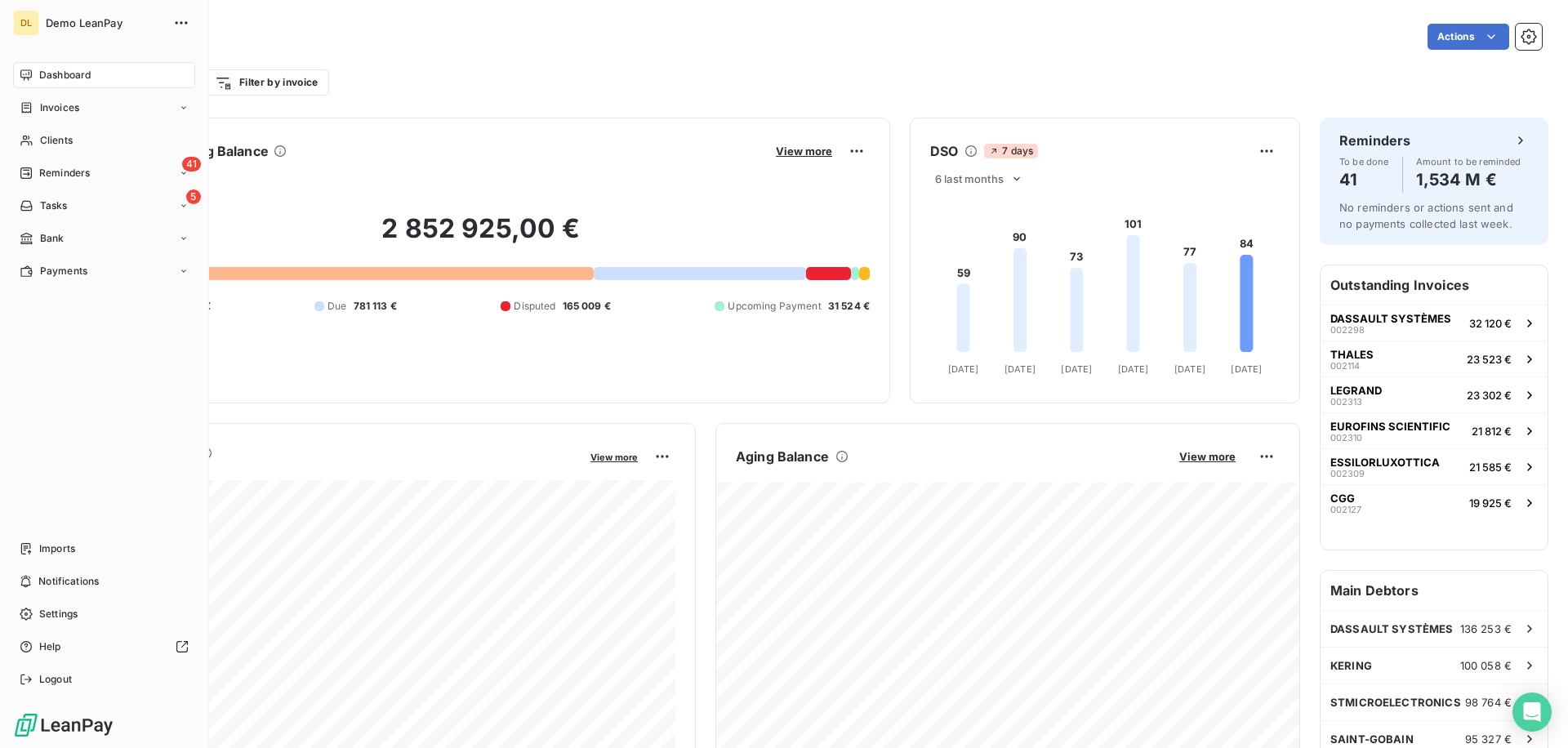
click at [50, 91] on nav "Dashboard Invoices Clients 41 Reminders 5 Tasks Bank Payments" at bounding box center [104, 173] width 182 height 222
click at [49, 111] on span "Invoices" at bounding box center [59, 107] width 39 height 14
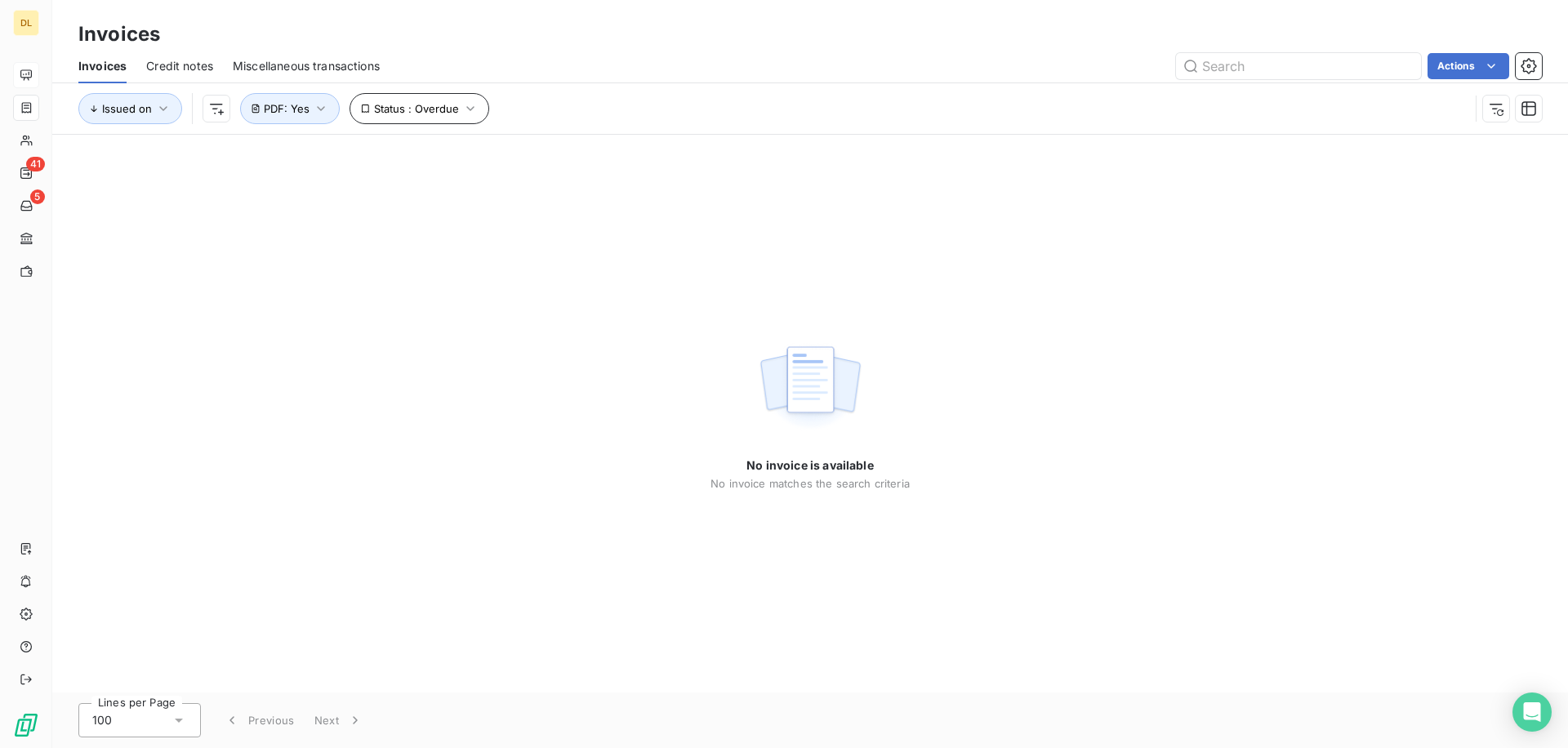
click at [445, 114] on span "Status : Overdue" at bounding box center [416, 108] width 85 height 13
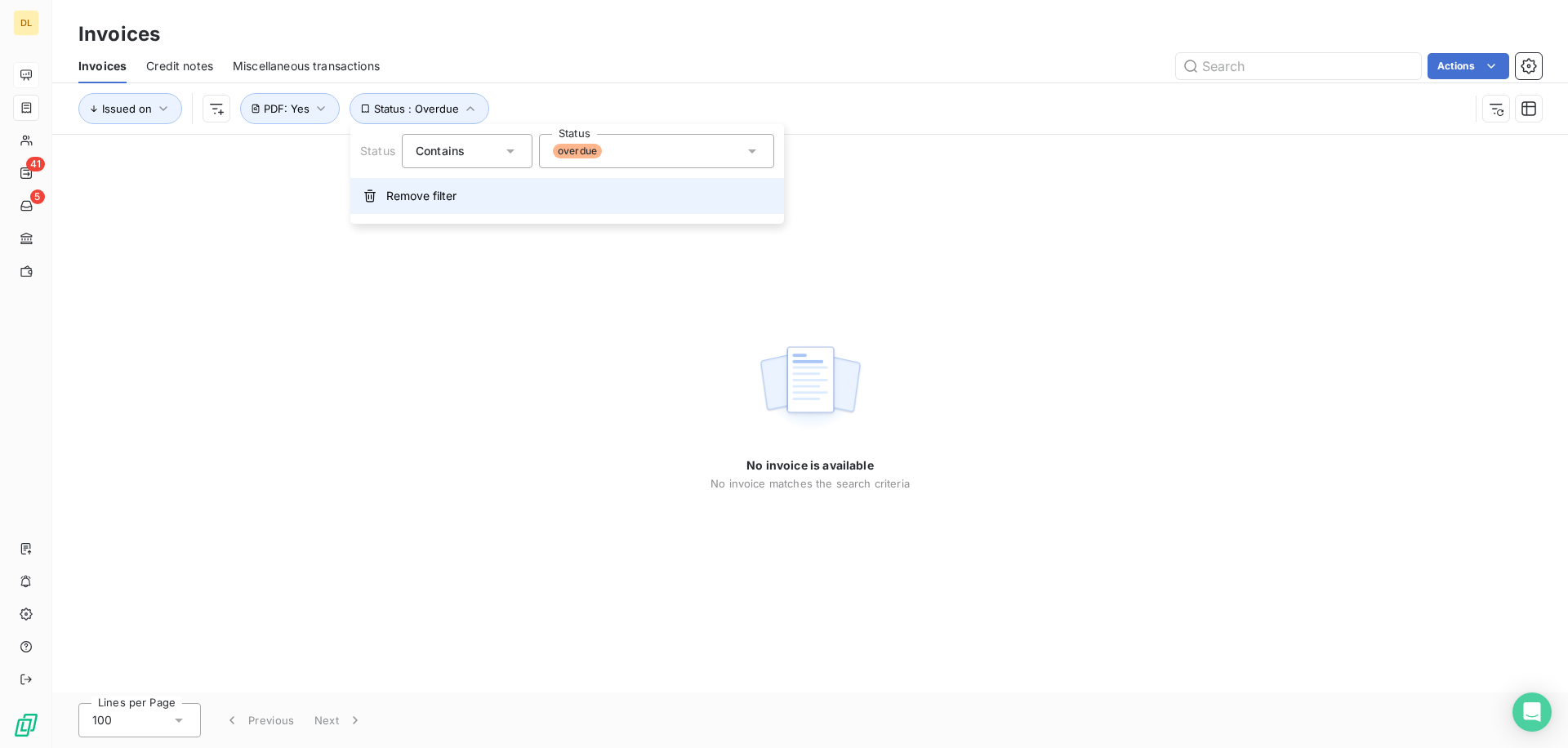
click at [448, 198] on span "Remove filter" at bounding box center [422, 196] width 70 height 16
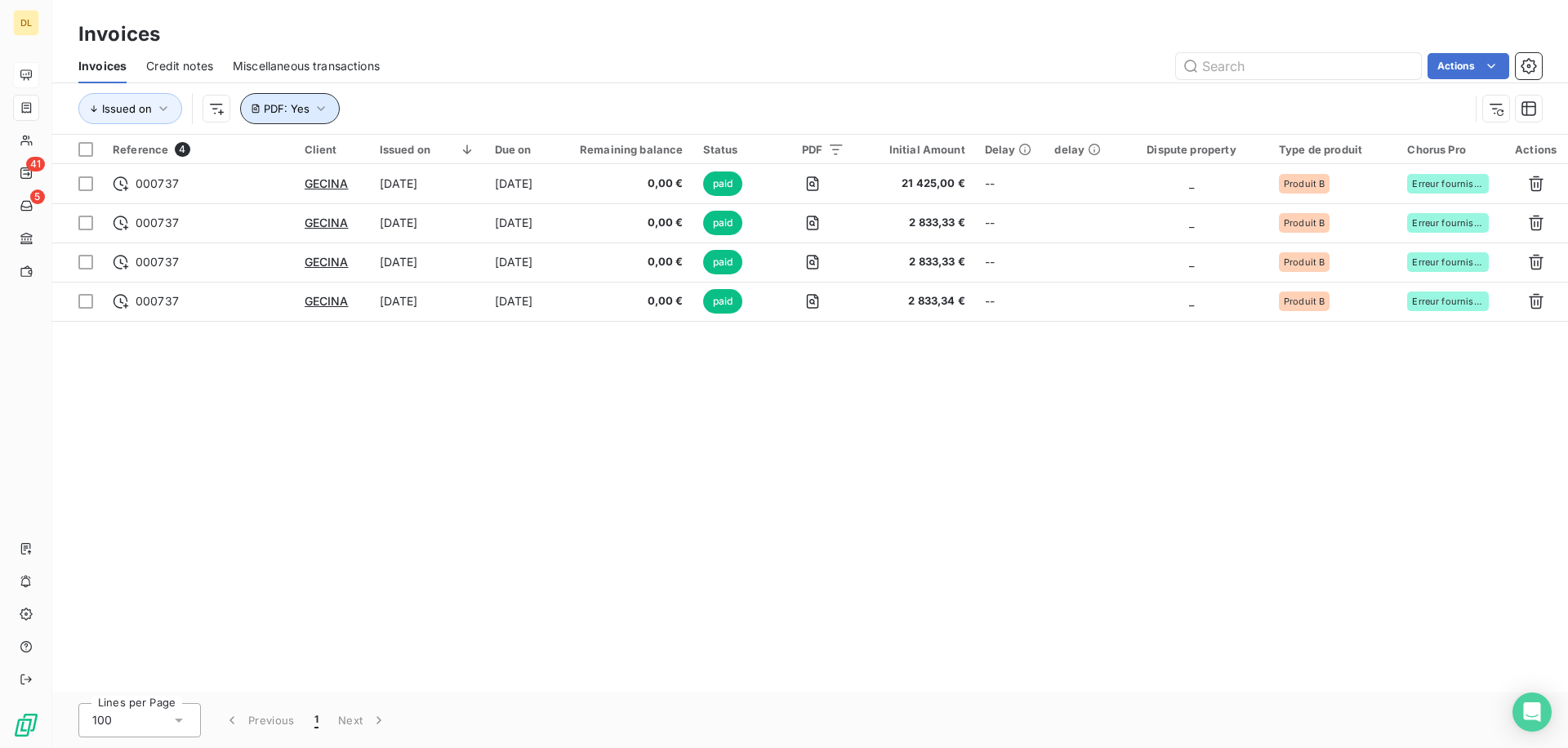
click at [309, 110] on span "PDF : Yes" at bounding box center [287, 108] width 46 height 13
click at [310, 196] on span "Remove filter" at bounding box center [310, 196] width 70 height 16
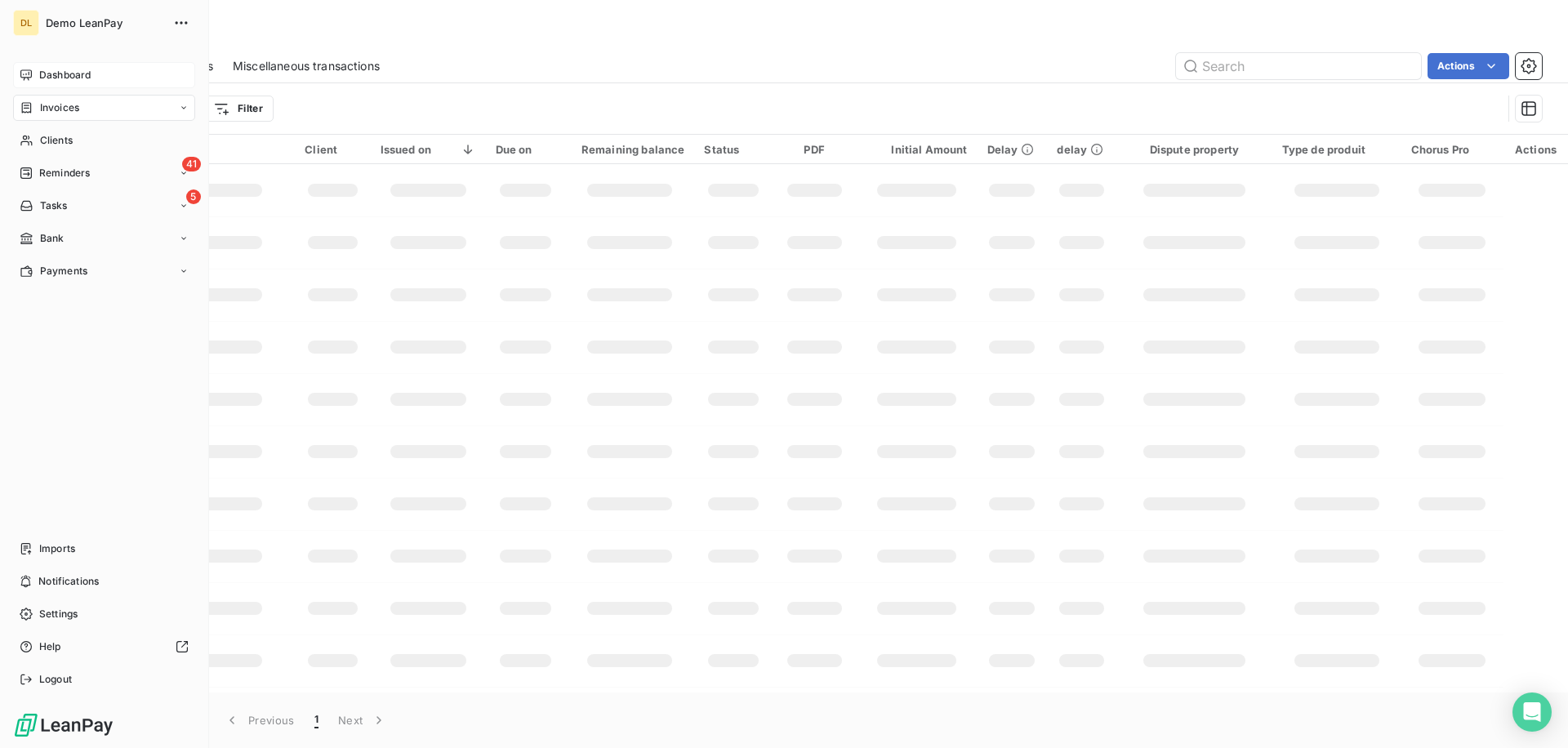
click at [94, 82] on div "Dashboard" at bounding box center [104, 75] width 182 height 26
